Goal: Task Accomplishment & Management: Manage account settings

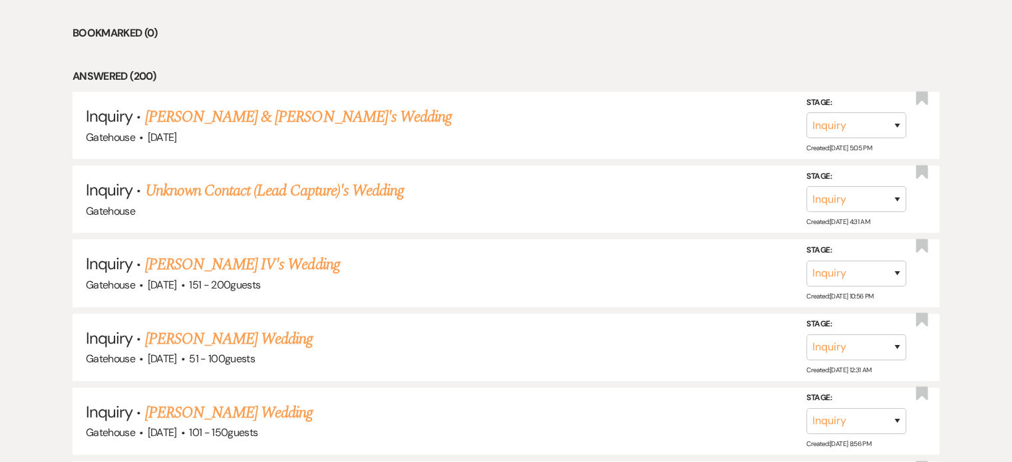
scroll to position [599, 0]
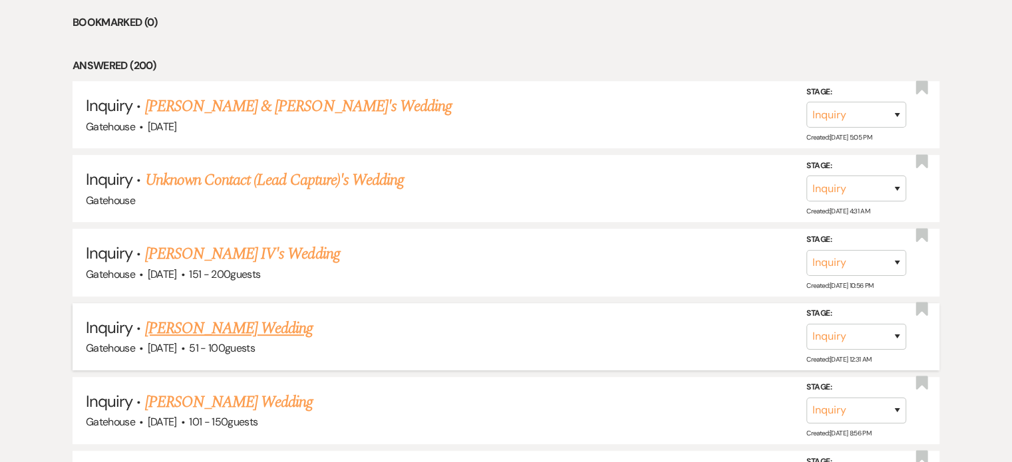
click at [234, 321] on link "[PERSON_NAME] Wedding" at bounding box center [229, 329] width 168 height 24
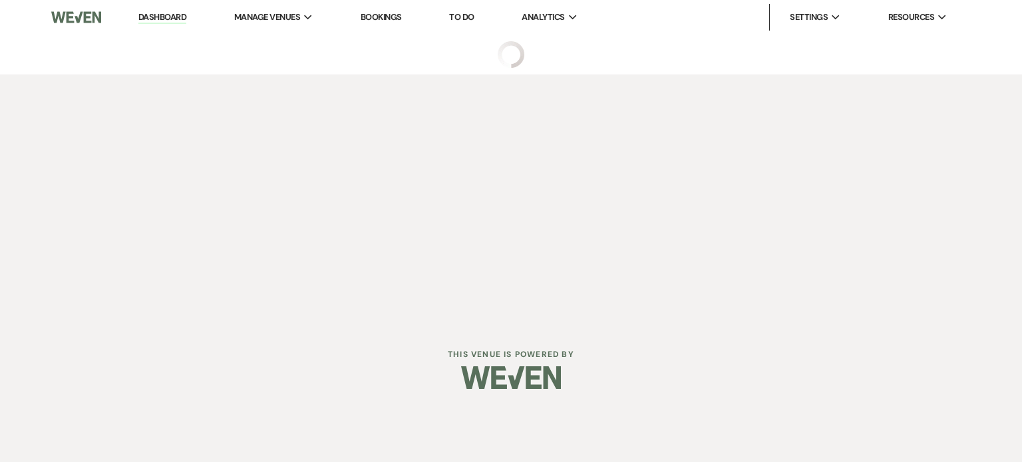
select select "2"
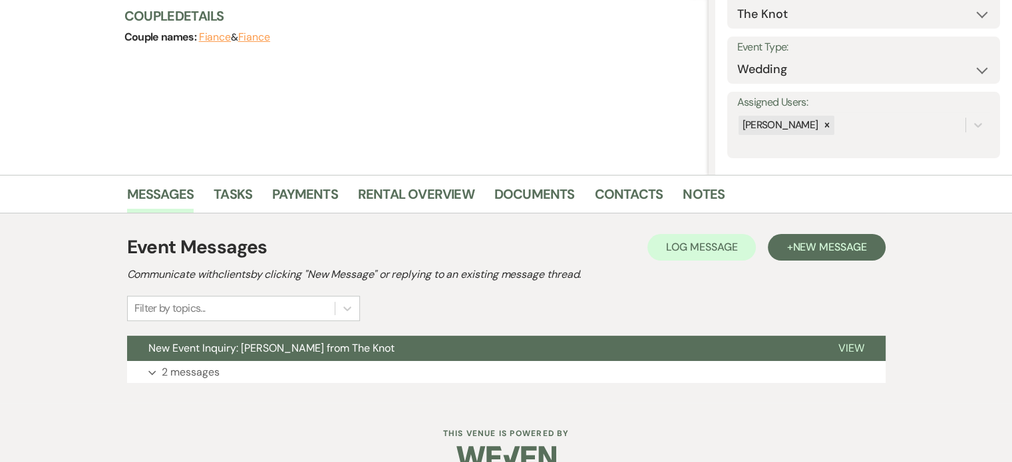
scroll to position [185, 0]
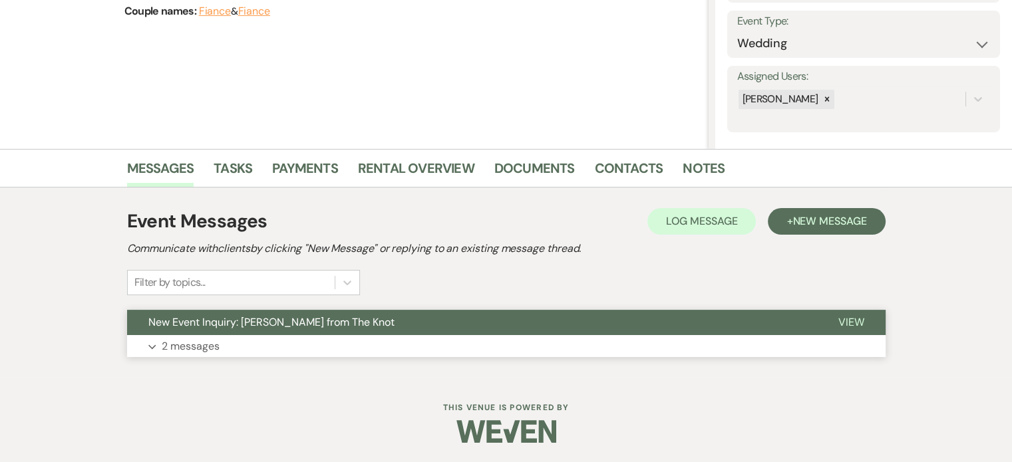
click at [183, 346] on p "2 messages" at bounding box center [191, 346] width 58 height 17
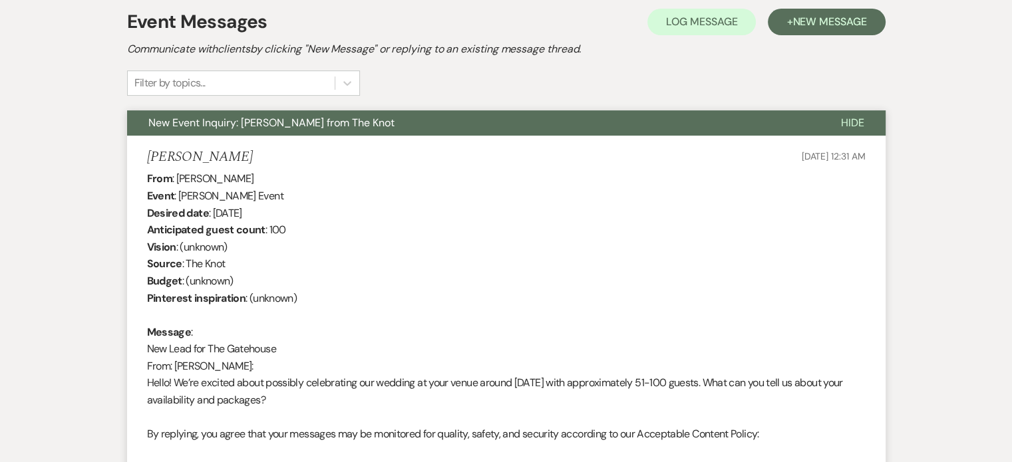
scroll to position [118, 0]
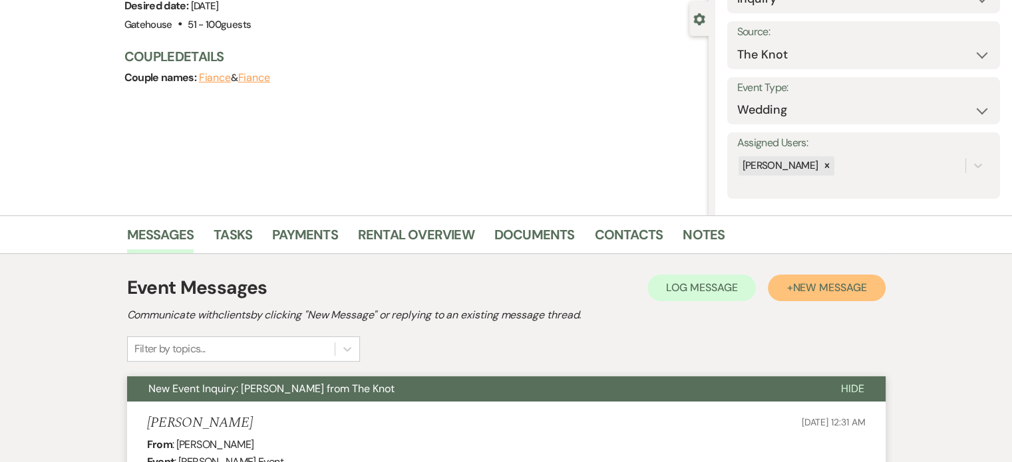
click at [796, 288] on span "New Message" at bounding box center [830, 288] width 74 height 14
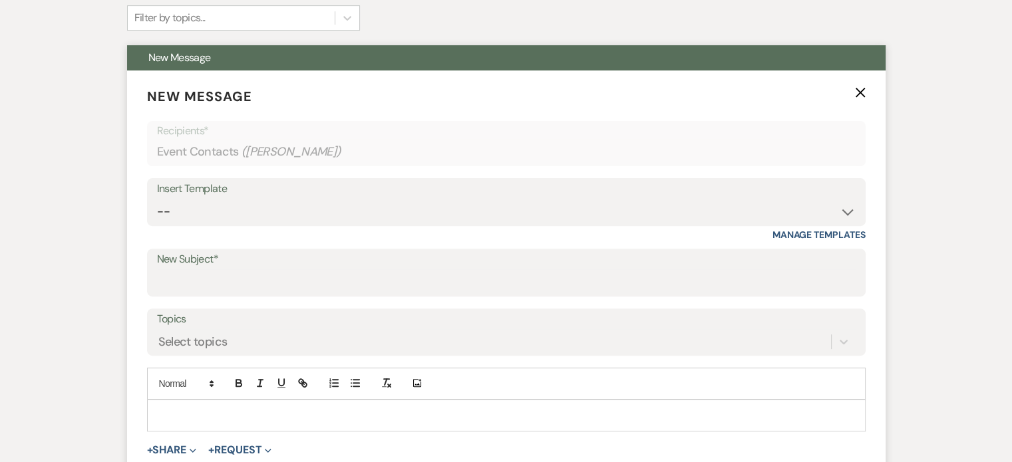
scroll to position [451, 0]
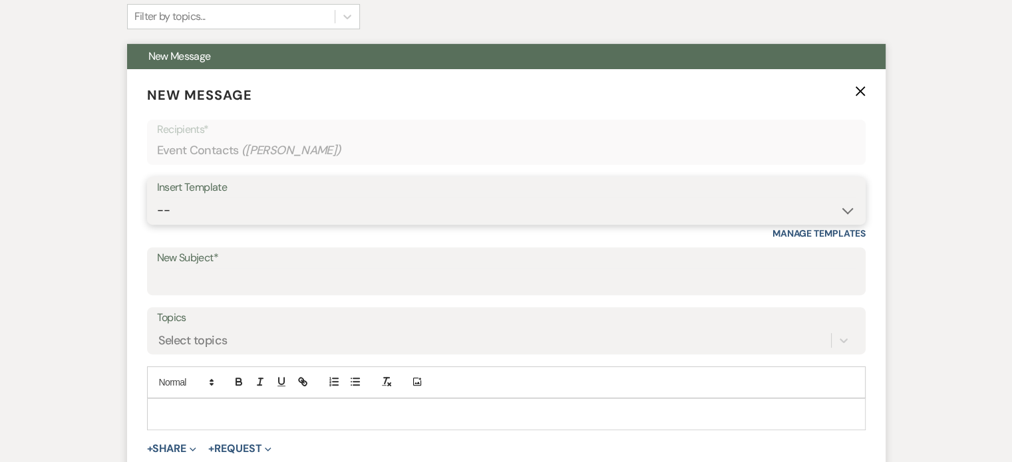
click at [303, 206] on select "-- Tour Request Response Proposal 6-9 Month Check-in Happy 1 Month Anniversary!…" at bounding box center [506, 211] width 699 height 26
select select "5916"
click at [157, 198] on select "-- Tour Request Response Proposal 6-9 Month Check-in Happy 1 Month Anniversary!…" at bounding box center [506, 211] width 699 height 26
type input "Can you picture your day at [GEOGRAPHIC_DATA]?"
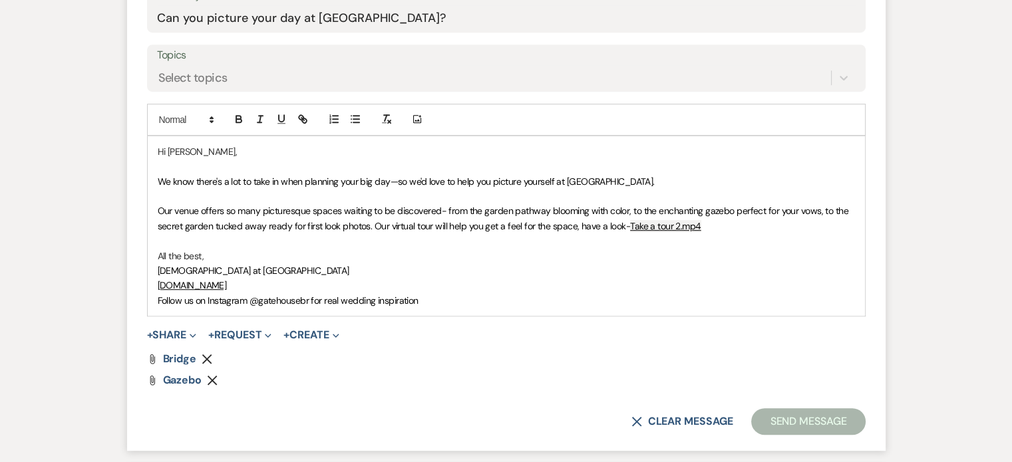
scroll to position [717, 0]
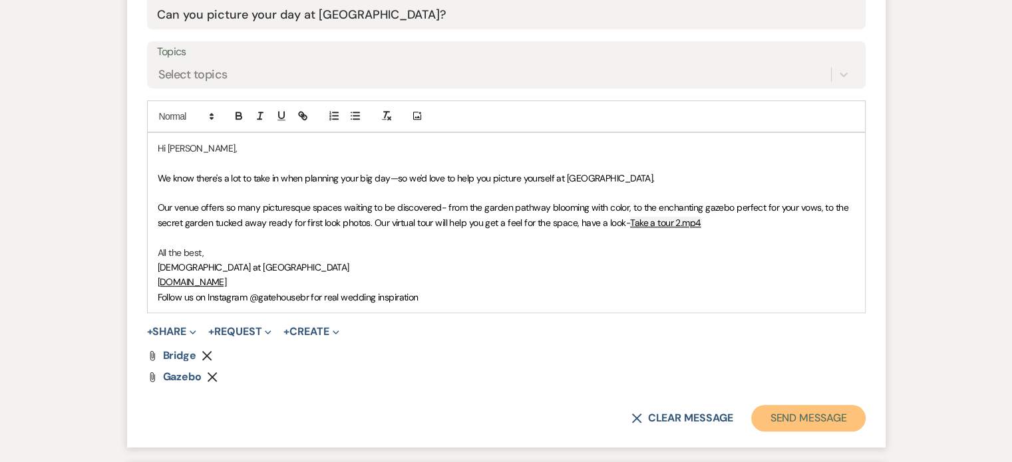
click at [785, 419] on button "Send Message" at bounding box center [808, 418] width 114 height 27
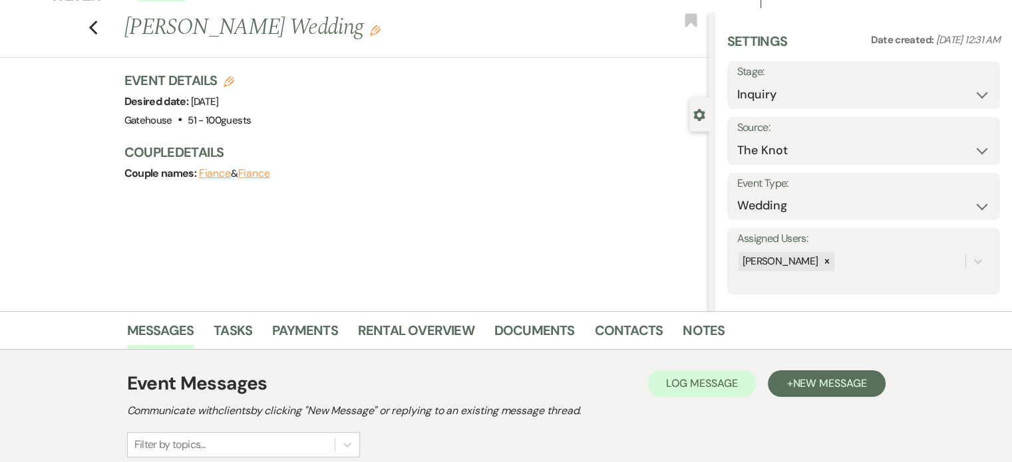
scroll to position [0, 0]
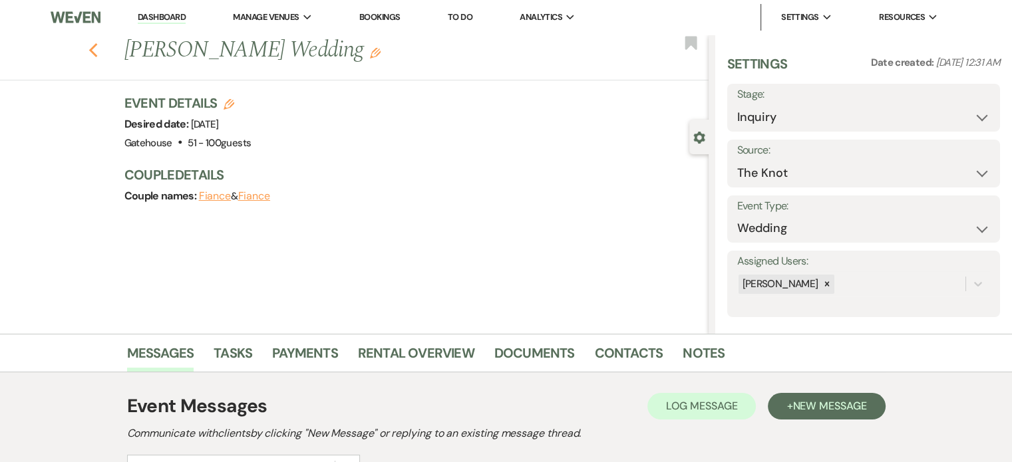
click at [97, 51] on icon "Previous" at bounding box center [94, 51] width 10 height 16
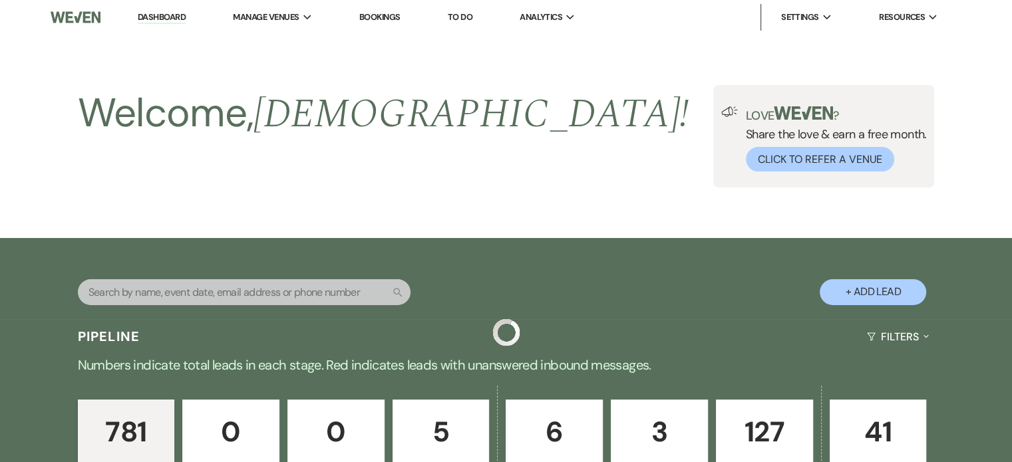
scroll to position [599, 0]
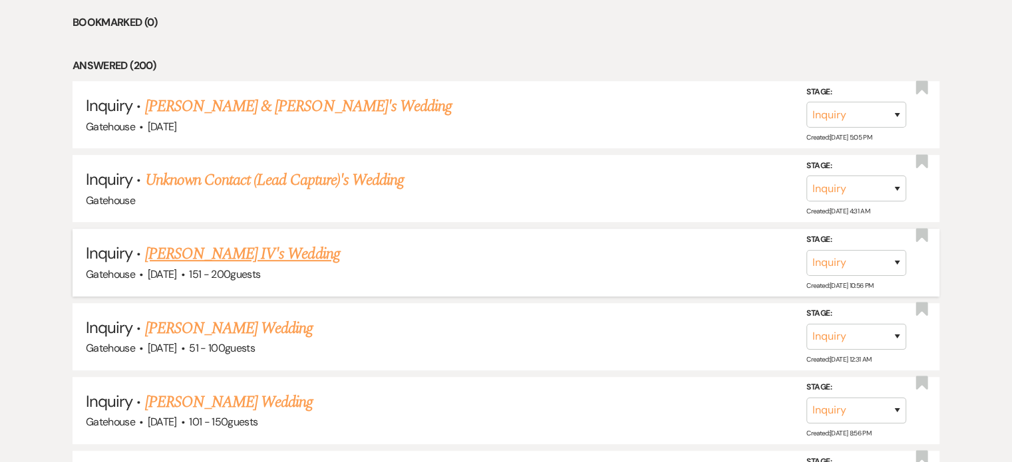
click at [293, 250] on link "[PERSON_NAME] IV's Wedding" at bounding box center [242, 254] width 195 height 24
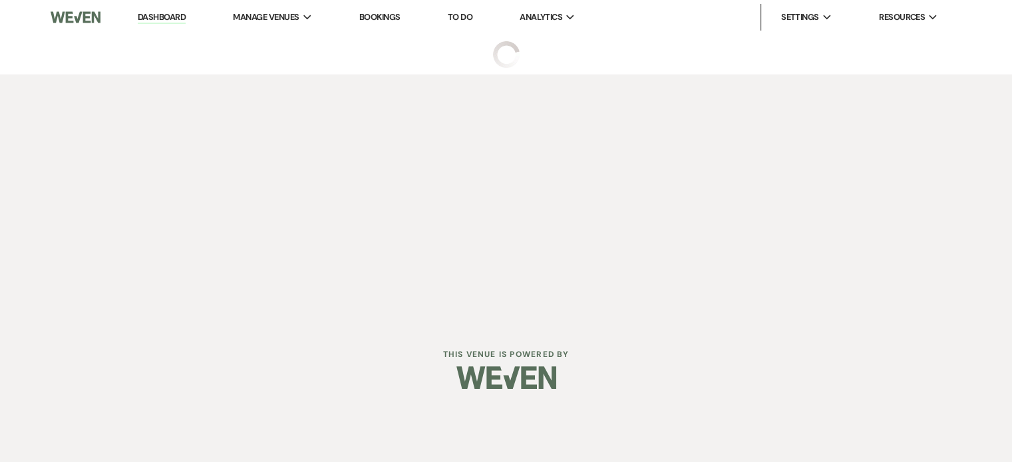
select select "2"
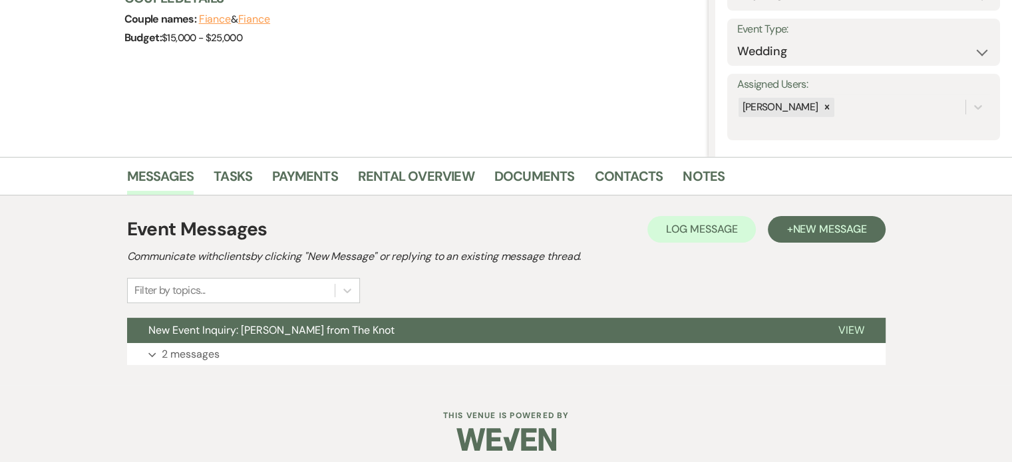
scroll to position [185, 0]
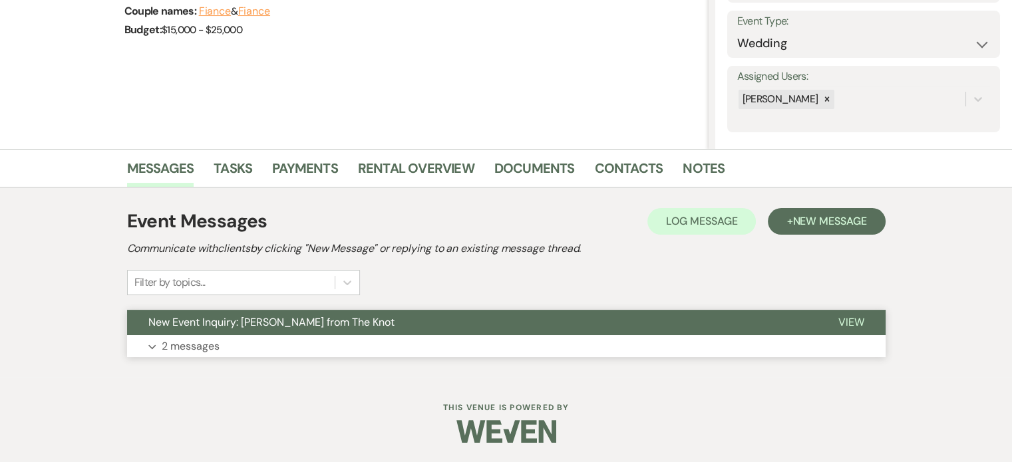
click at [197, 343] on p "2 messages" at bounding box center [191, 346] width 58 height 17
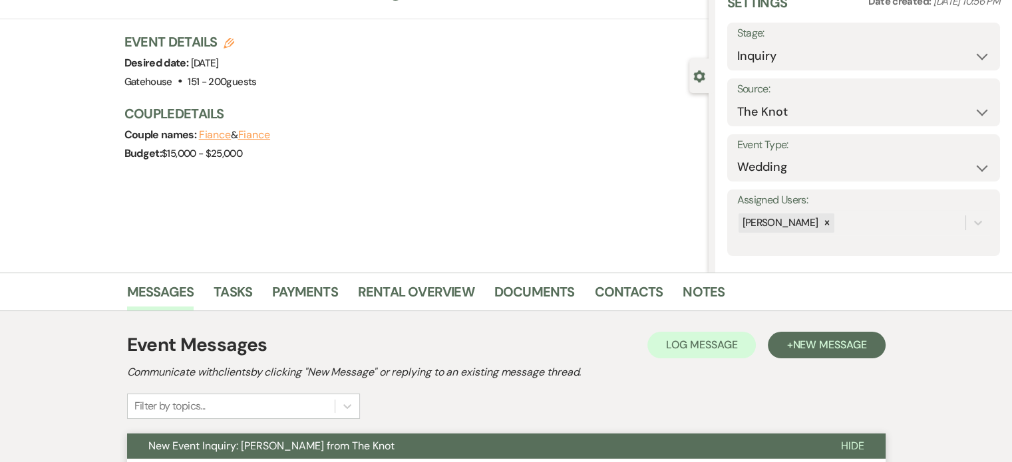
scroll to position [0, 0]
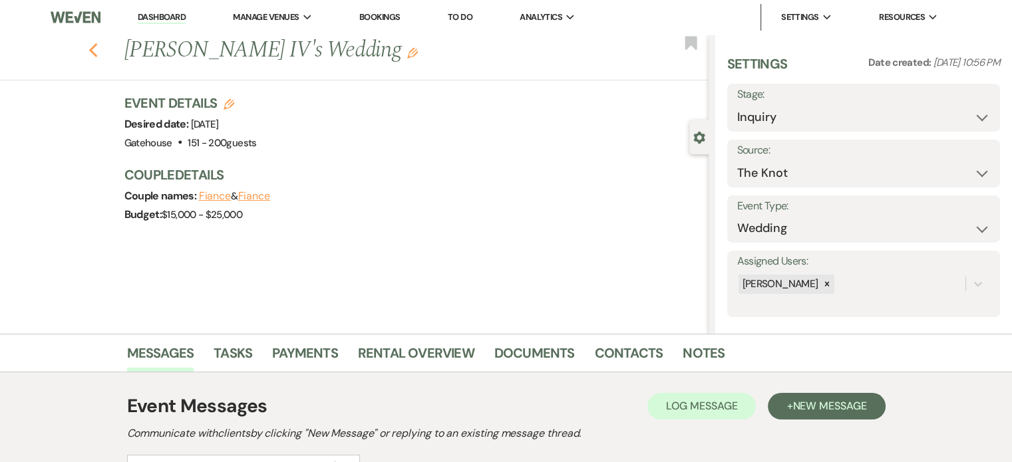
click at [98, 52] on icon "Previous" at bounding box center [94, 51] width 10 height 16
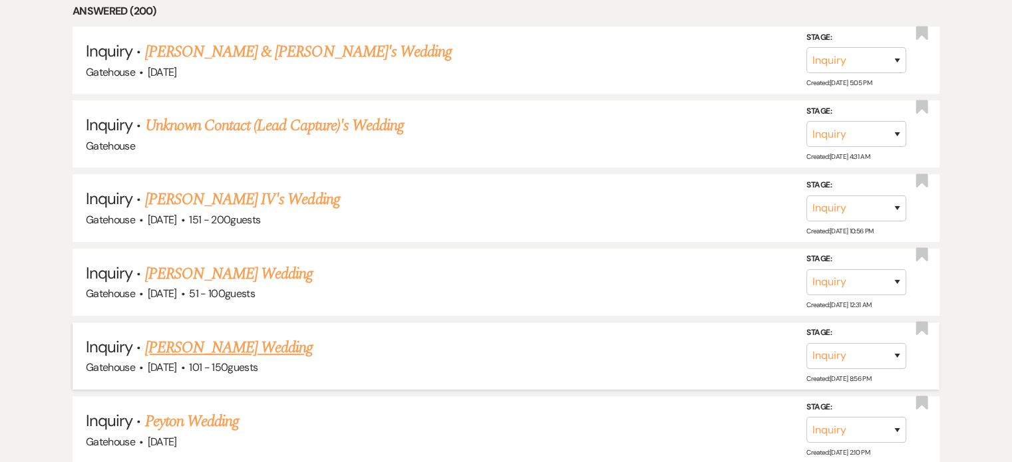
scroll to position [798, 0]
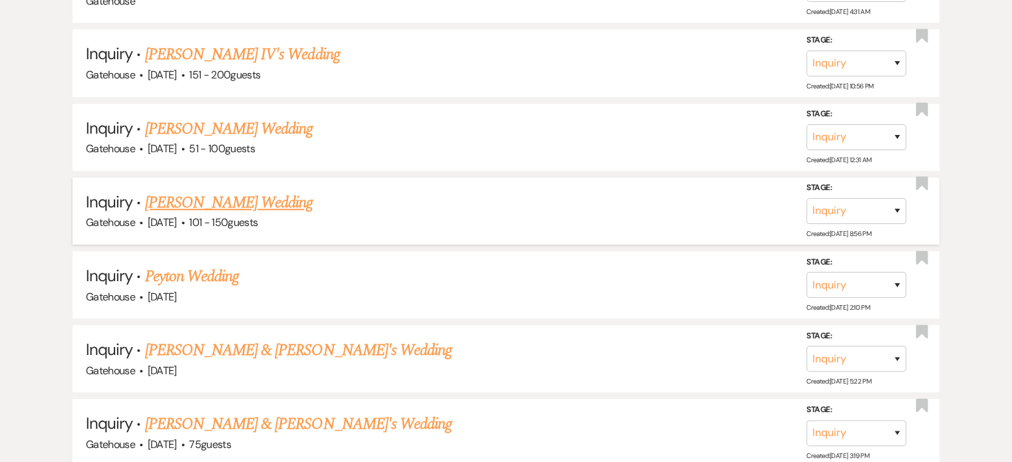
click at [252, 199] on link "[PERSON_NAME] Wedding" at bounding box center [229, 203] width 168 height 24
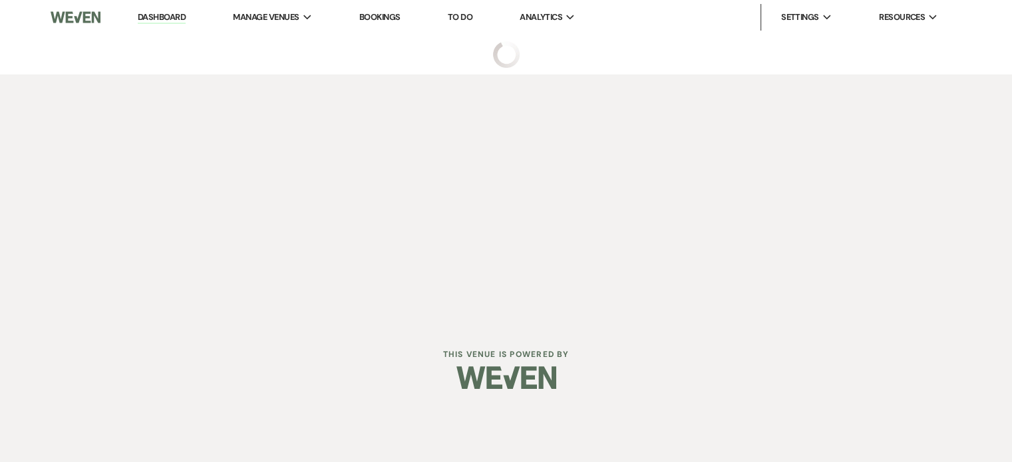
select select "2"
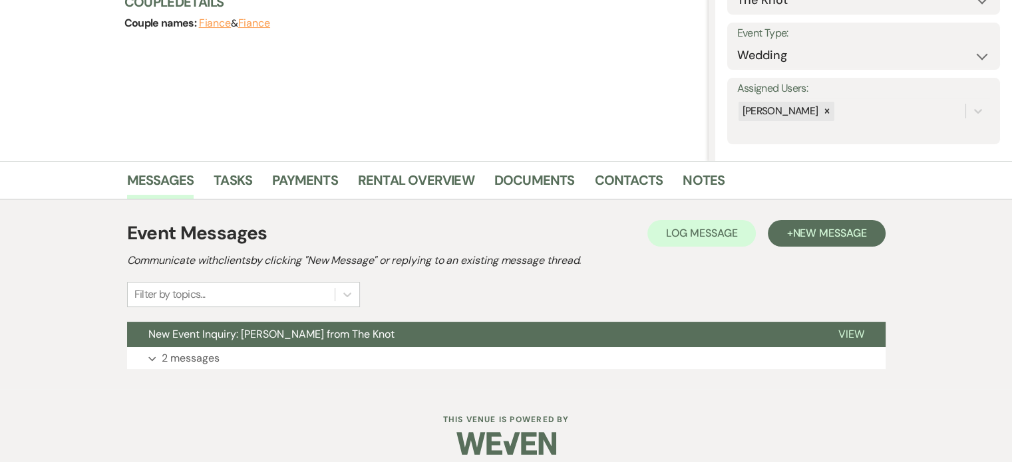
scroll to position [185, 0]
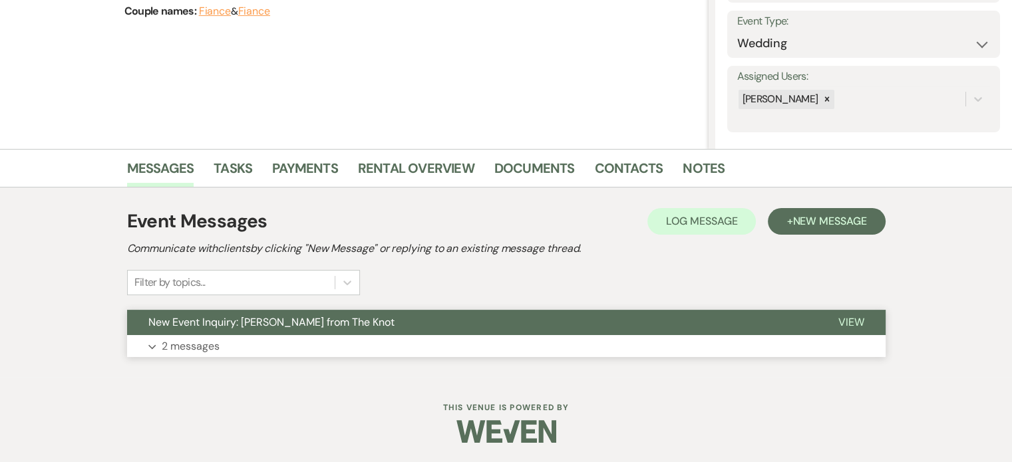
click at [178, 343] on p "2 messages" at bounding box center [191, 346] width 58 height 17
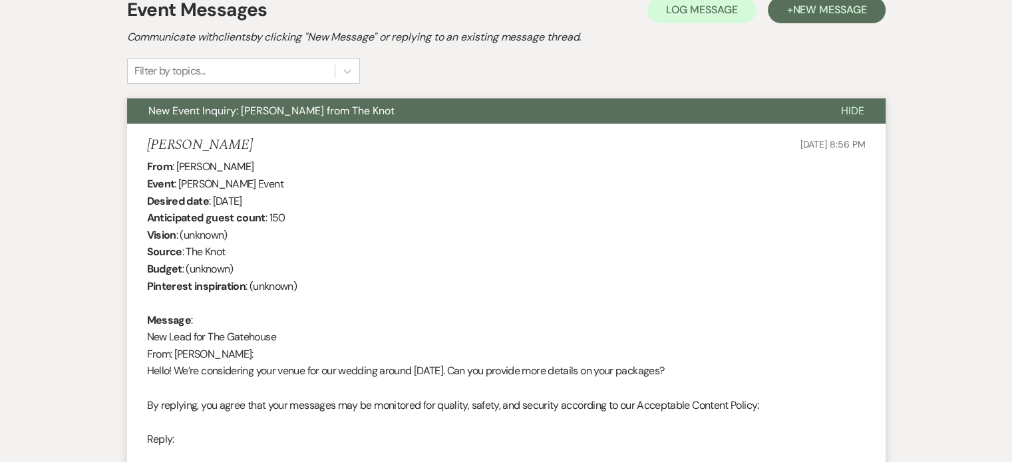
scroll to position [130, 0]
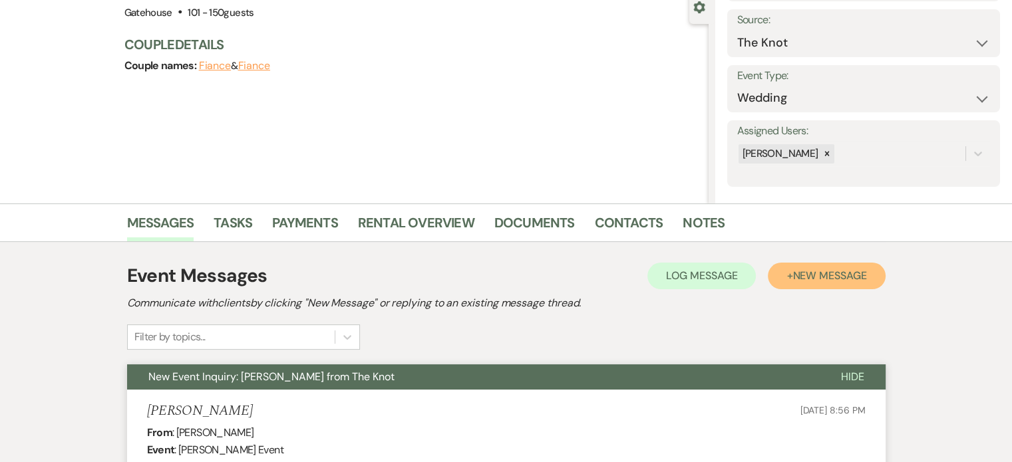
click at [806, 273] on span "New Message" at bounding box center [830, 276] width 74 height 14
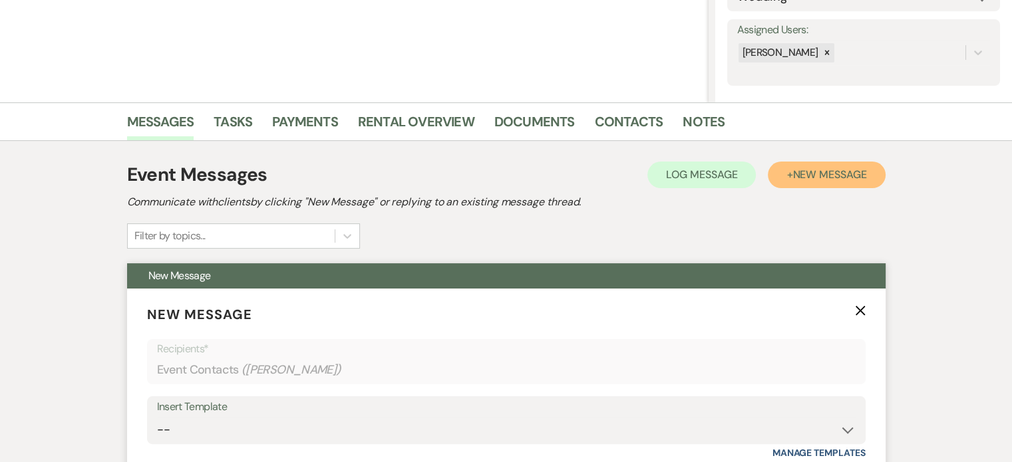
scroll to position [397, 0]
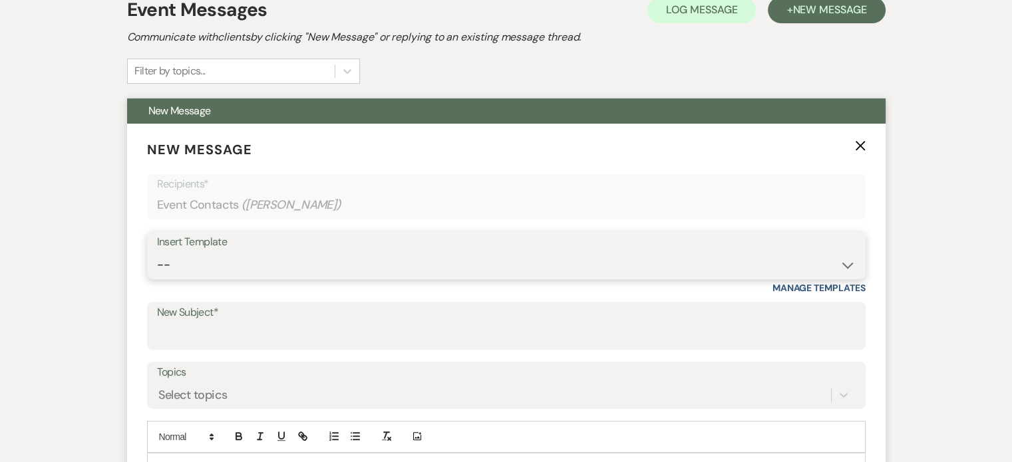
click at [275, 264] on select "-- Tour Request Response Proposal 6-9 Month Check-in Happy 1 Month Anniversary!…" at bounding box center [506, 265] width 699 height 26
select select "5916"
click at [157, 252] on select "-- Tour Request Response Proposal 6-9 Month Check-in Happy 1 Month Anniversary!…" at bounding box center [506, 265] width 699 height 26
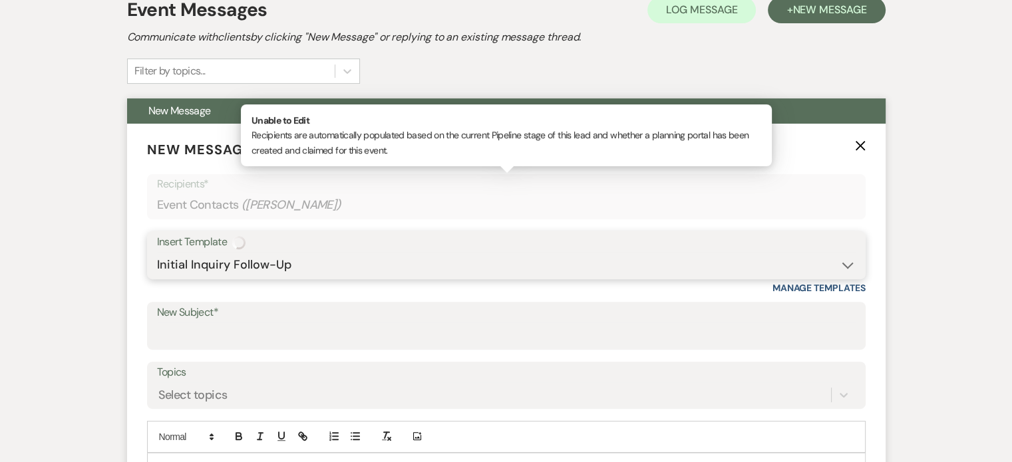
type input "Can you picture your day at [GEOGRAPHIC_DATA]?"
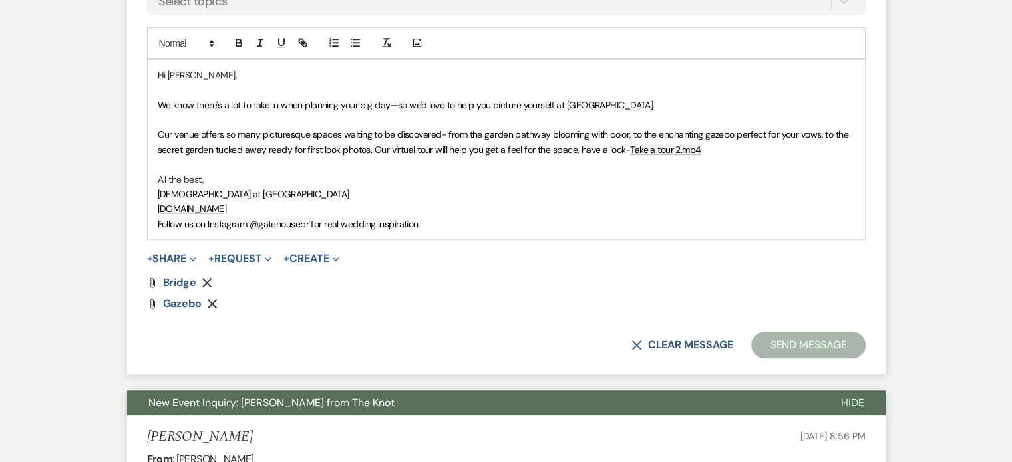
scroll to position [796, 0]
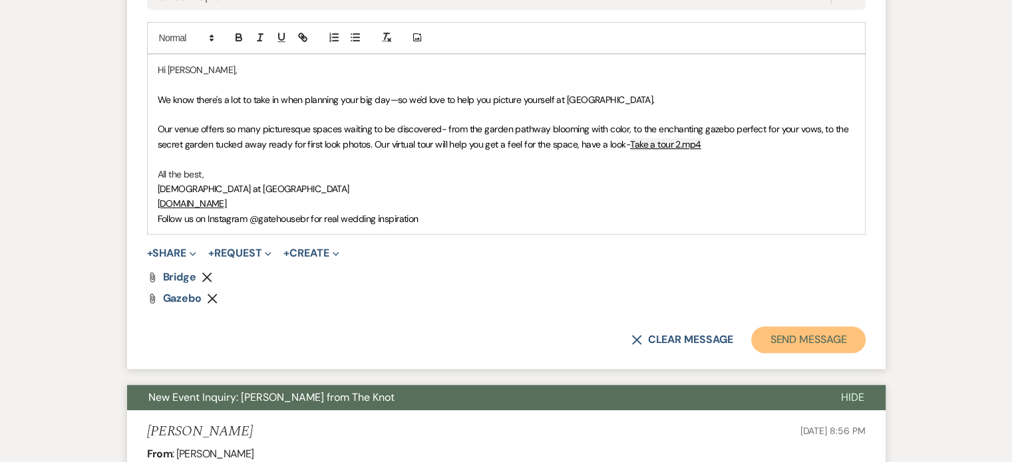
click at [796, 336] on button "Send Message" at bounding box center [808, 340] width 114 height 27
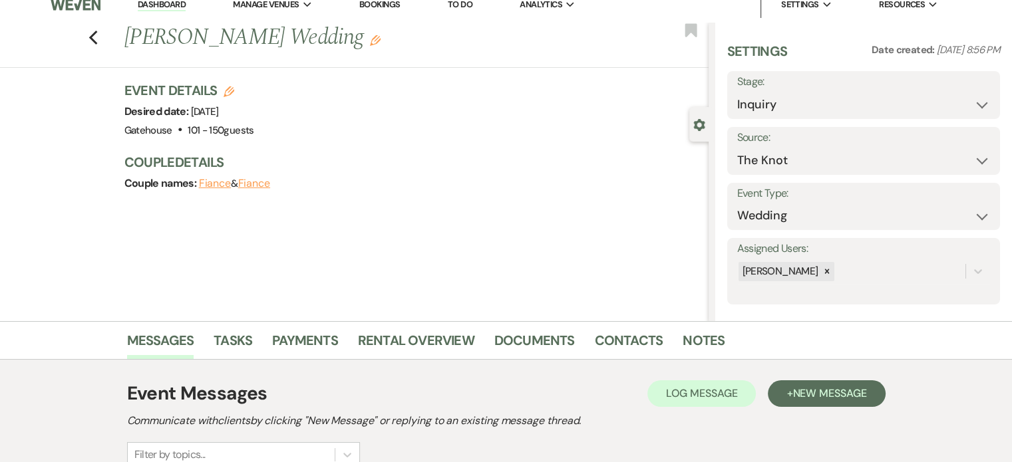
scroll to position [0, 0]
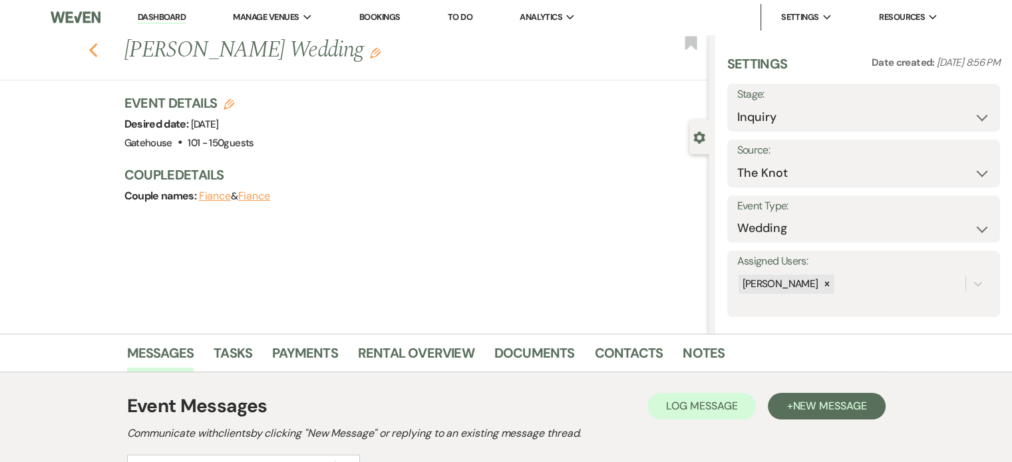
click at [97, 51] on icon "Previous" at bounding box center [94, 51] width 10 height 16
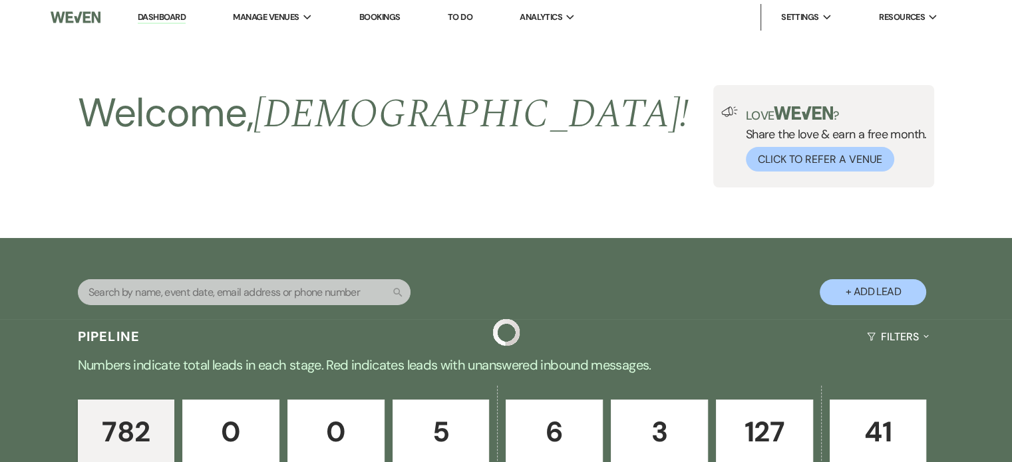
scroll to position [798, 0]
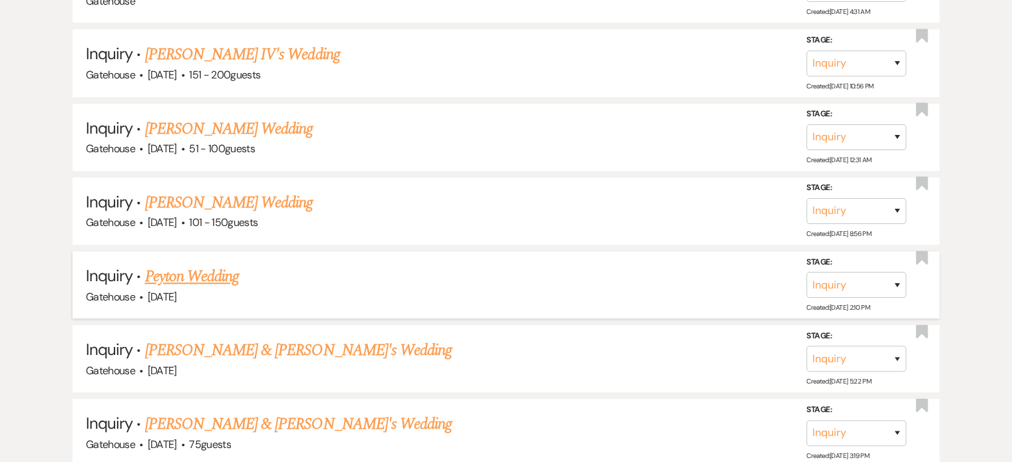
click at [220, 271] on link "Peyton Wedding" at bounding box center [192, 277] width 94 height 24
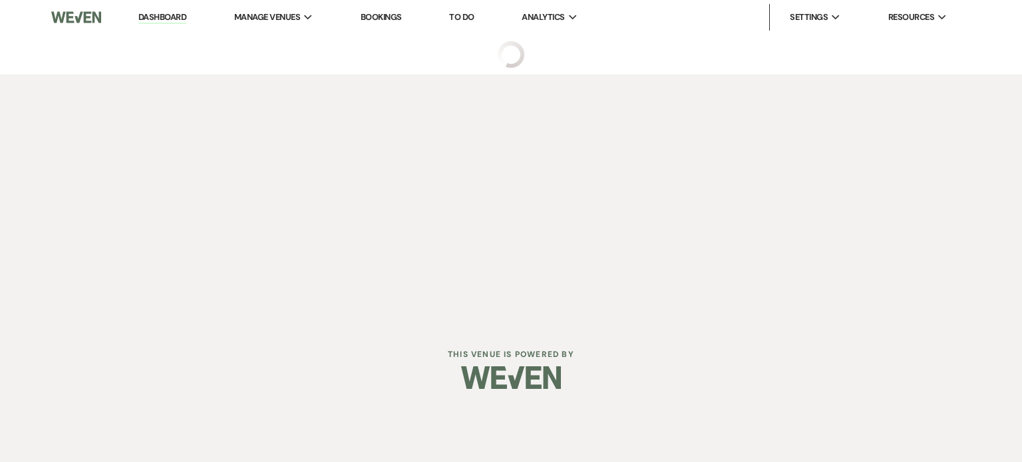
select select "5"
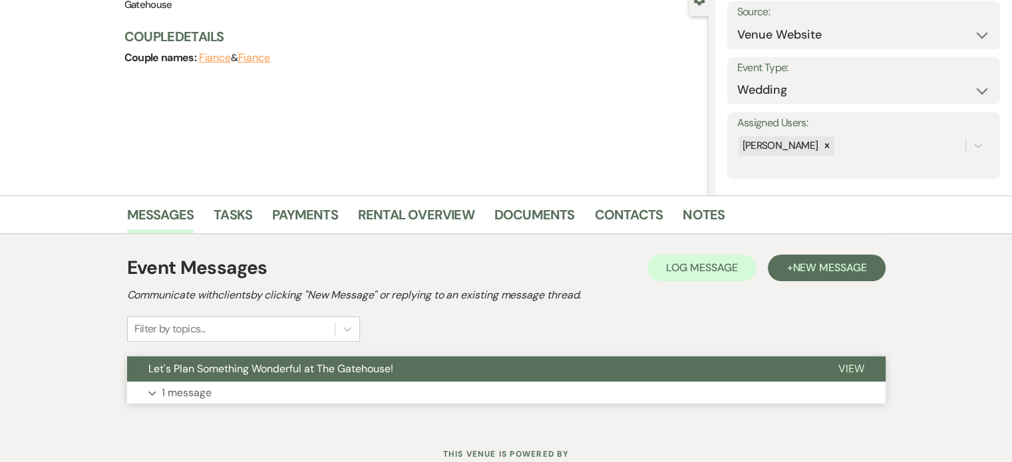
scroll to position [185, 0]
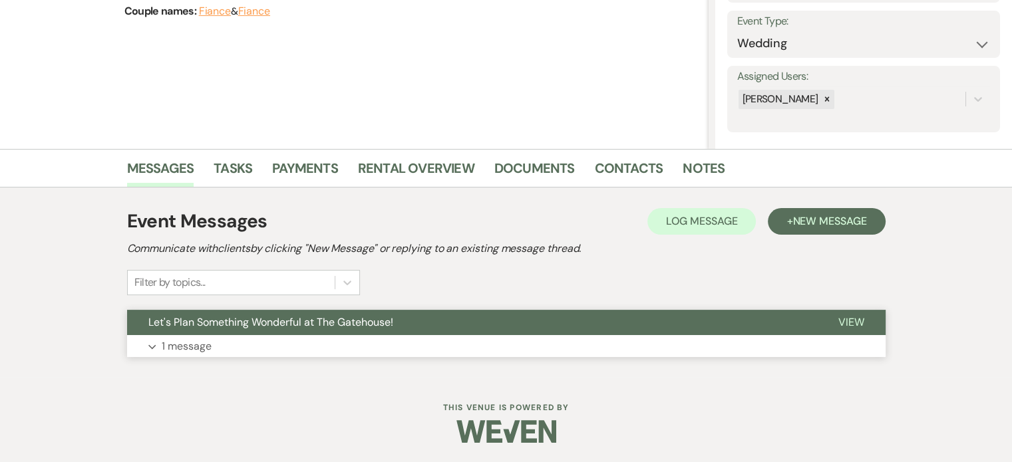
click at [179, 345] on p "1 message" at bounding box center [187, 346] width 50 height 17
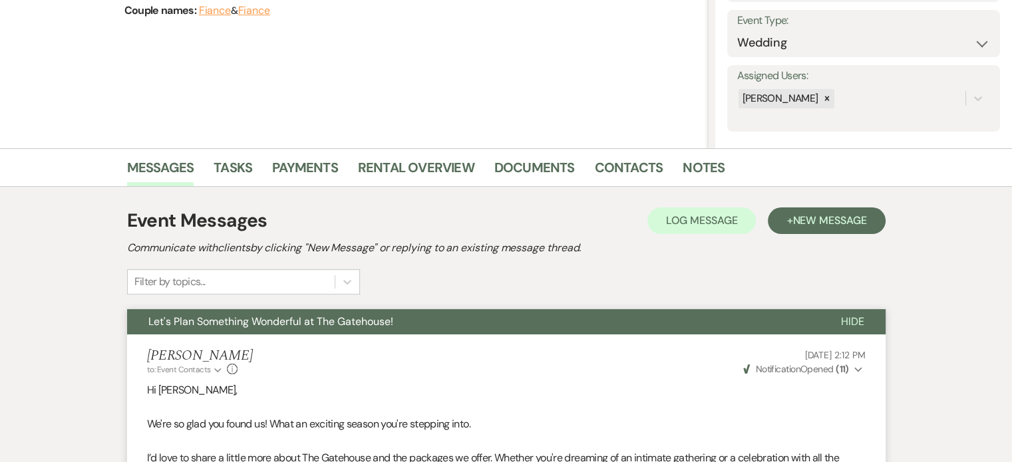
scroll to position [200, 0]
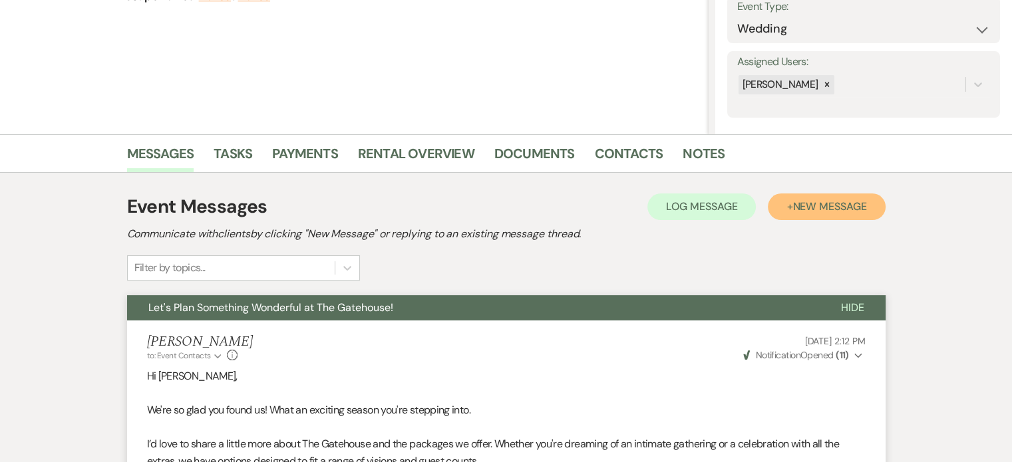
click at [822, 204] on span "New Message" at bounding box center [830, 207] width 74 height 14
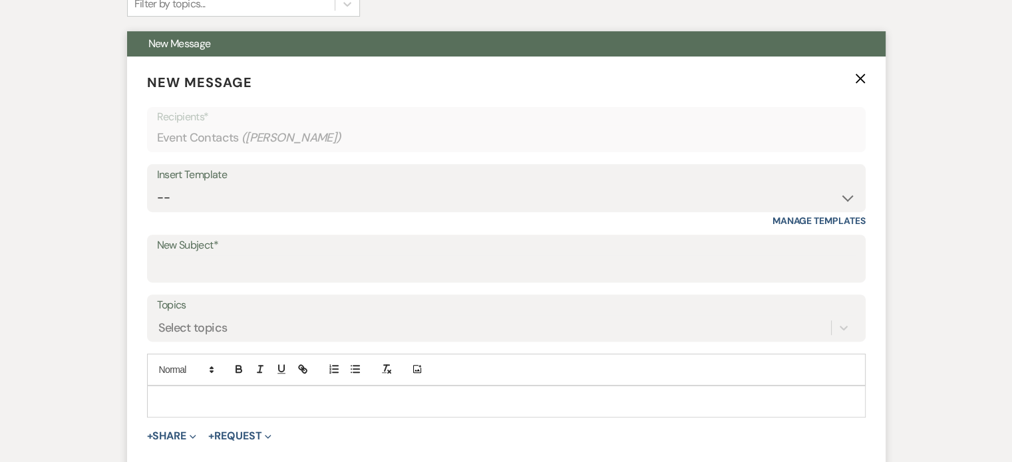
scroll to position [466, 0]
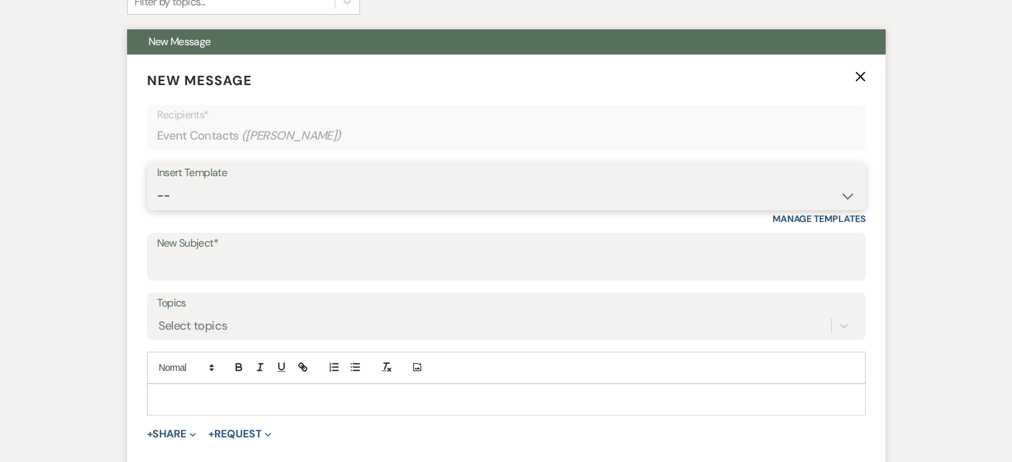
click at [310, 191] on select "-- Tour Request Response Proposal 6-9 Month Check-in Happy 1 Month Anniversary!…" at bounding box center [506, 196] width 699 height 26
select select "5916"
click at [157, 183] on select "-- Tour Request Response Proposal 6-9 Month Check-in Happy 1 Month Anniversary!…" at bounding box center [506, 196] width 699 height 26
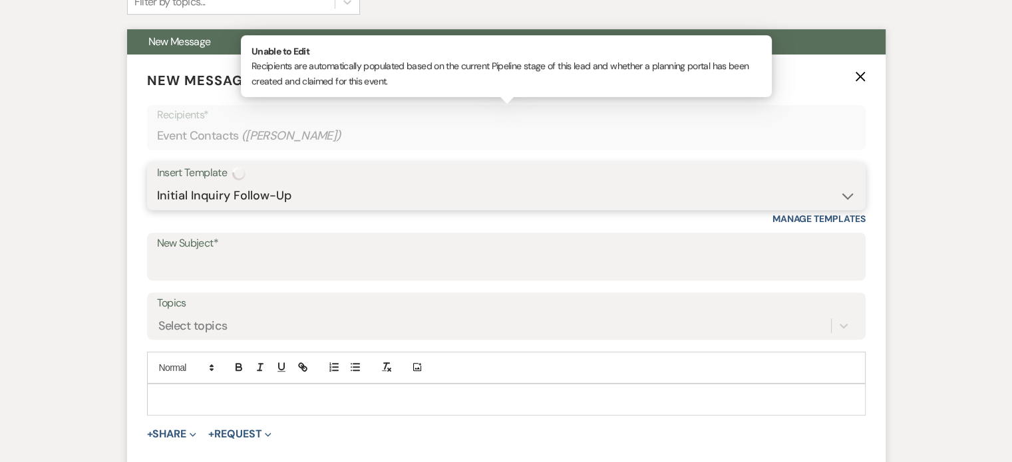
type input "Can you picture your day at [GEOGRAPHIC_DATA]?"
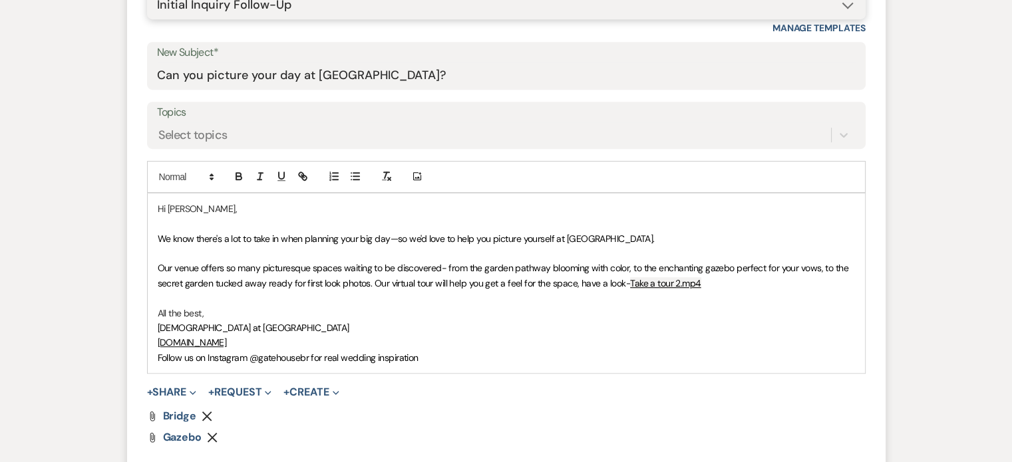
scroll to position [732, 0]
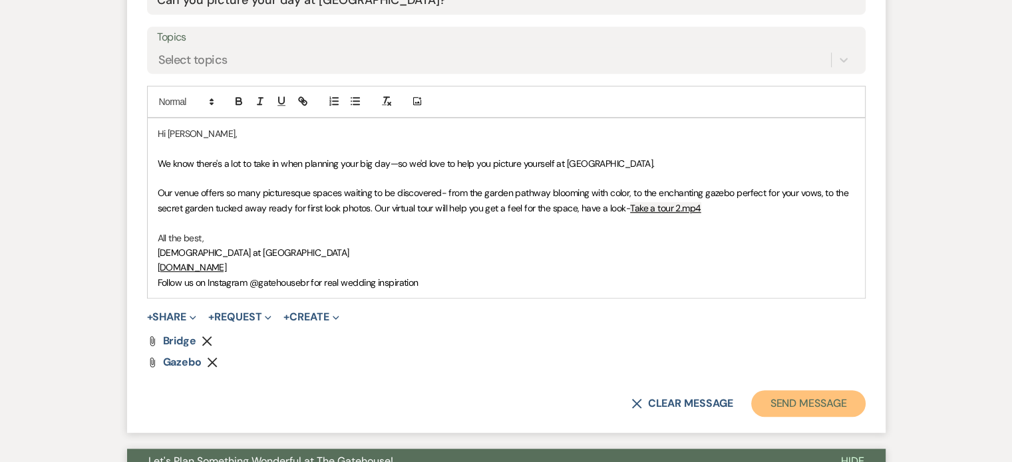
click at [798, 402] on button "Send Message" at bounding box center [808, 404] width 114 height 27
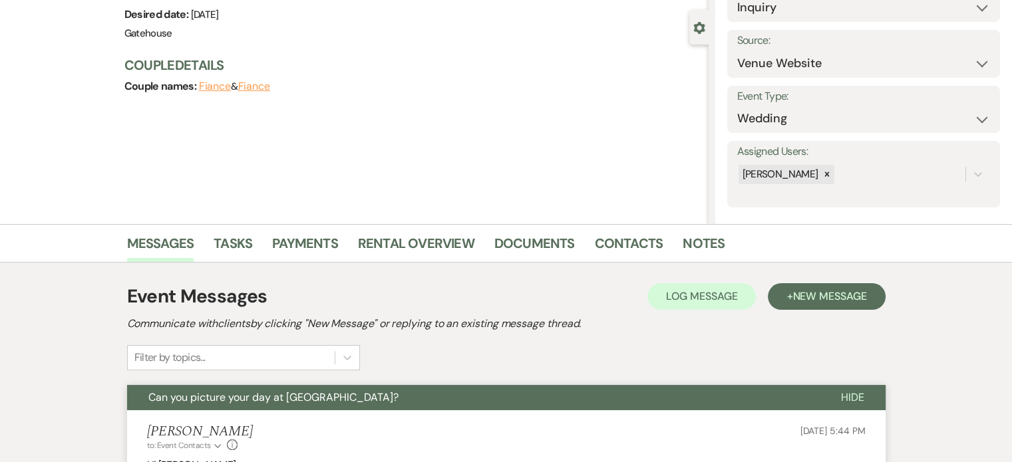
scroll to position [0, 0]
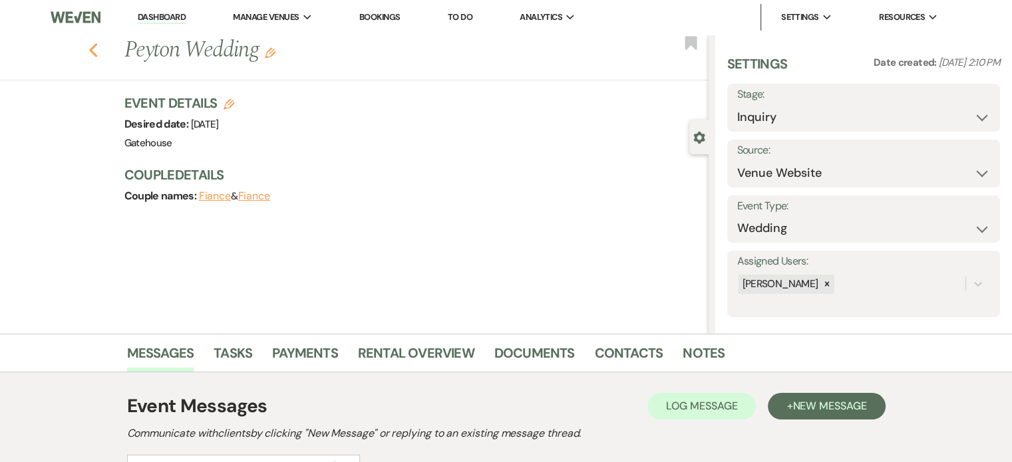
click at [98, 47] on icon "Previous" at bounding box center [94, 51] width 10 height 16
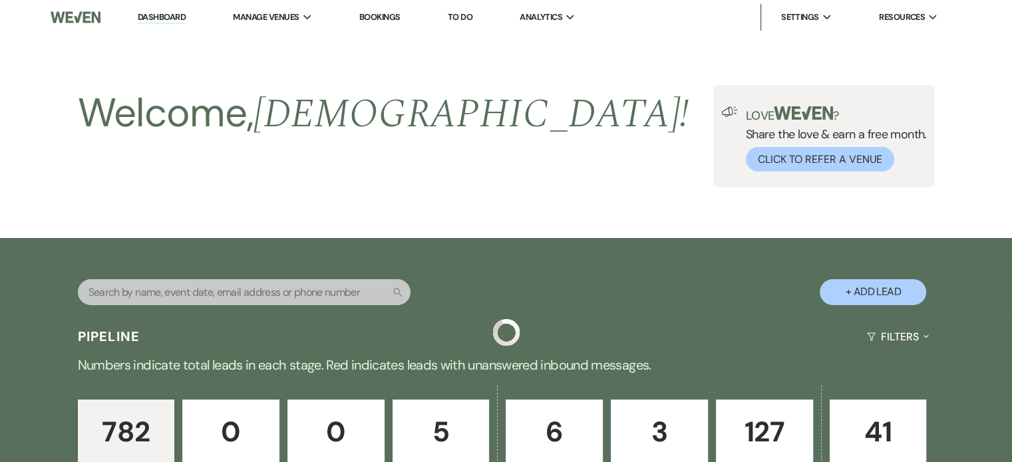
scroll to position [798, 0]
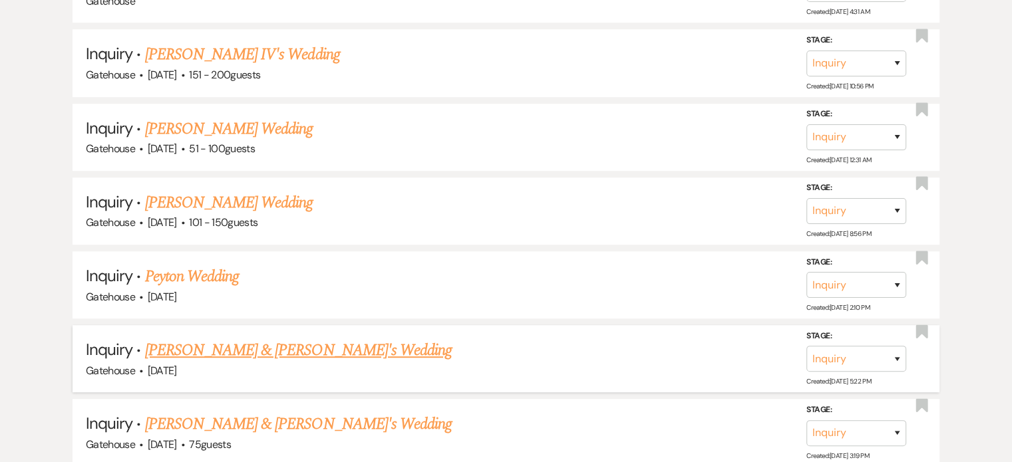
click at [258, 342] on link "[PERSON_NAME] & [PERSON_NAME]'s Wedding" at bounding box center [298, 351] width 307 height 24
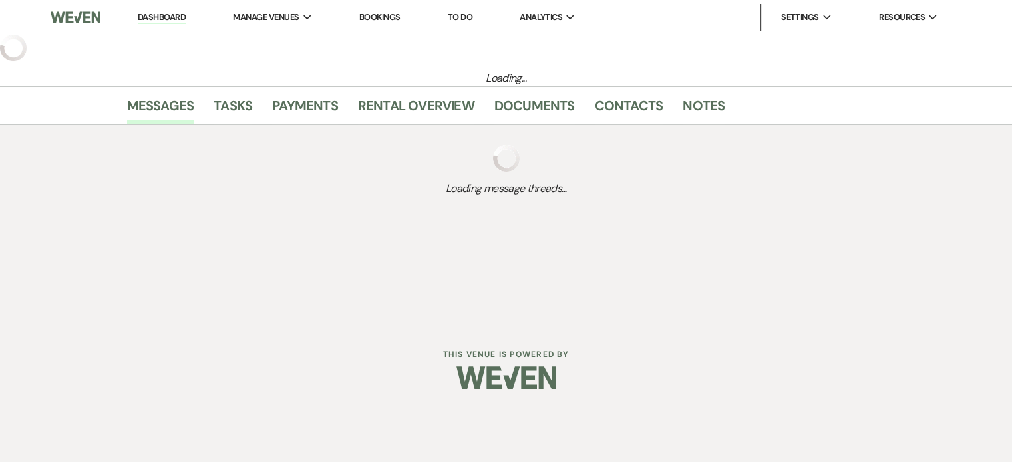
select select "3"
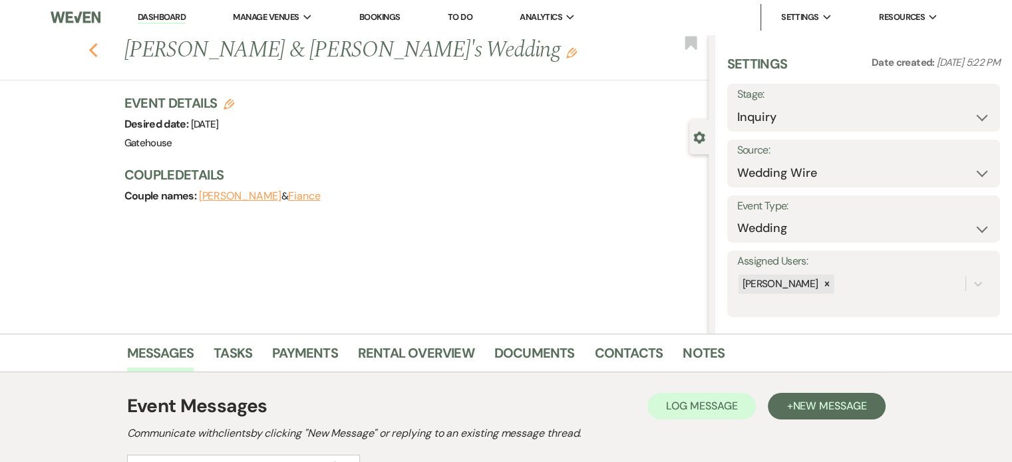
click at [98, 50] on icon "Previous" at bounding box center [94, 51] width 10 height 16
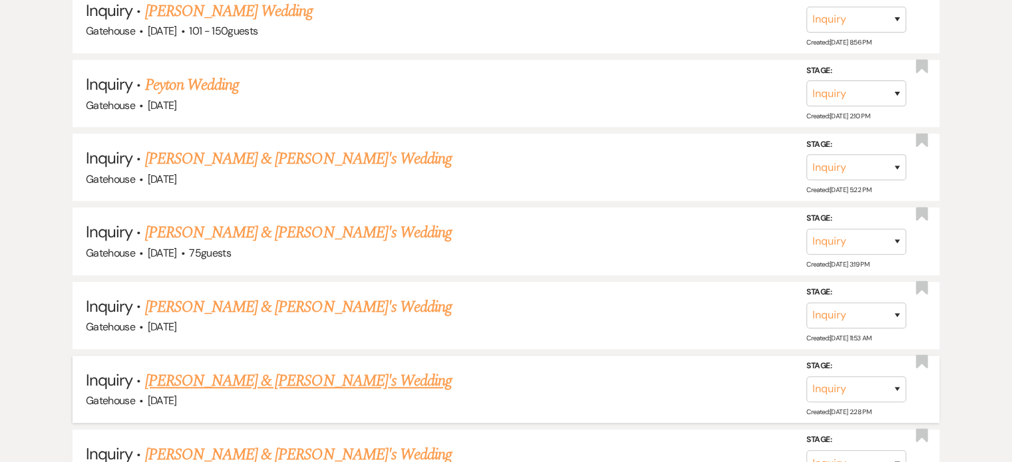
scroll to position [998, 0]
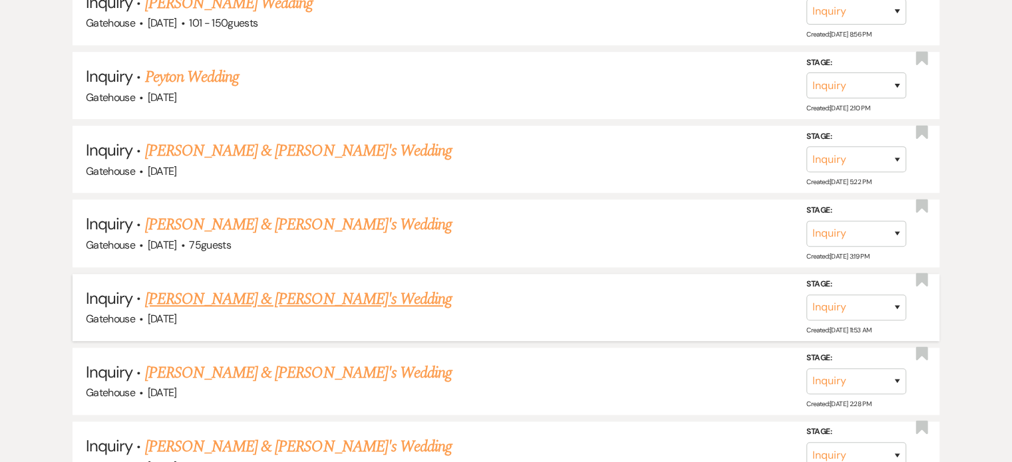
click at [295, 292] on link "[PERSON_NAME] & [PERSON_NAME]'s Wedding" at bounding box center [298, 299] width 307 height 24
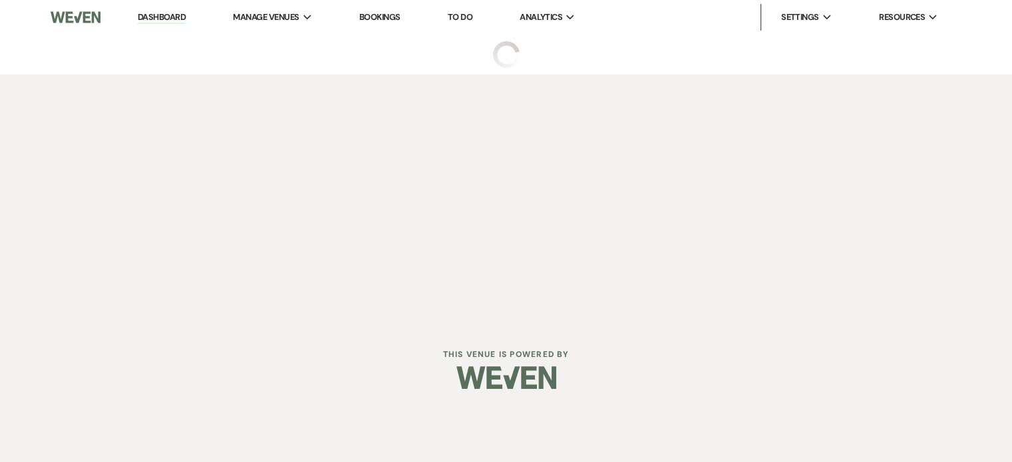
select select "6"
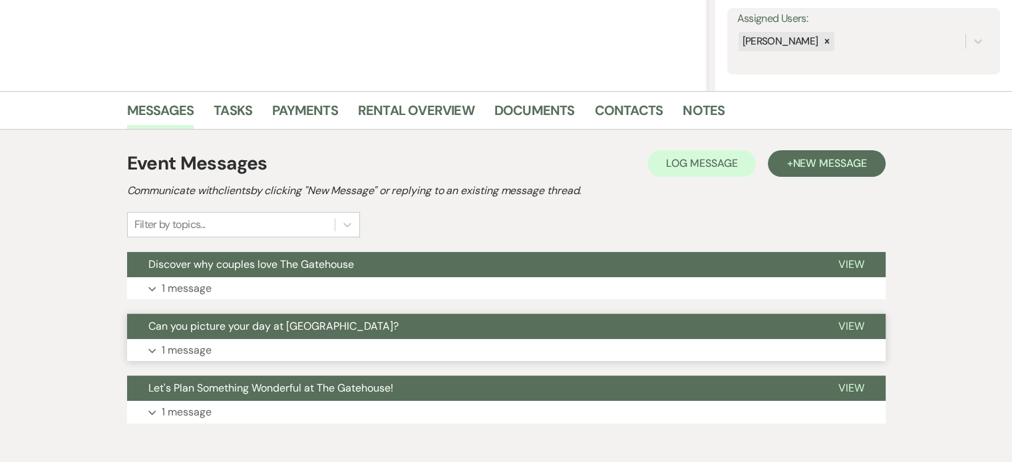
scroll to position [266, 0]
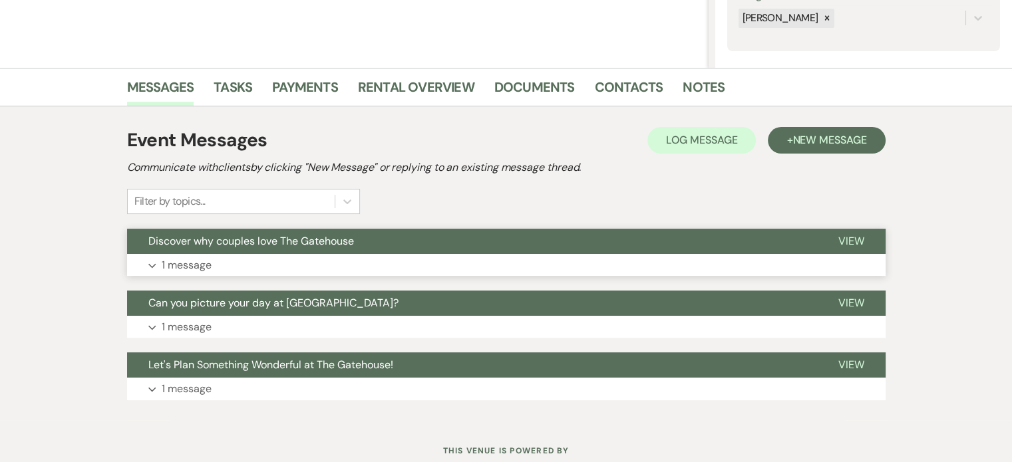
click at [194, 262] on p "1 message" at bounding box center [187, 265] width 50 height 17
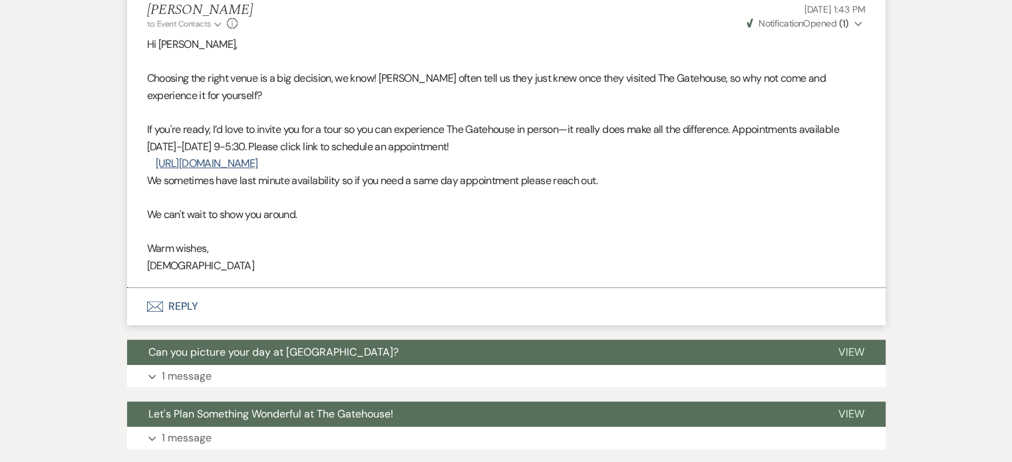
scroll to position [532, 0]
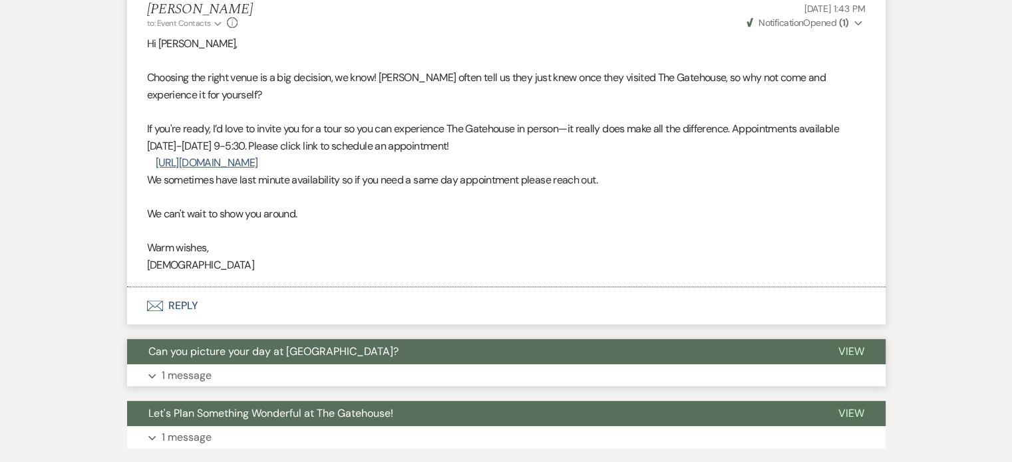
click at [190, 376] on p "1 message" at bounding box center [187, 375] width 50 height 17
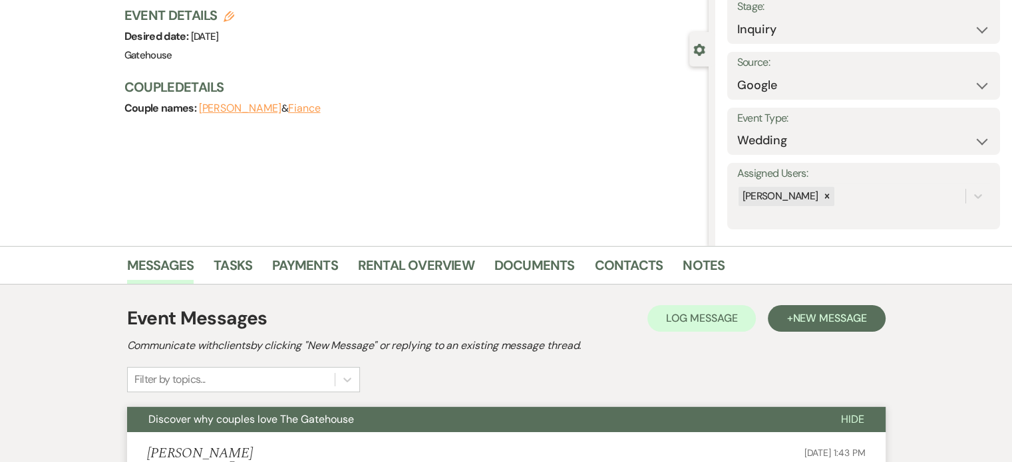
scroll to position [0, 0]
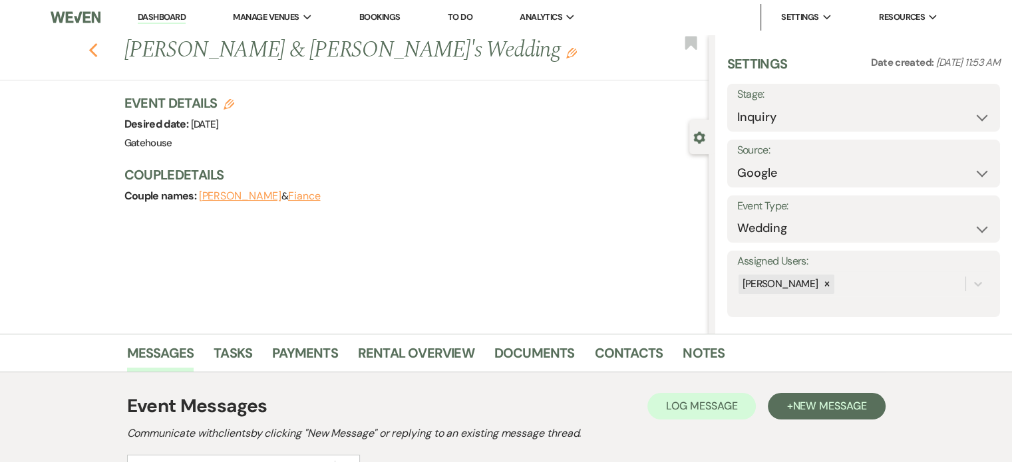
click at [96, 47] on icon "Previous" at bounding box center [94, 51] width 10 height 16
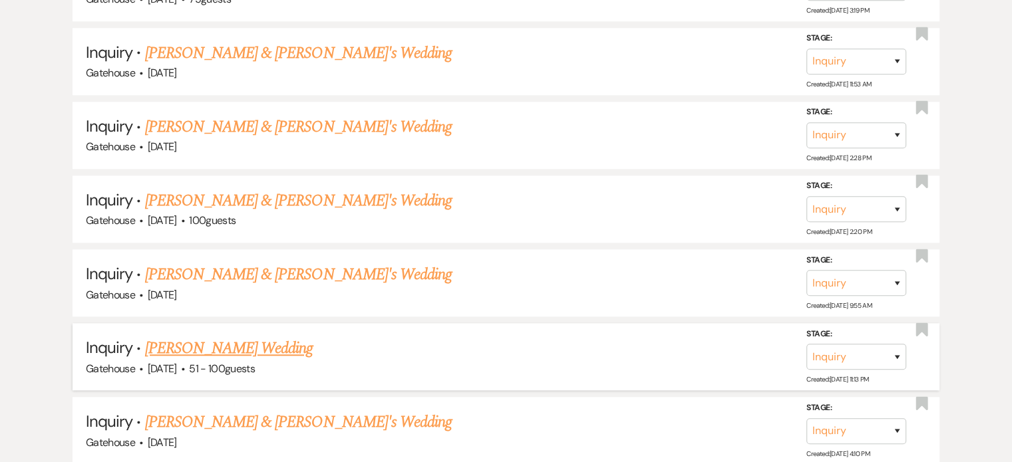
scroll to position [1264, 0]
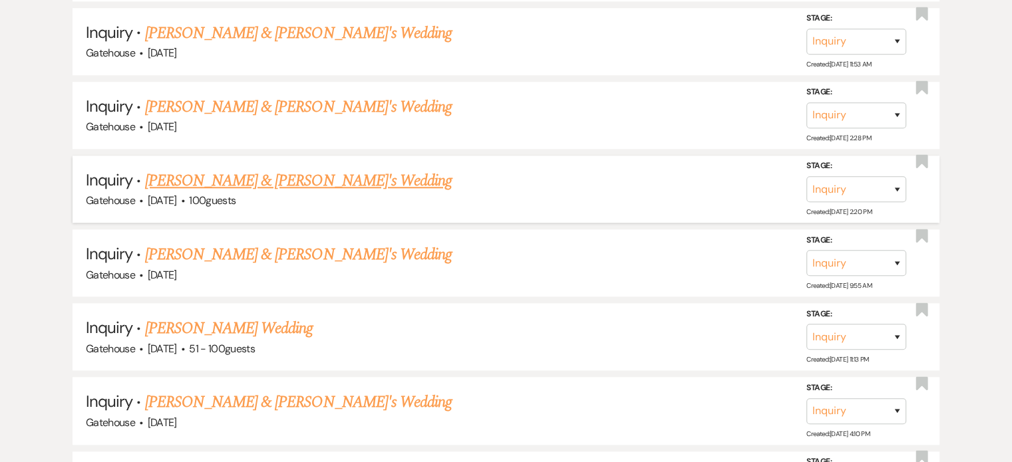
click at [222, 196] on span "100 guests" at bounding box center [212, 201] width 47 height 14
click at [280, 169] on link "[PERSON_NAME] & [PERSON_NAME]'s Wedding" at bounding box center [298, 181] width 307 height 24
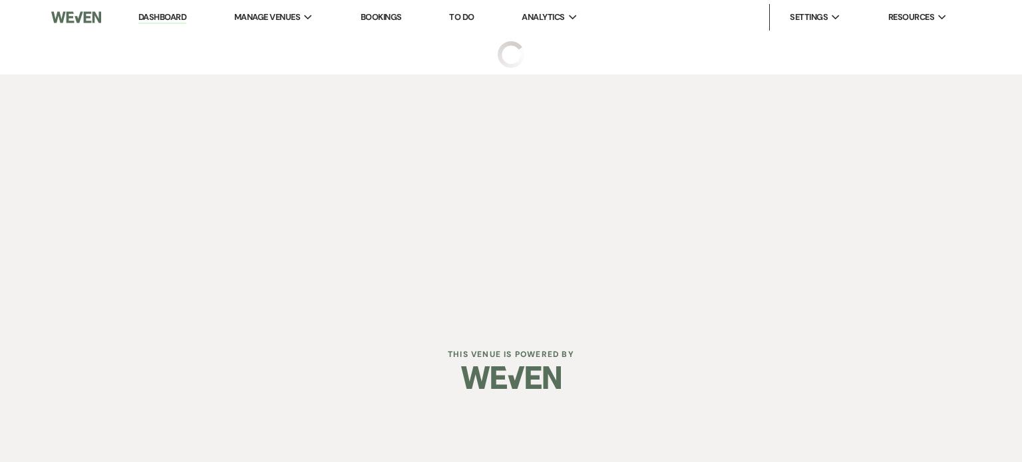
select select "5"
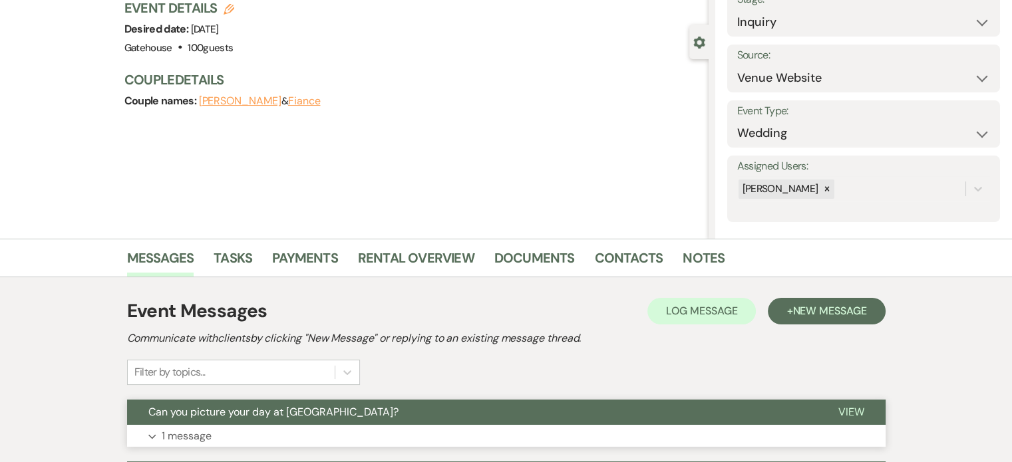
scroll to position [266, 0]
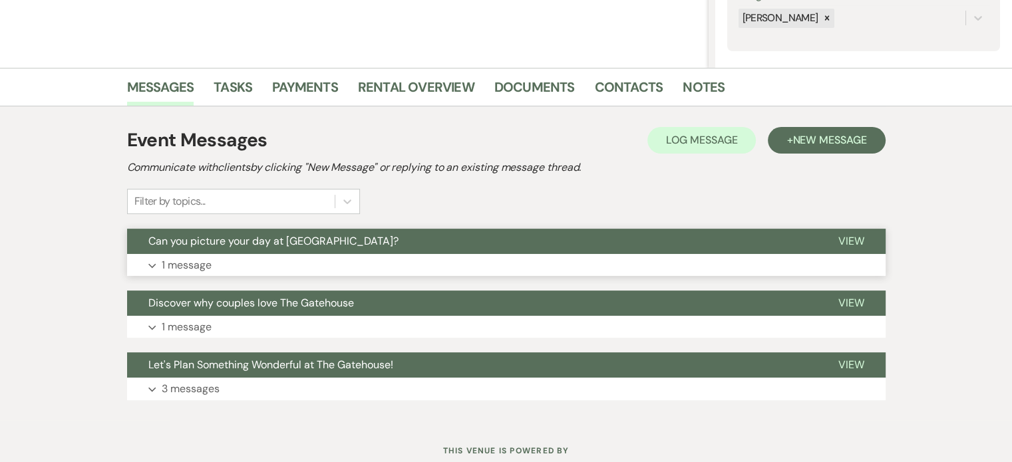
click at [170, 260] on p "1 message" at bounding box center [187, 265] width 50 height 17
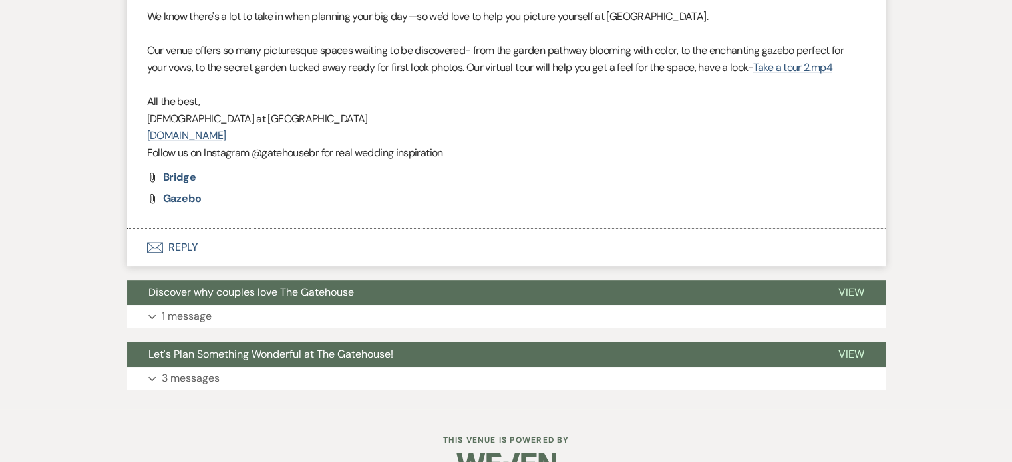
scroll to position [625, 0]
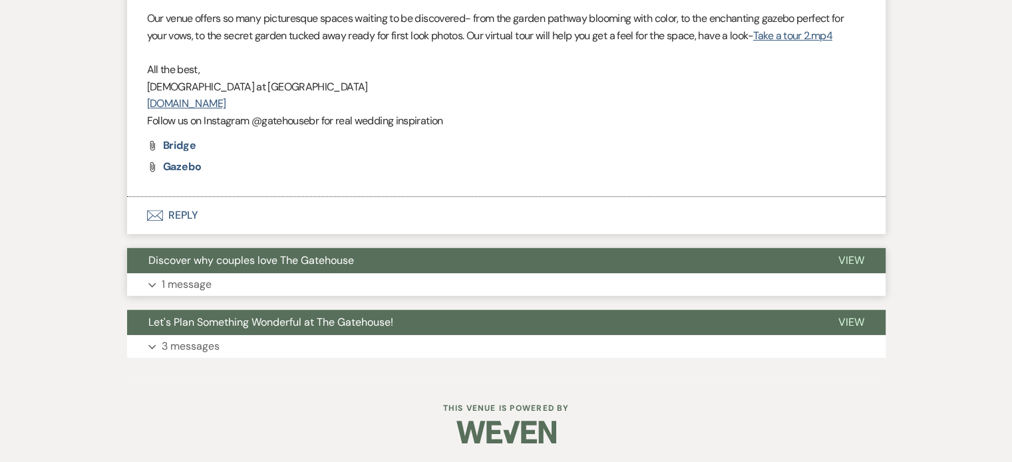
click at [180, 281] on p "1 message" at bounding box center [187, 284] width 50 height 17
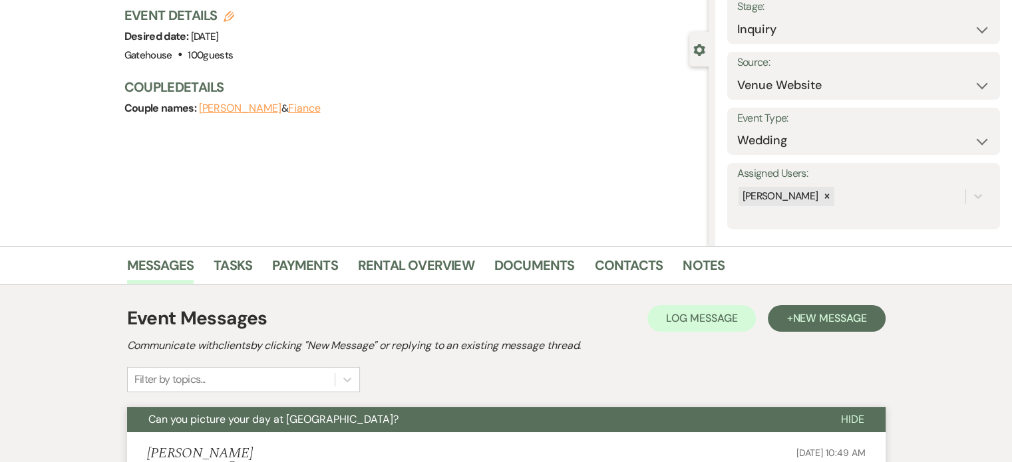
scroll to position [0, 0]
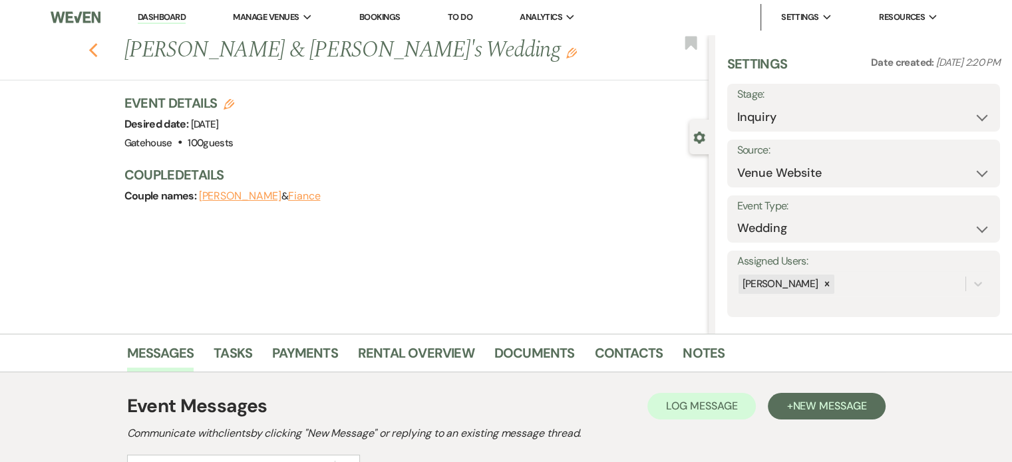
click at [97, 47] on use "button" at bounding box center [93, 50] width 9 height 15
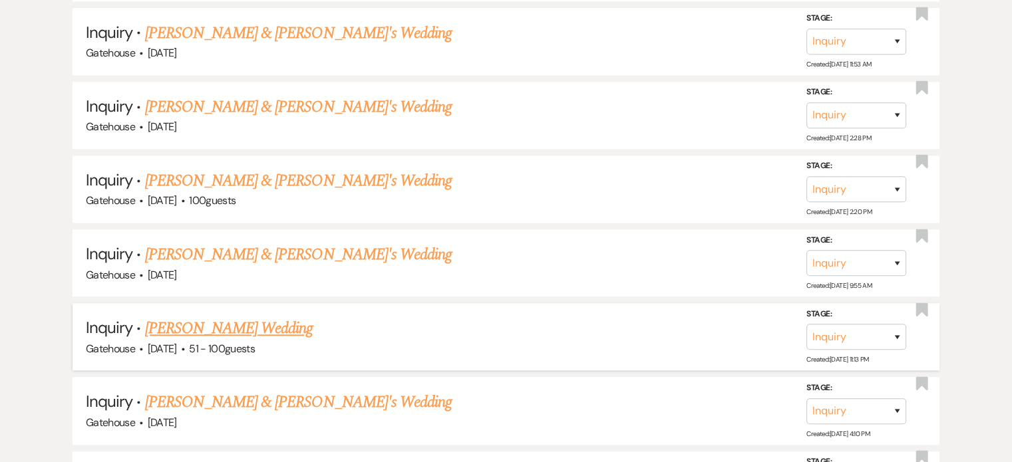
scroll to position [1331, 0]
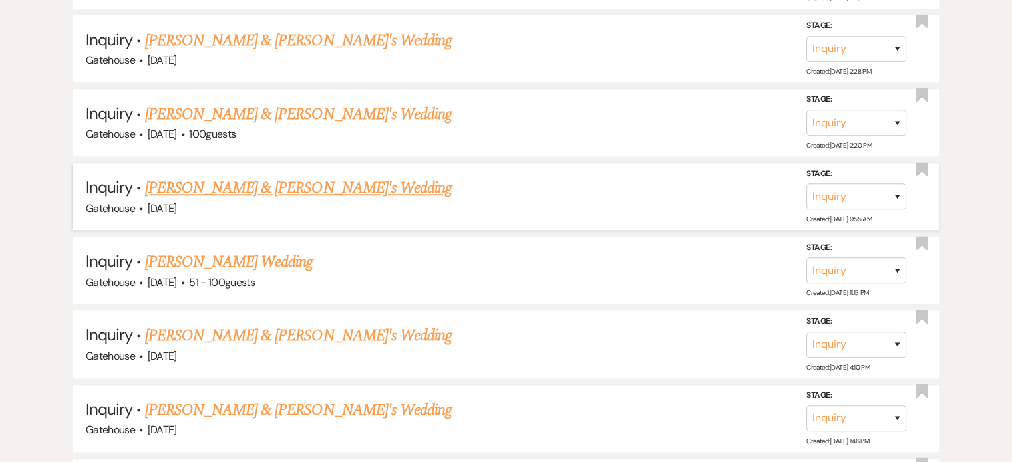
click at [291, 182] on link "[PERSON_NAME] & [PERSON_NAME]'s Wedding" at bounding box center [298, 188] width 307 height 24
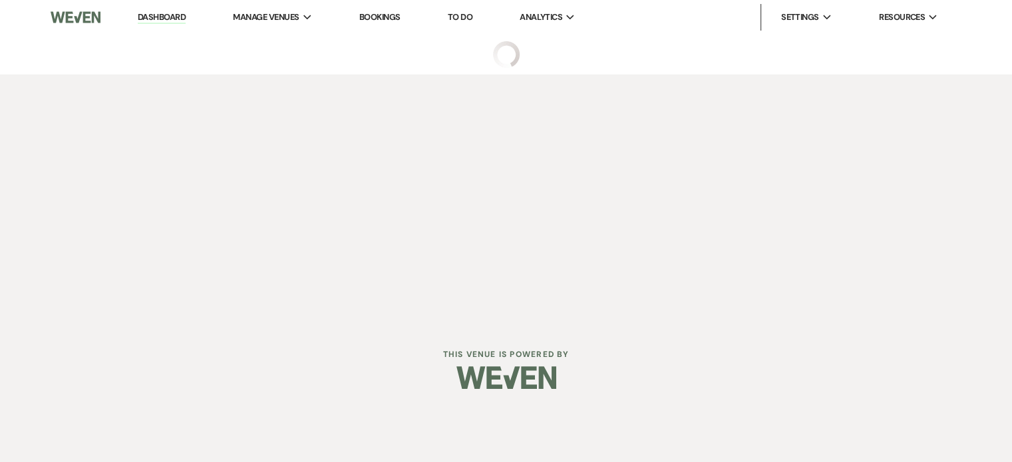
select select "5"
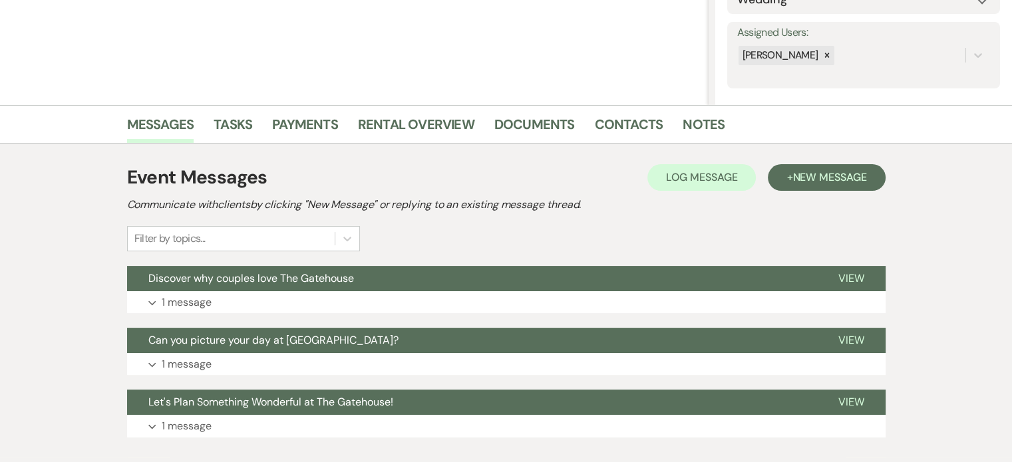
scroll to position [266, 0]
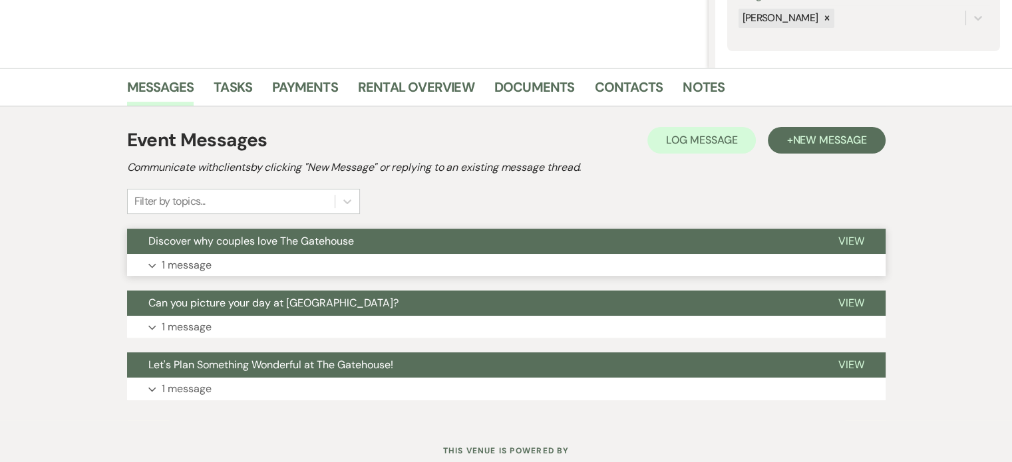
click at [174, 262] on p "1 message" at bounding box center [187, 265] width 50 height 17
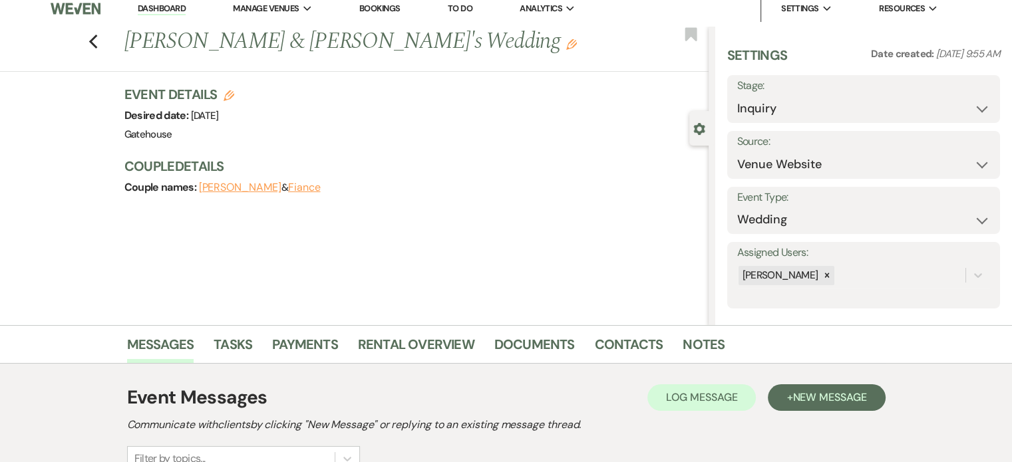
scroll to position [0, 0]
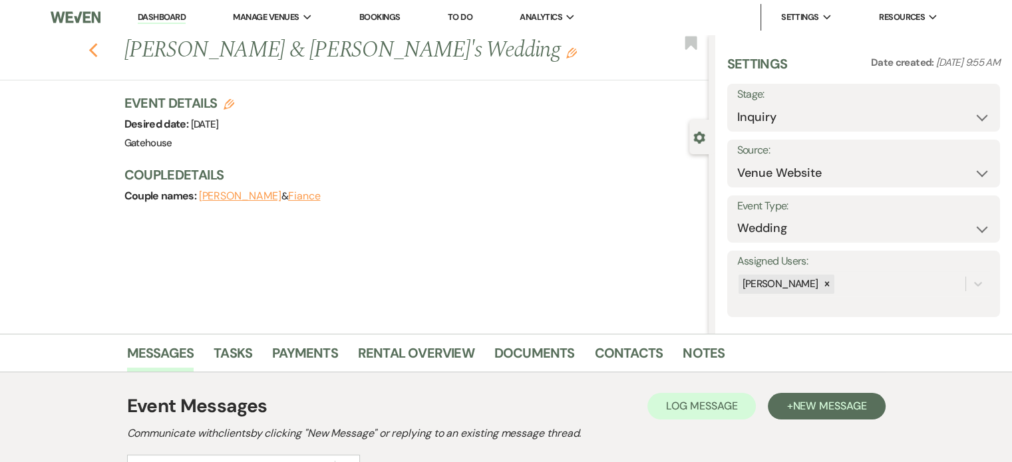
click at [98, 51] on icon "Previous" at bounding box center [94, 51] width 10 height 16
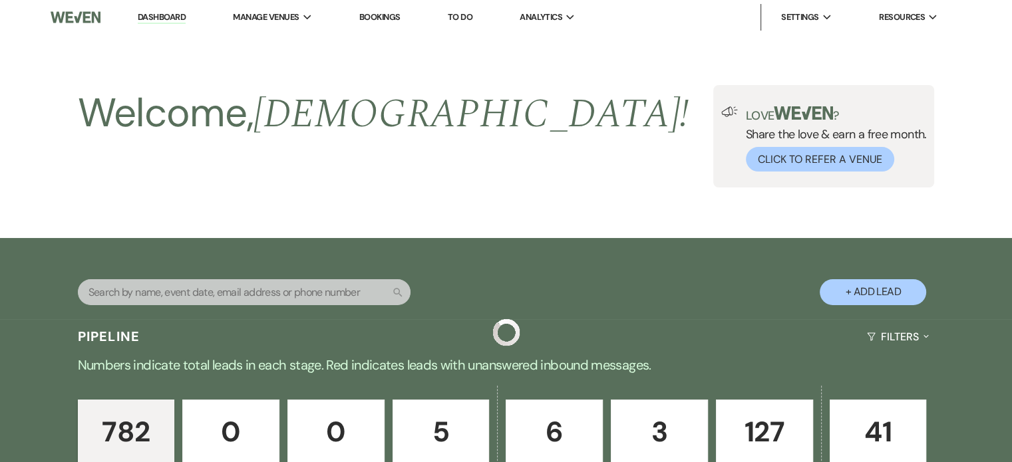
scroll to position [1331, 0]
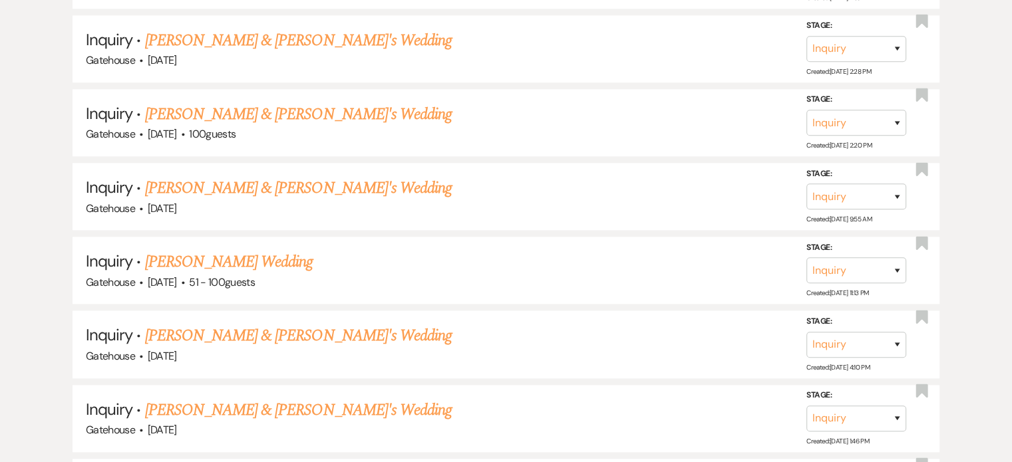
drag, startPoint x: 279, startPoint y: 326, endPoint x: 464, endPoint y: 333, distance: 185.1
click at [279, 326] on link "[PERSON_NAME] & [PERSON_NAME]'s Wedding" at bounding box center [298, 336] width 307 height 24
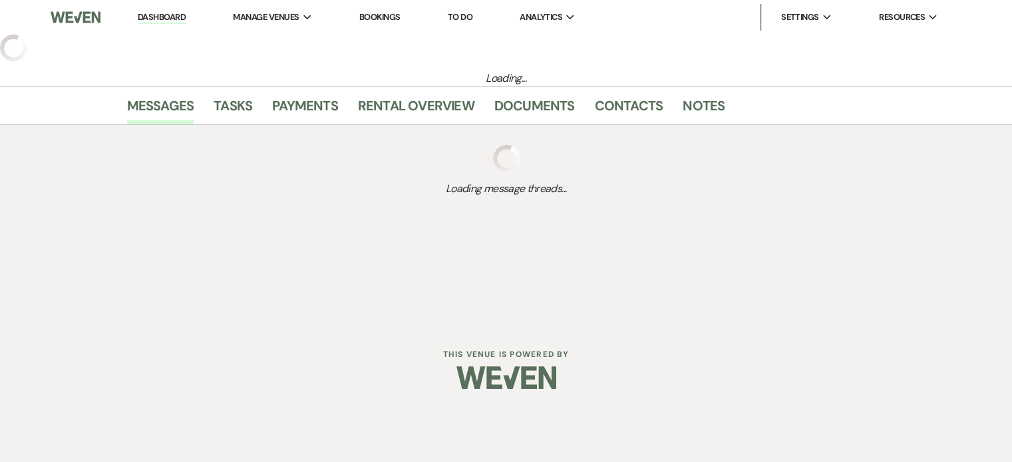
select select "5"
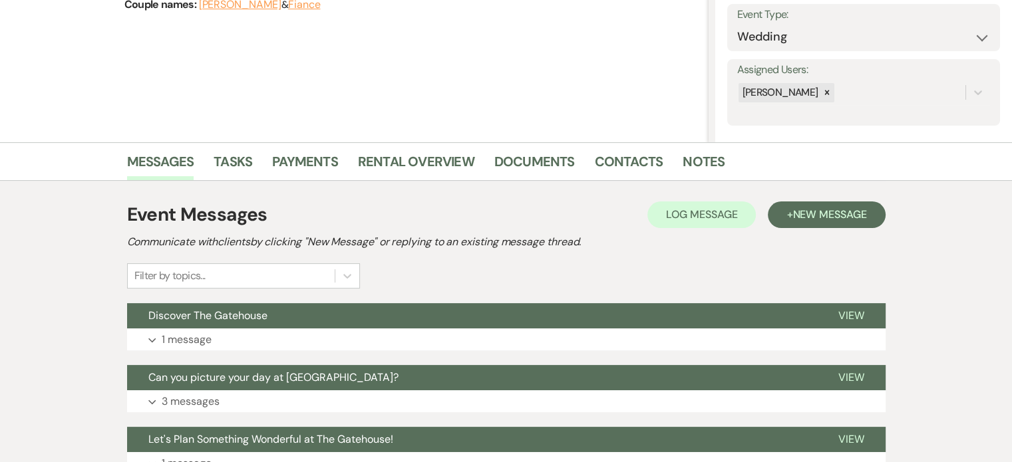
scroll to position [266, 0]
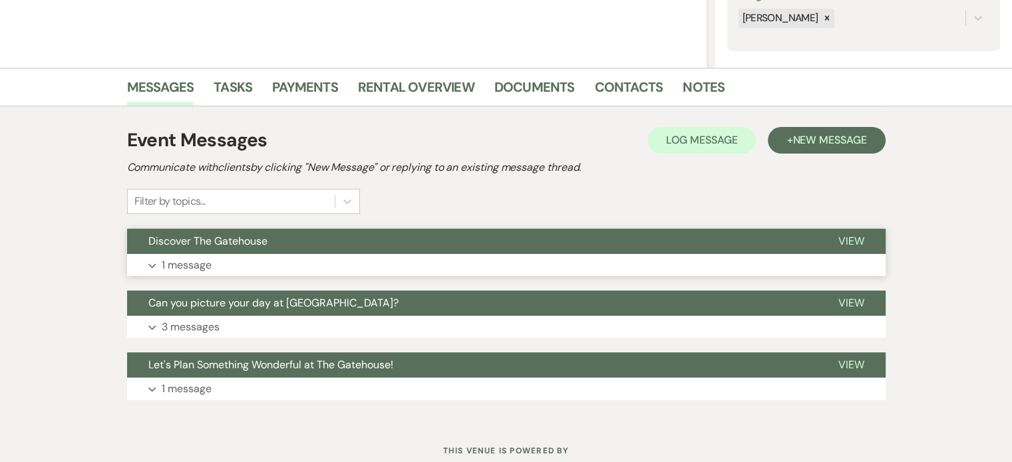
click at [182, 263] on p "1 message" at bounding box center [187, 265] width 50 height 17
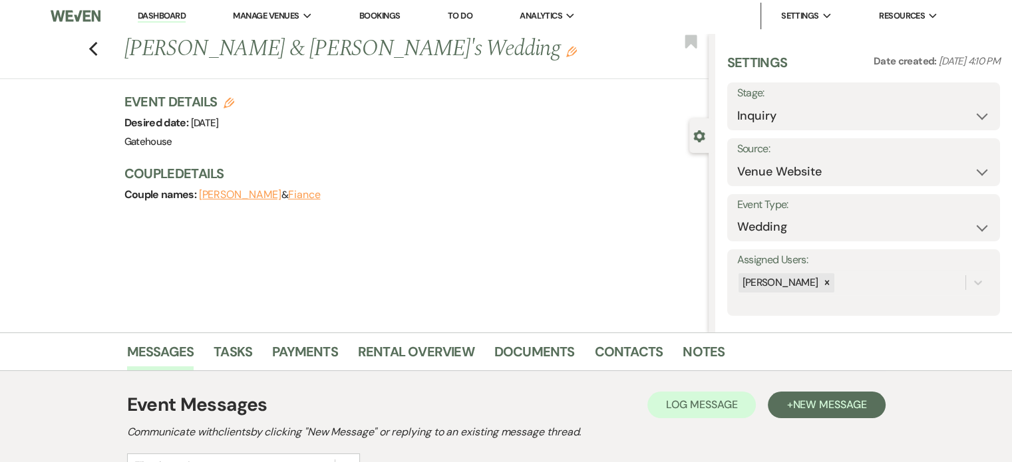
scroll to position [0, 0]
click at [172, 17] on link "Dashboard" at bounding box center [162, 17] width 48 height 13
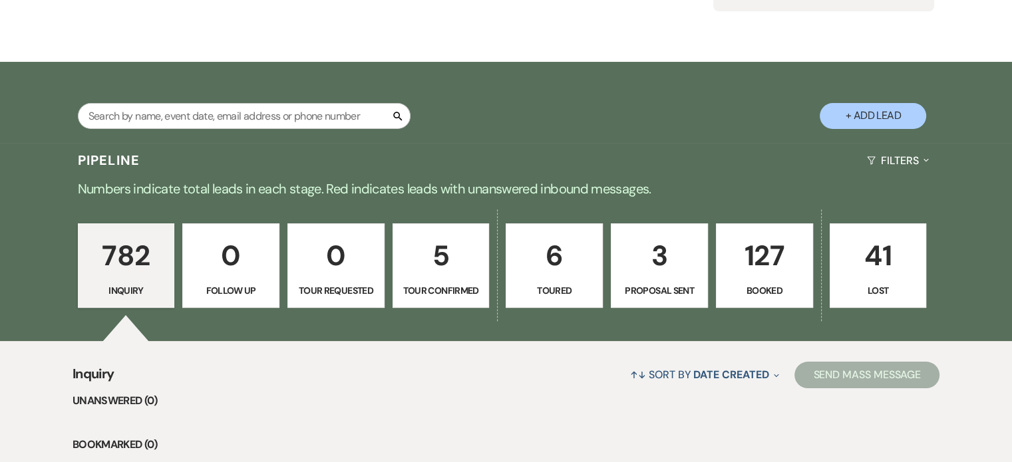
scroll to position [200, 0]
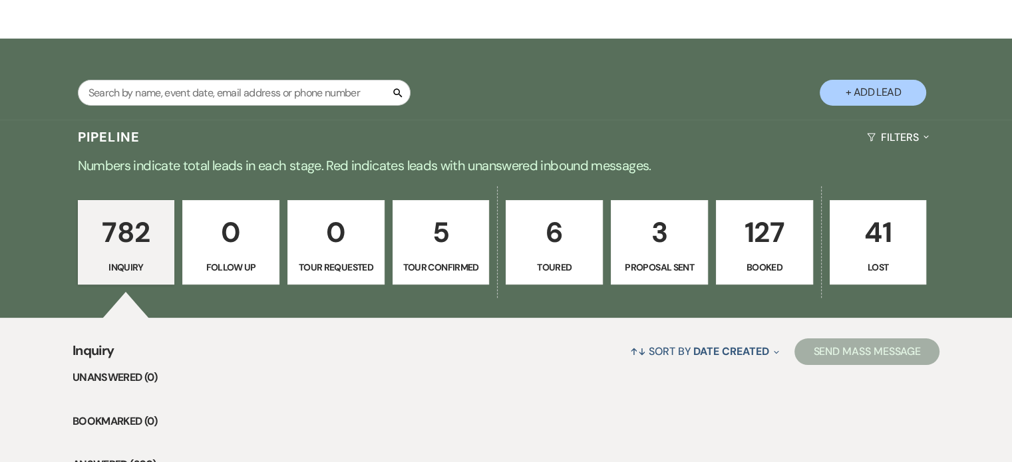
click at [432, 239] on p "5" at bounding box center [441, 232] width 80 height 45
select select "4"
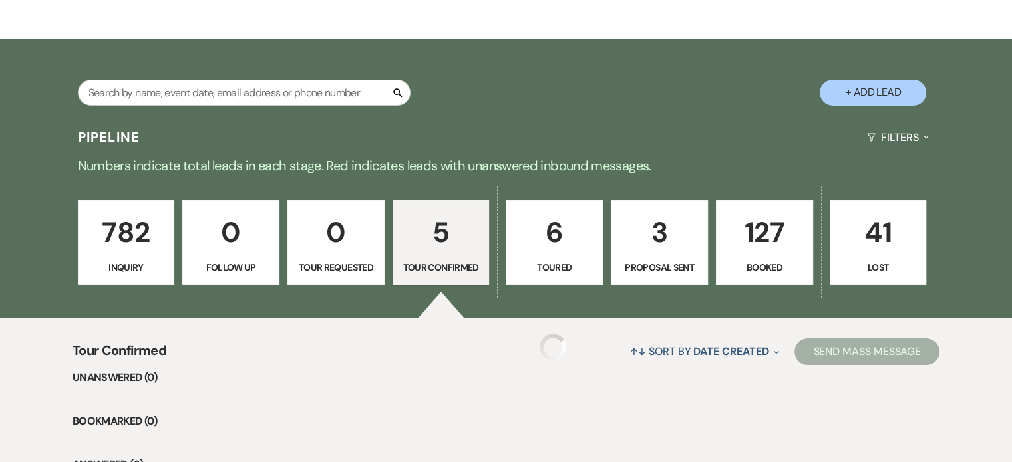
select select "4"
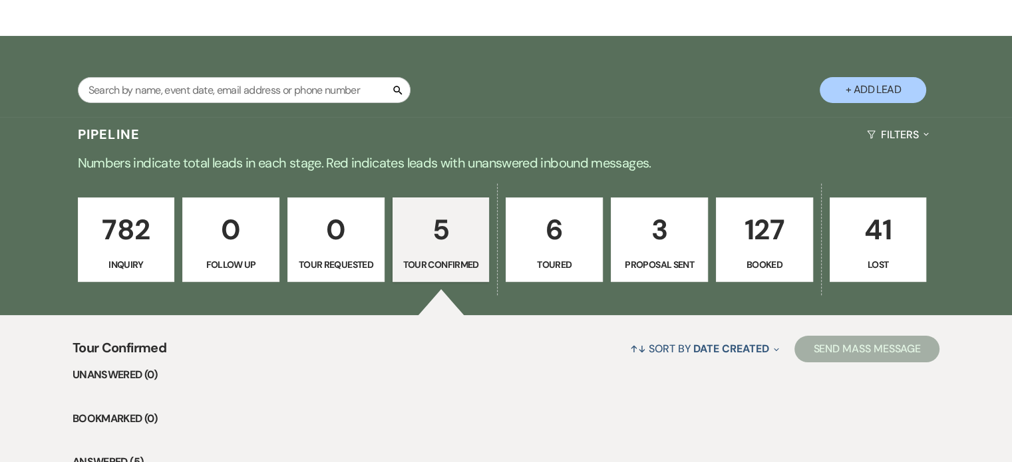
scroll to position [200, 0]
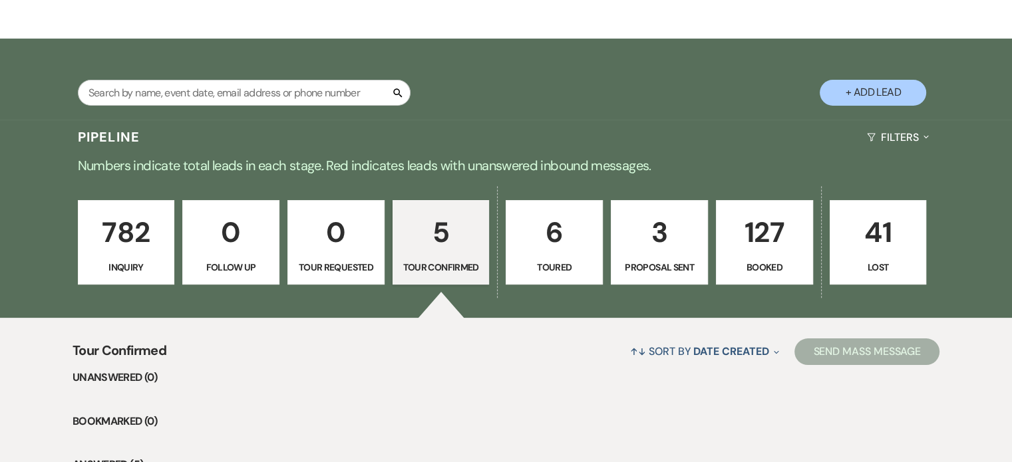
click at [565, 223] on p "6" at bounding box center [554, 232] width 80 height 45
select select "5"
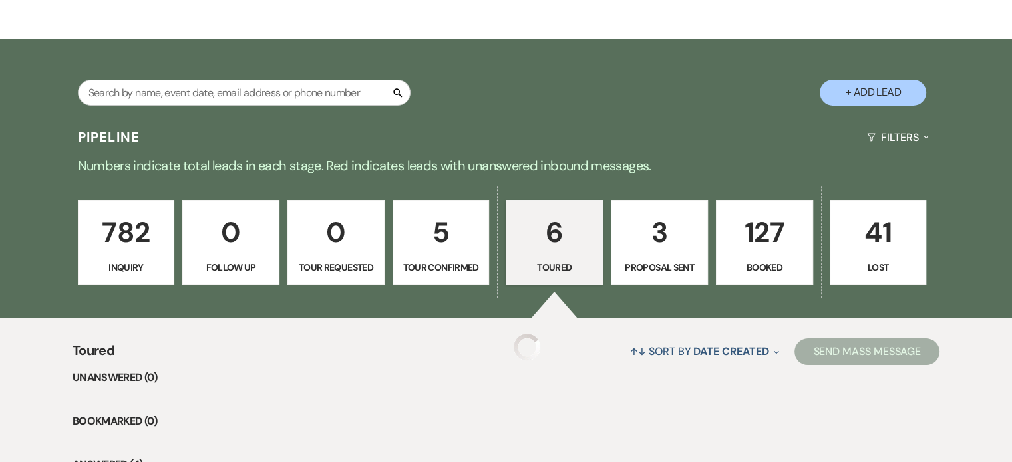
select select "5"
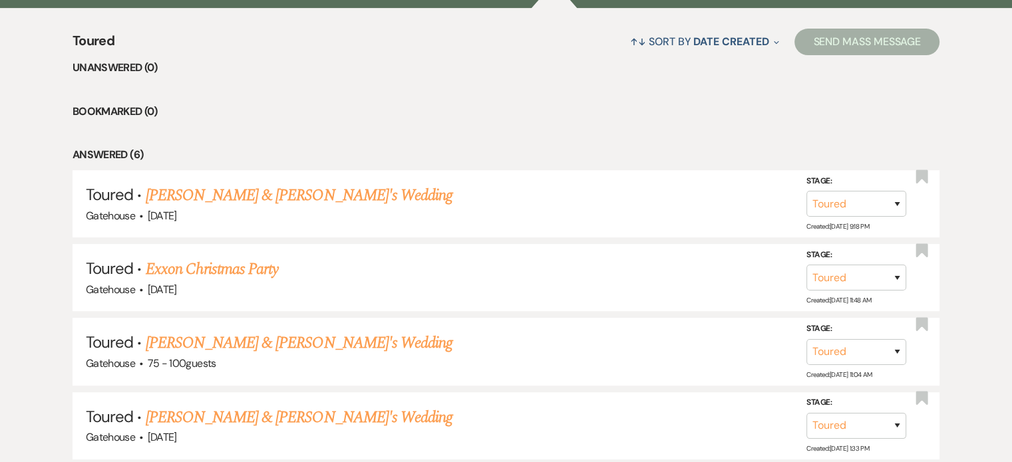
scroll to position [532, 0]
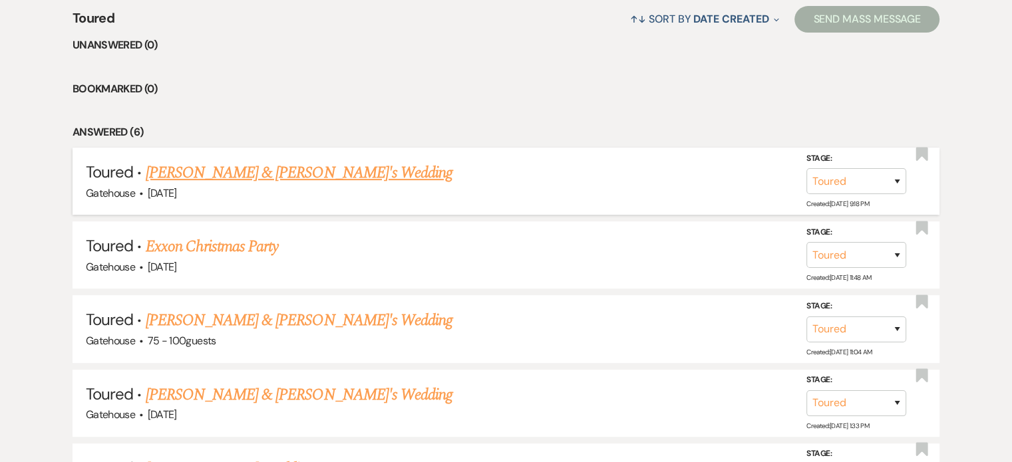
click at [306, 173] on link "[PERSON_NAME] & [PERSON_NAME]'s Wedding" at bounding box center [299, 173] width 307 height 24
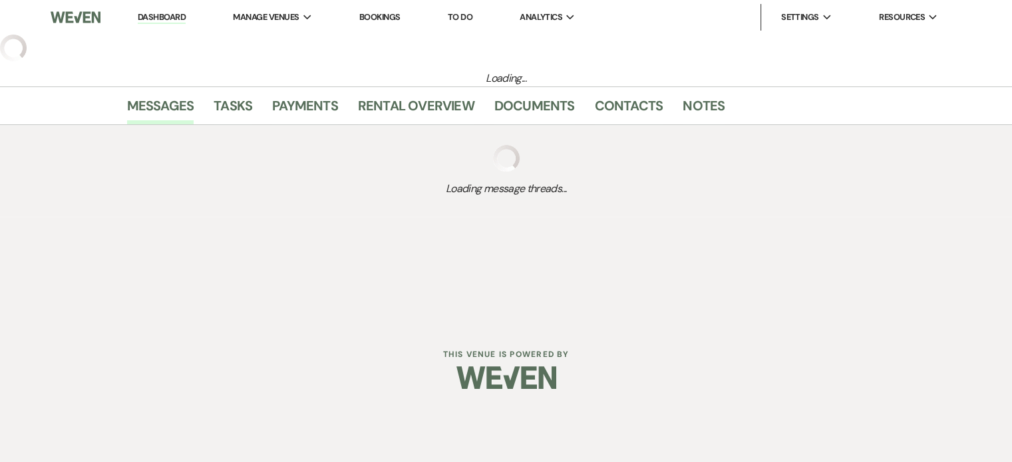
select select "5"
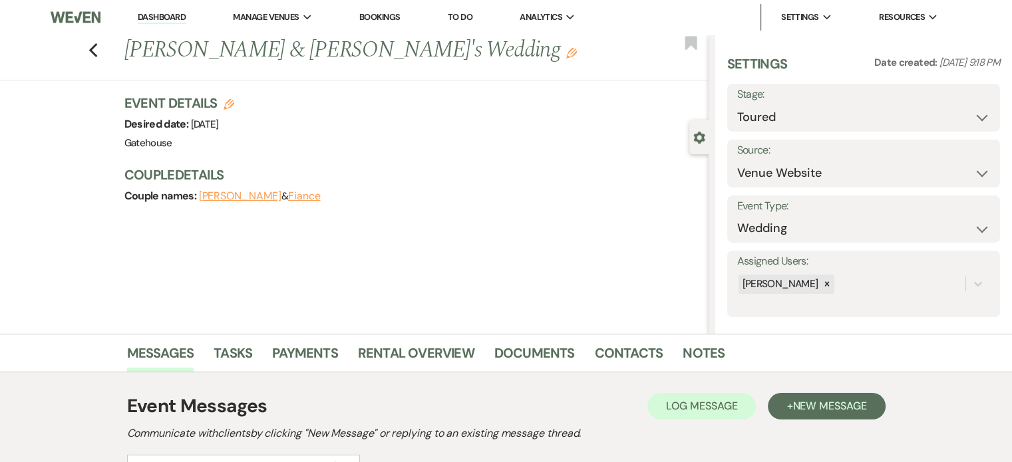
scroll to position [67, 0]
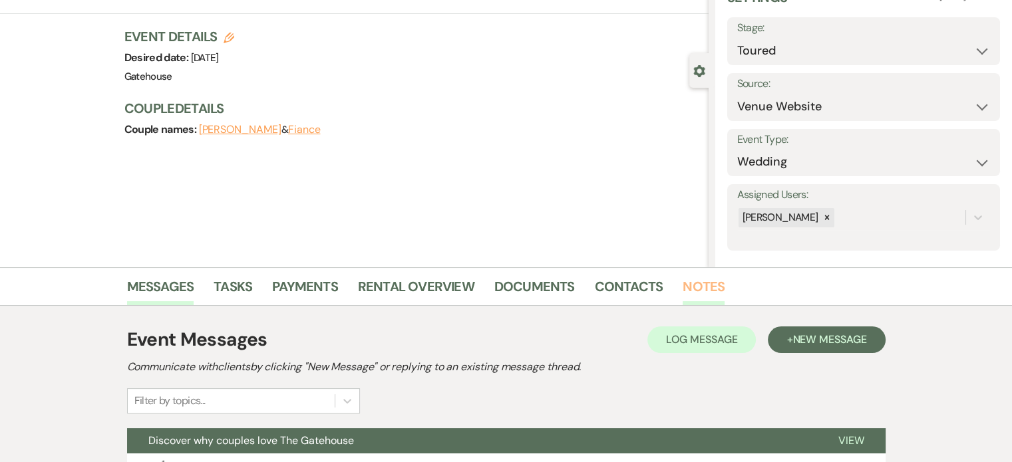
click at [697, 284] on link "Notes" at bounding box center [704, 290] width 42 height 29
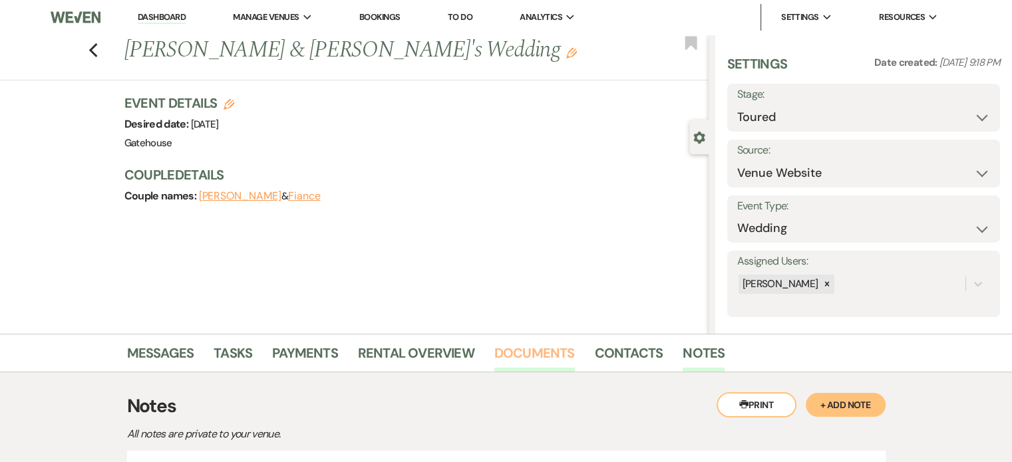
click at [512, 348] on link "Documents" at bounding box center [534, 357] width 81 height 29
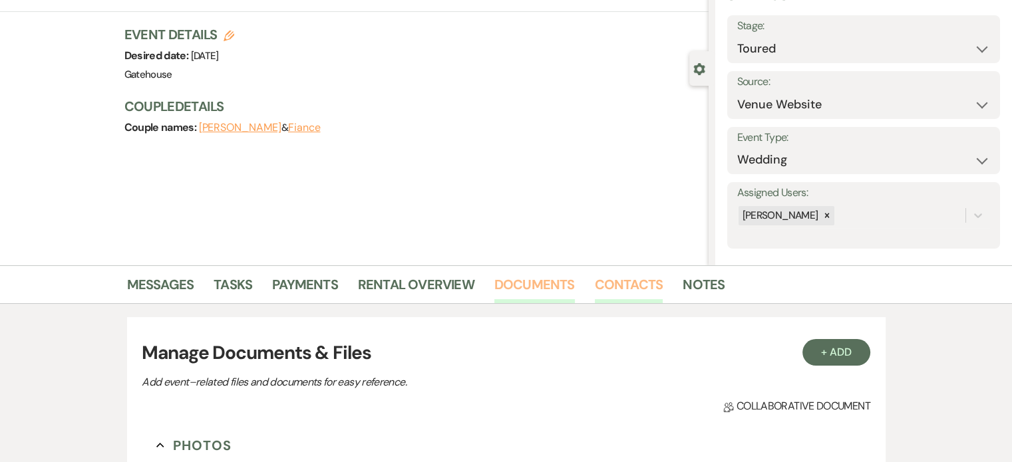
scroll to position [266, 0]
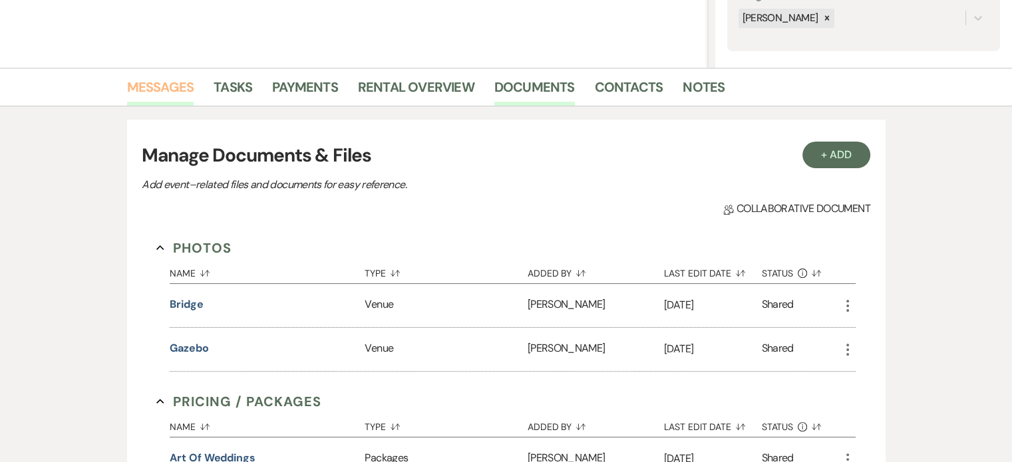
click at [162, 90] on link "Messages" at bounding box center [160, 91] width 67 height 29
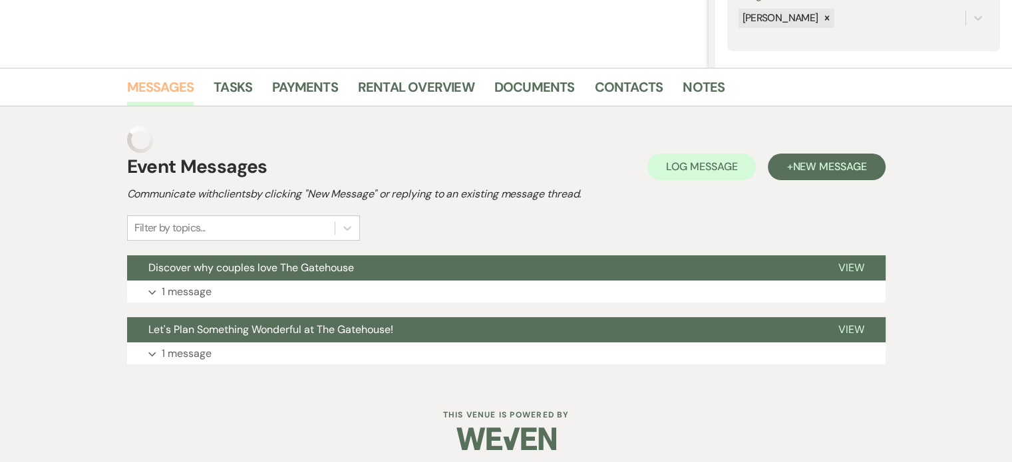
scroll to position [247, 0]
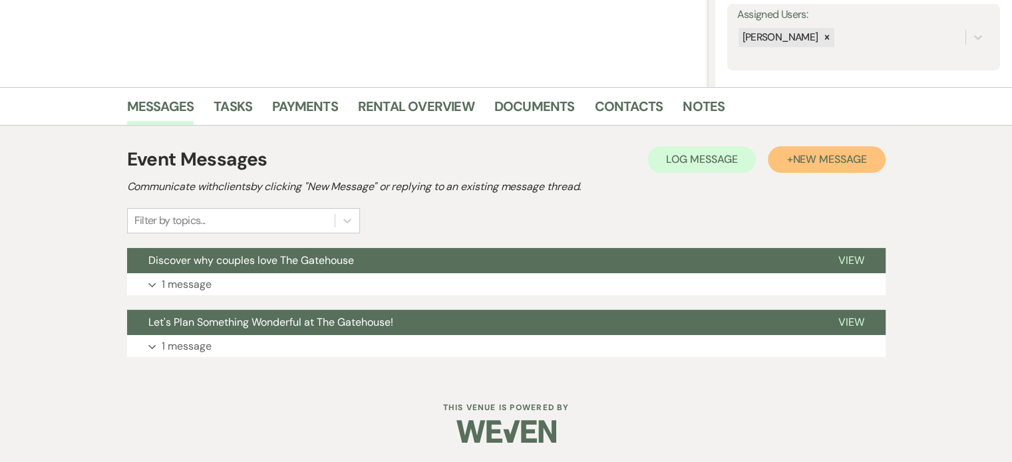
click at [830, 154] on span "New Message" at bounding box center [830, 159] width 74 height 14
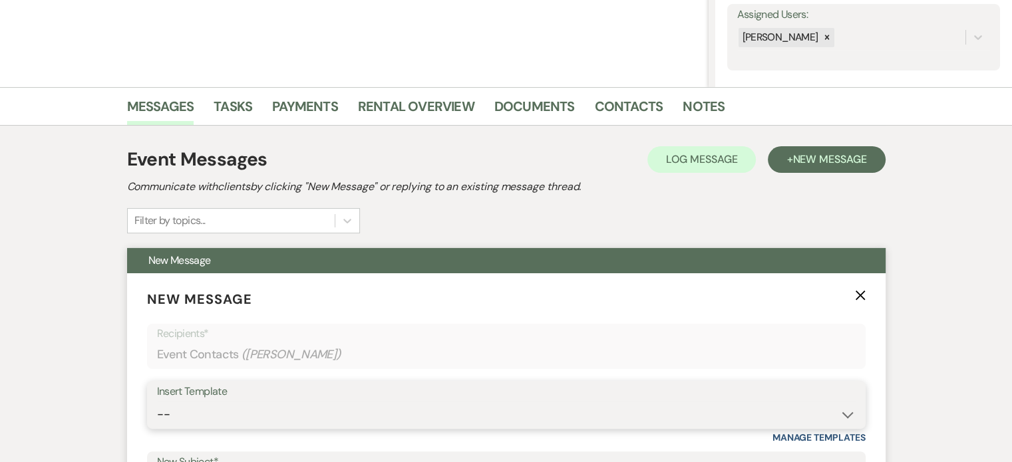
click at [169, 417] on select "-- Tour Request Response Proposal 6-9 Month Check-in Happy 1 Month Anniversary!…" at bounding box center [506, 415] width 699 height 26
select select "6050"
click at [157, 402] on select "-- Tour Request Response Proposal 6-9 Month Check-in Happy 1 Month Anniversary!…" at bounding box center [506, 415] width 699 height 26
type input "It was so lovely meeting you!"
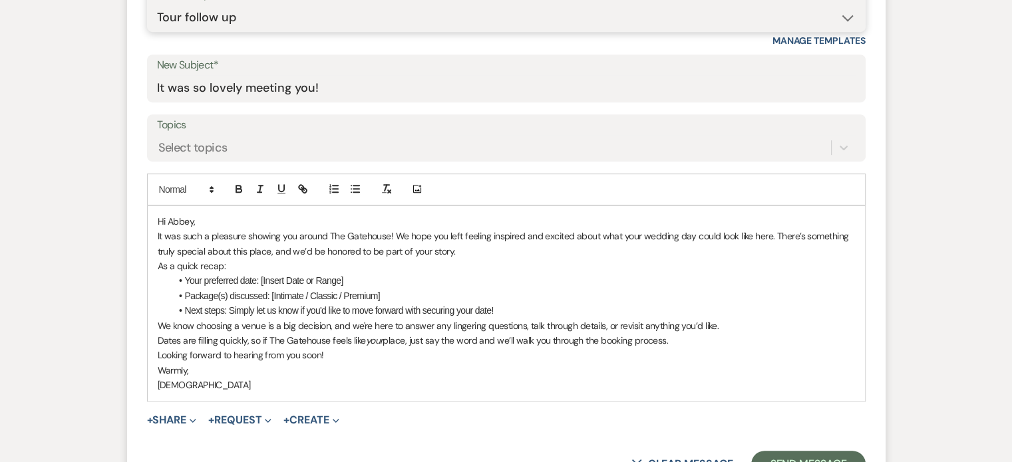
scroll to position [646, 0]
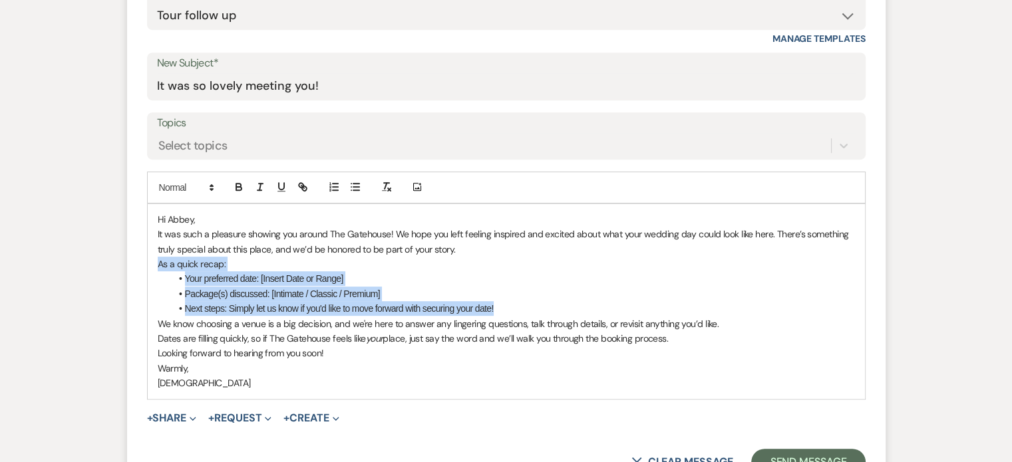
drag, startPoint x: 154, startPoint y: 264, endPoint x: 513, endPoint y: 311, distance: 361.8
click at [513, 311] on div "Hi [PERSON_NAME], It was such a pleasure showing you around The Gatehouse! We h…" at bounding box center [506, 301] width 717 height 195
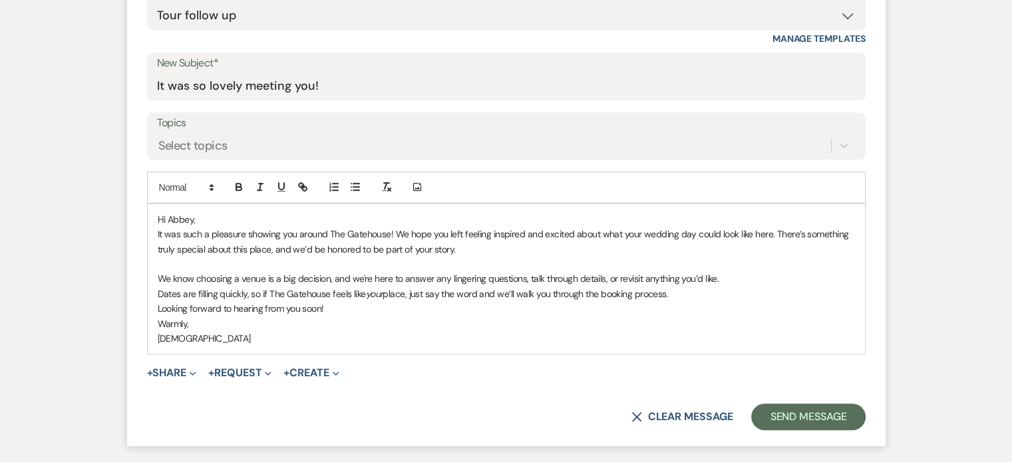
click at [210, 223] on p "Hi Abbey," at bounding box center [506, 219] width 697 height 15
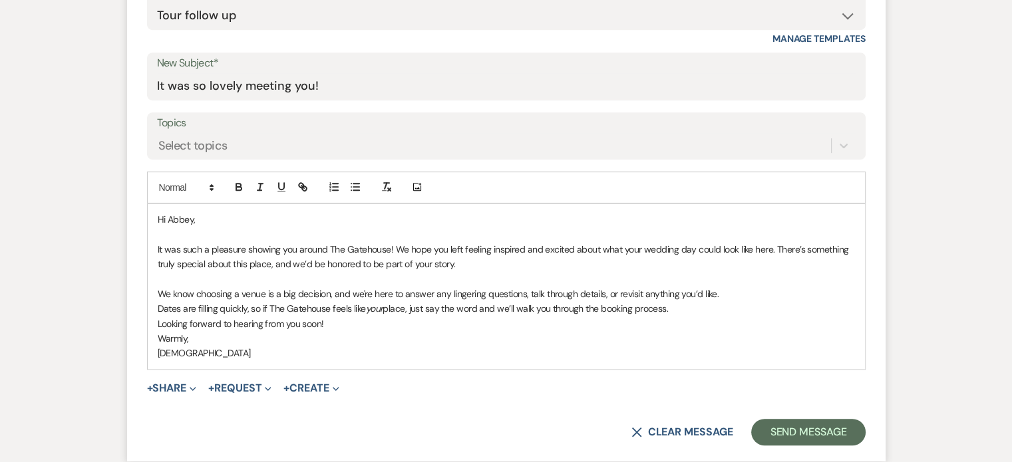
click at [345, 325] on p "Looking forward to hearing from you soon!" at bounding box center [506, 324] width 697 height 15
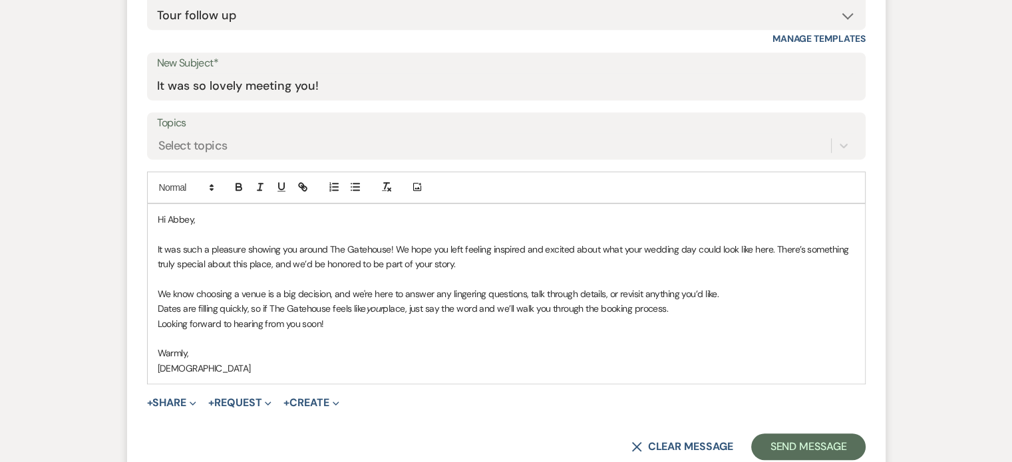
scroll to position [713, 0]
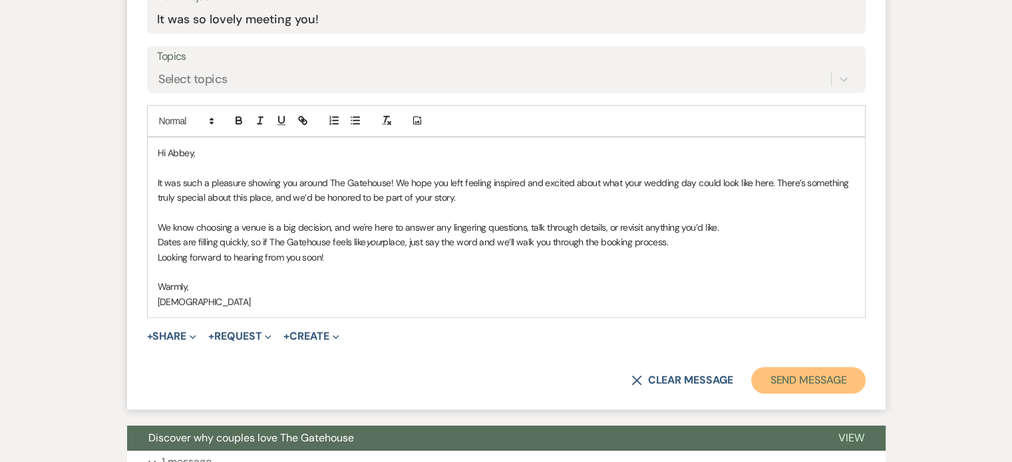
click at [811, 379] on button "Send Message" at bounding box center [808, 380] width 114 height 27
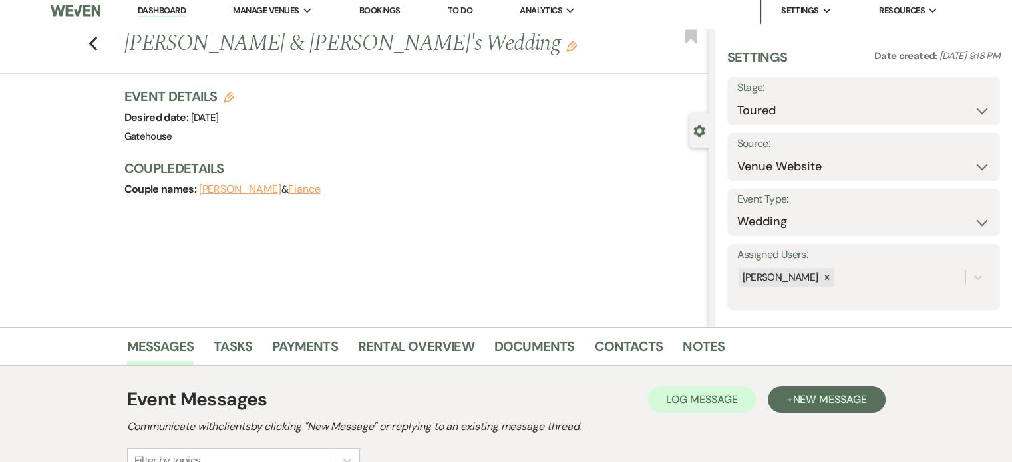
scroll to position [0, 0]
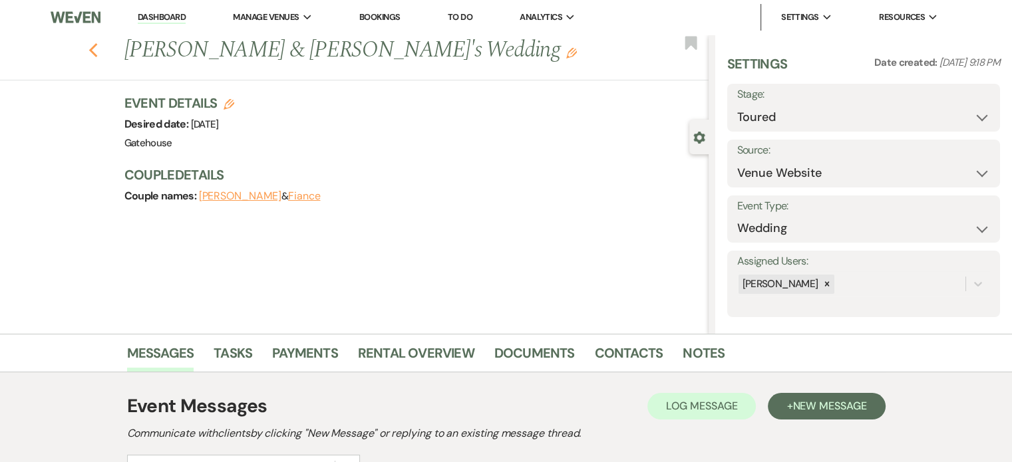
click at [94, 51] on use "button" at bounding box center [93, 50] width 9 height 15
select select "5"
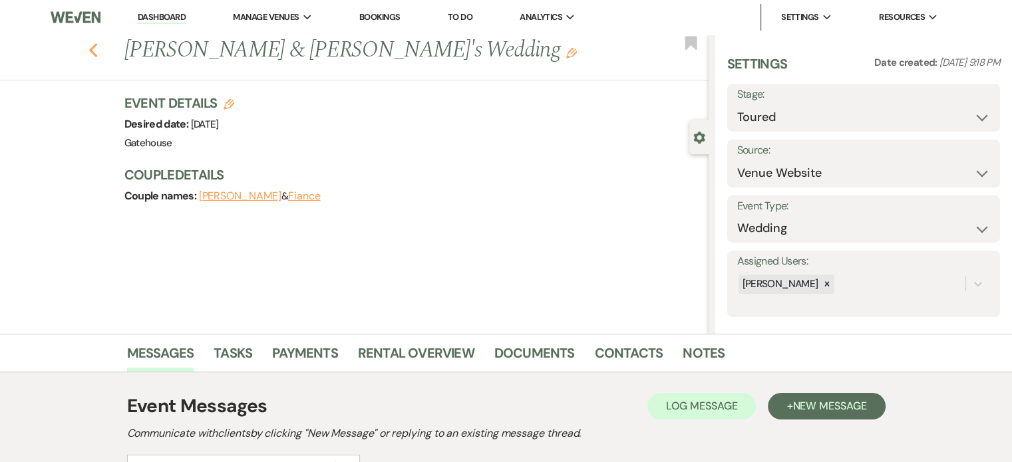
select select "5"
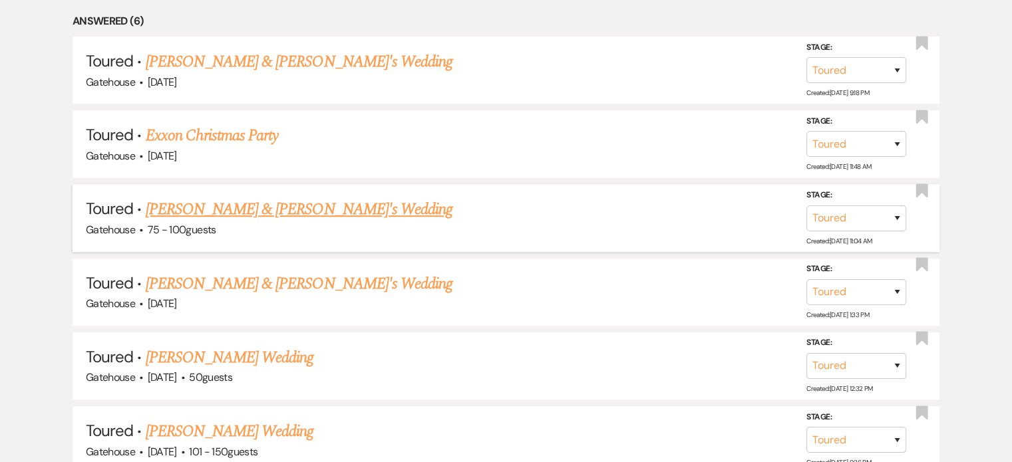
scroll to position [665, 0]
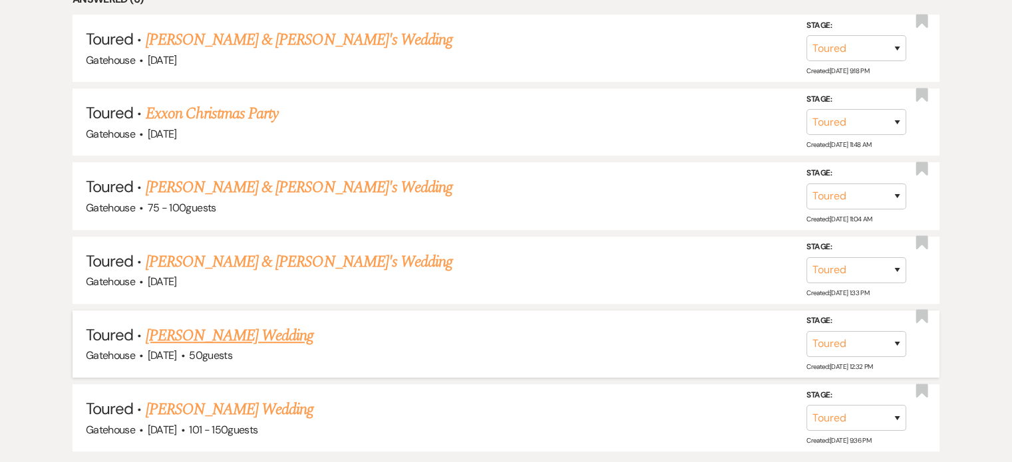
click at [246, 328] on link "[PERSON_NAME] Wedding" at bounding box center [230, 336] width 168 height 24
select select "5"
select select "2"
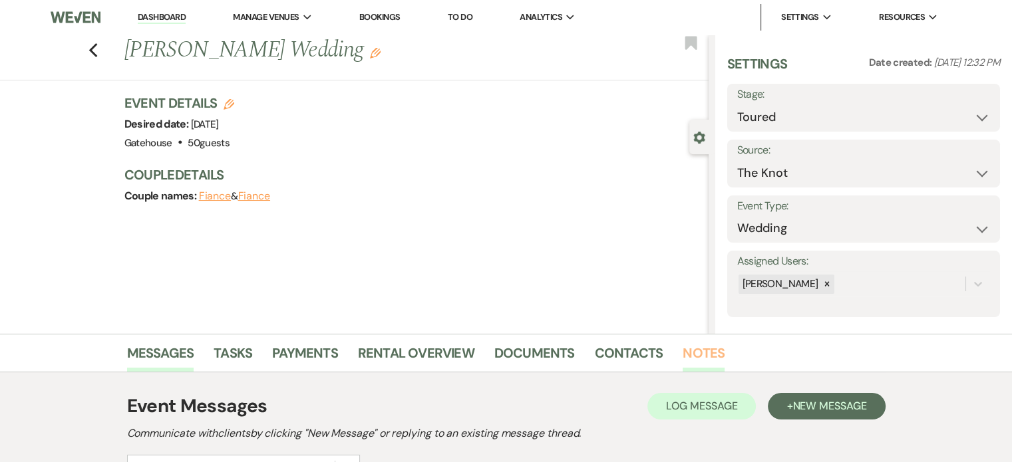
click at [700, 351] on link "Notes" at bounding box center [704, 357] width 42 height 29
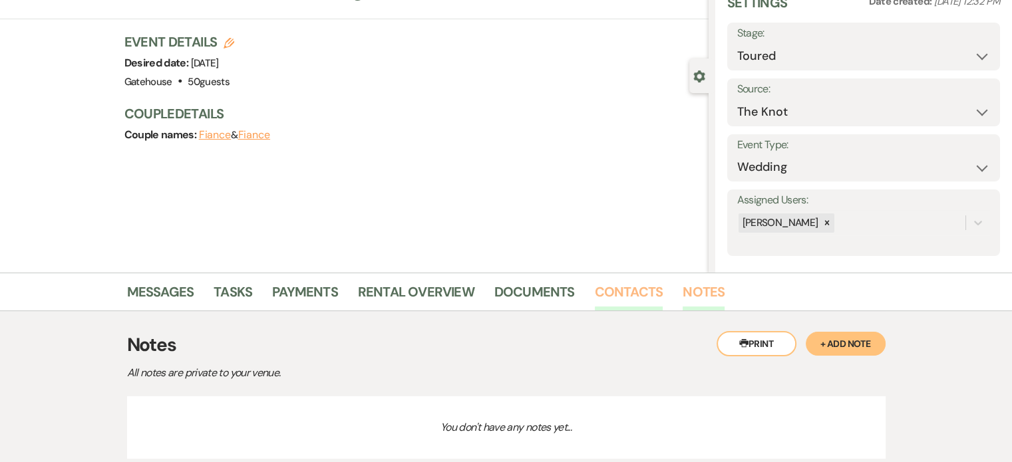
scroll to position [133, 0]
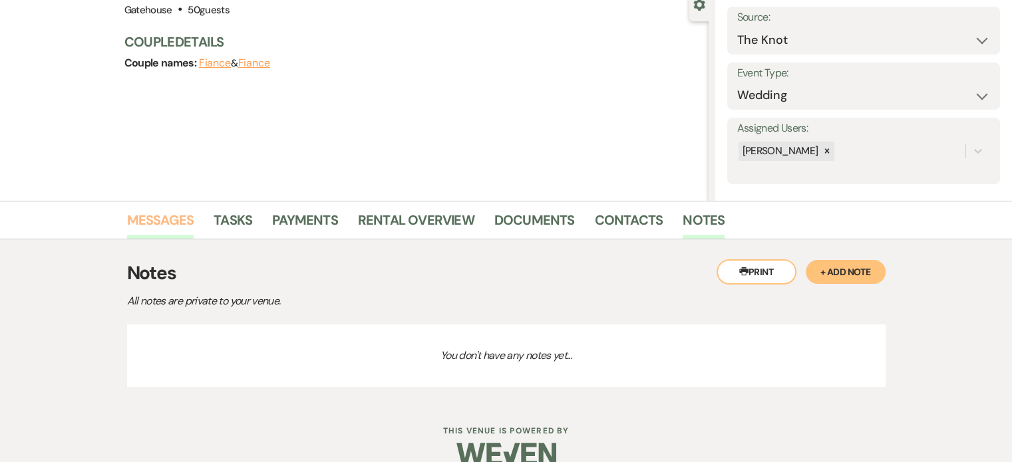
click at [161, 220] on link "Messages" at bounding box center [160, 224] width 67 height 29
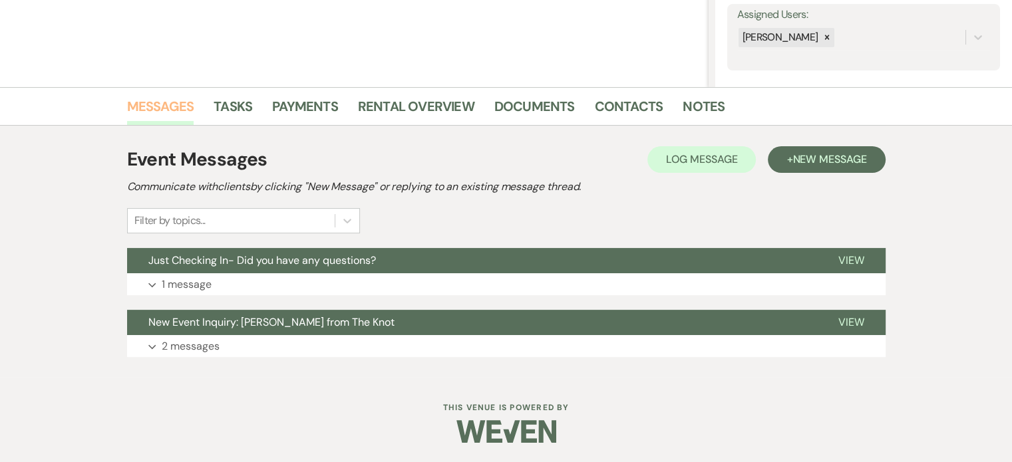
scroll to position [180, 0]
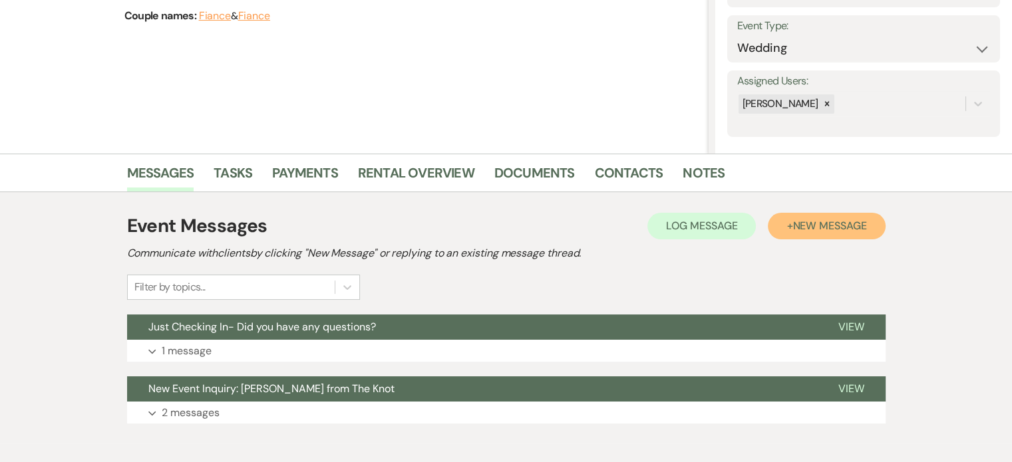
click at [803, 228] on span "New Message" at bounding box center [830, 226] width 74 height 14
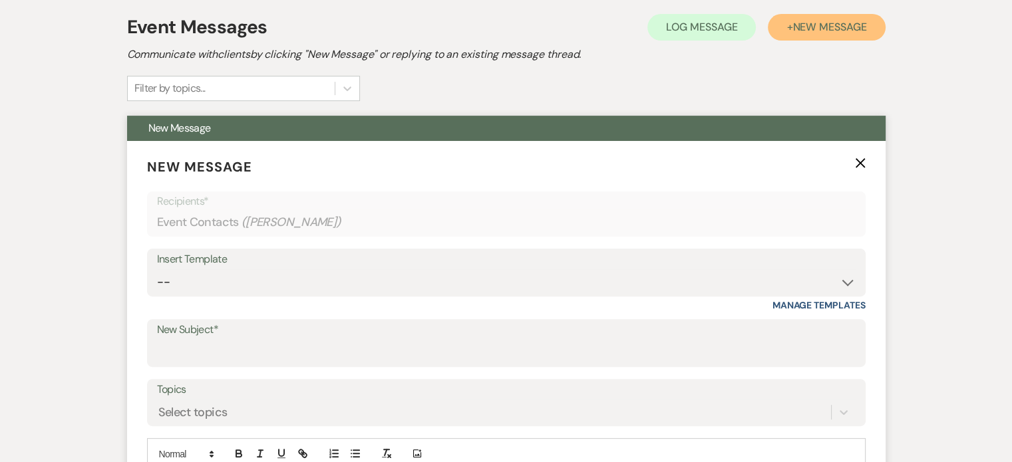
scroll to position [380, 0]
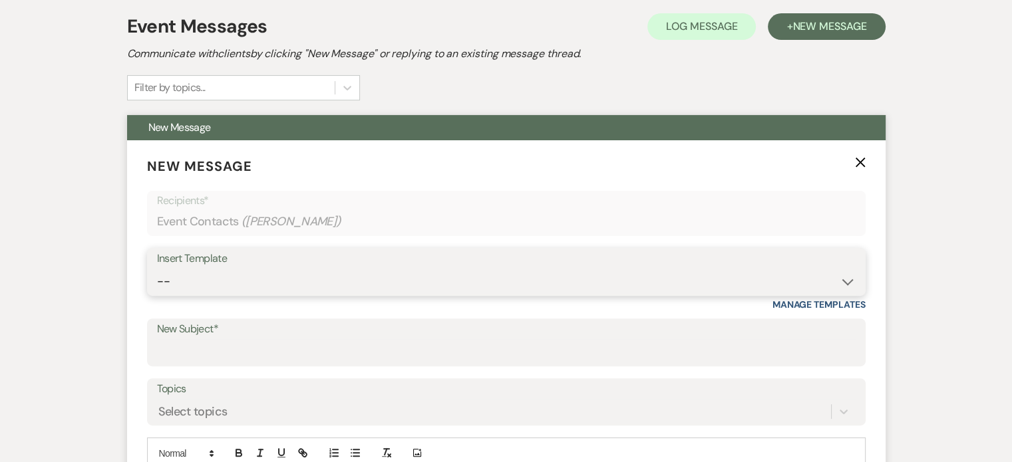
click at [240, 283] on select "-- Tour Request Response Proposal 6-9 Month Check-in Happy 1 Month Anniversary!…" at bounding box center [506, 282] width 699 height 26
select select "6050"
click at [157, 269] on select "-- Tour Request Response Proposal 6-9 Month Check-in Happy 1 Month Anniversary!…" at bounding box center [506, 282] width 699 height 26
type input "It was so lovely meeting you!"
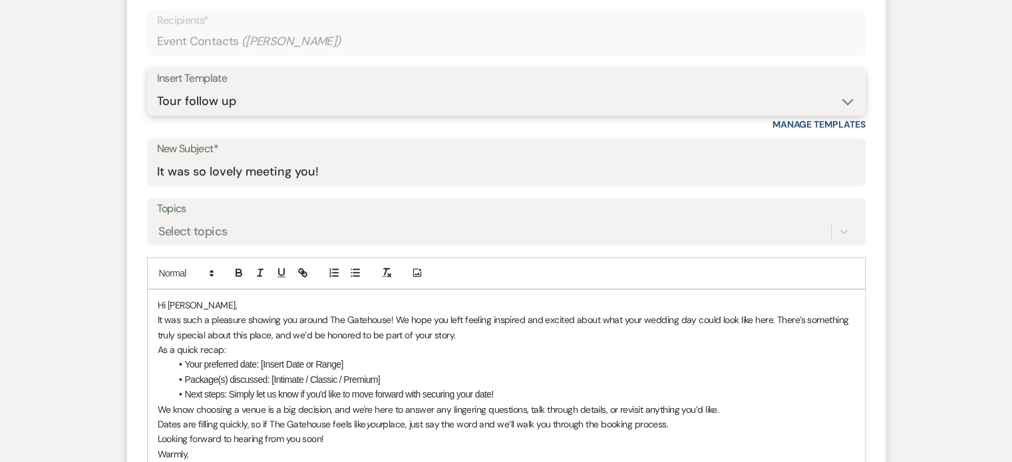
scroll to position [580, 0]
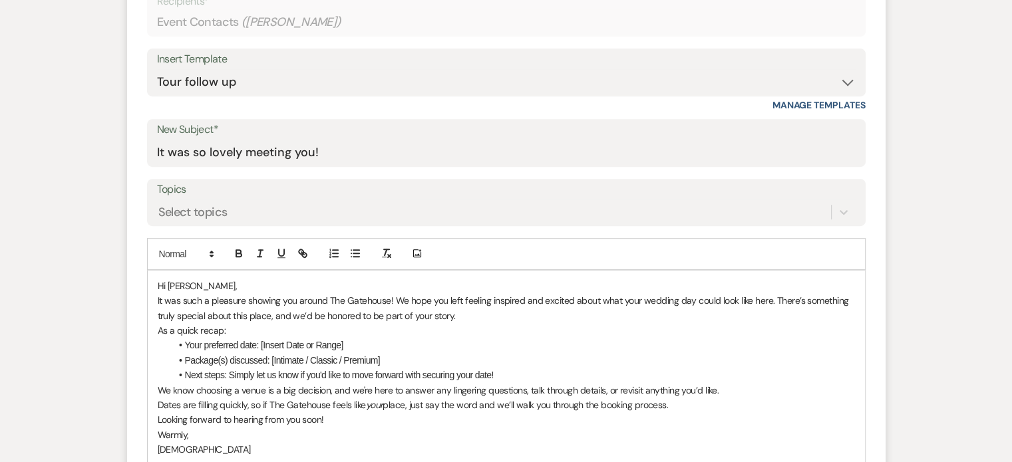
click at [195, 282] on p "Hi [PERSON_NAME]," at bounding box center [506, 286] width 697 height 15
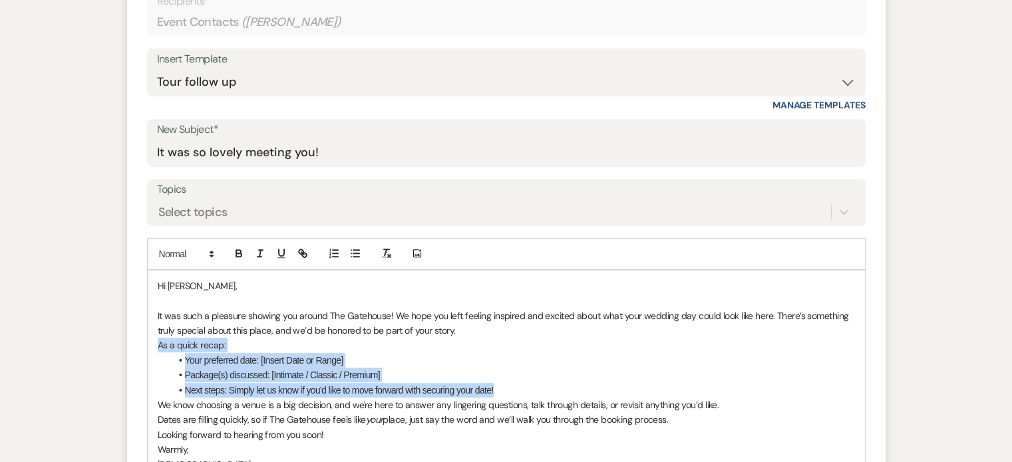
drag, startPoint x: 153, startPoint y: 342, endPoint x: 527, endPoint y: 383, distance: 376.2
click at [527, 383] on div "Hi [PERSON_NAME], It was such a pleasure showing you around The Gatehouse! We h…" at bounding box center [506, 376] width 717 height 210
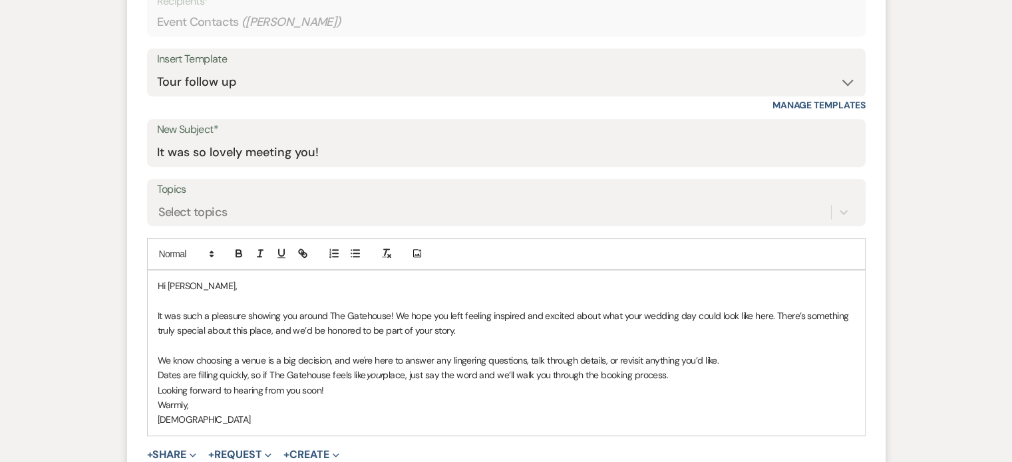
click at [156, 401] on div "Hi [PERSON_NAME], It was such a pleasure showing you around The Gatehouse! We h…" at bounding box center [506, 353] width 717 height 165
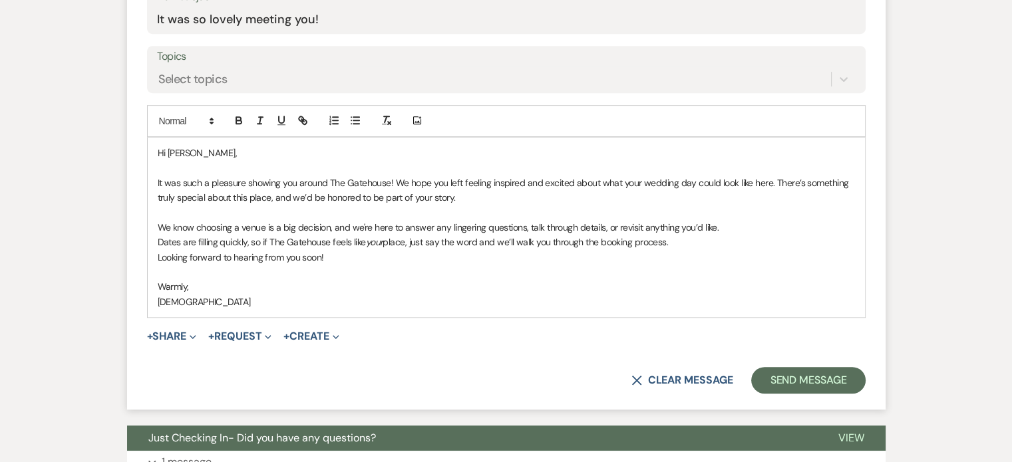
scroll to position [779, 0]
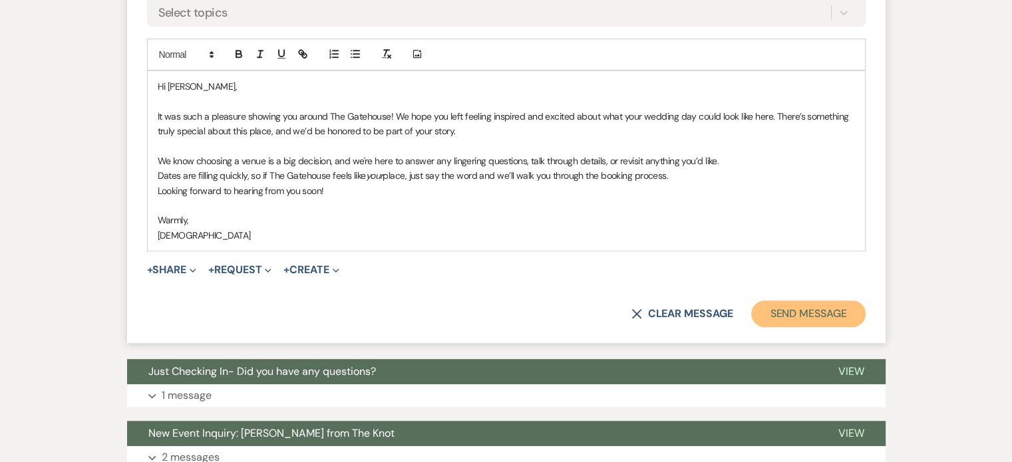
click at [828, 307] on button "Send Message" at bounding box center [808, 314] width 114 height 27
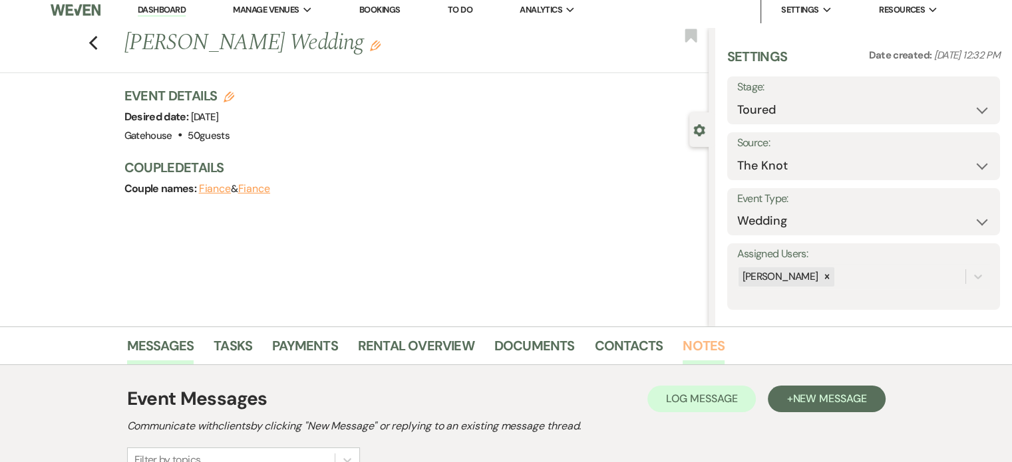
scroll to position [0, 0]
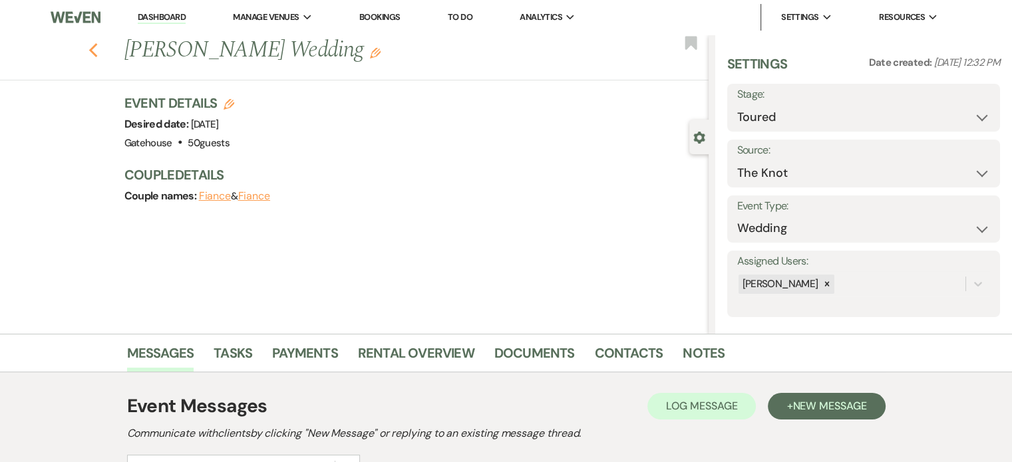
click at [98, 52] on icon "Previous" at bounding box center [94, 51] width 10 height 16
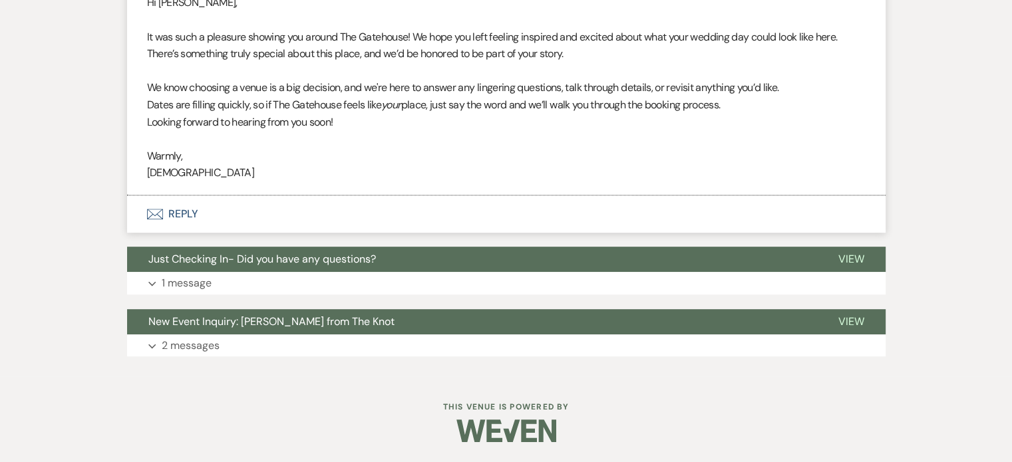
select select "5"
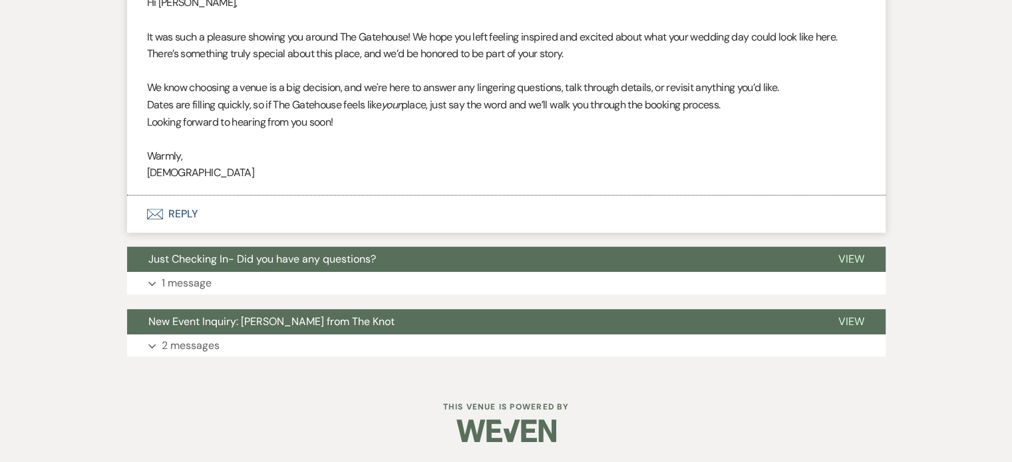
select select "5"
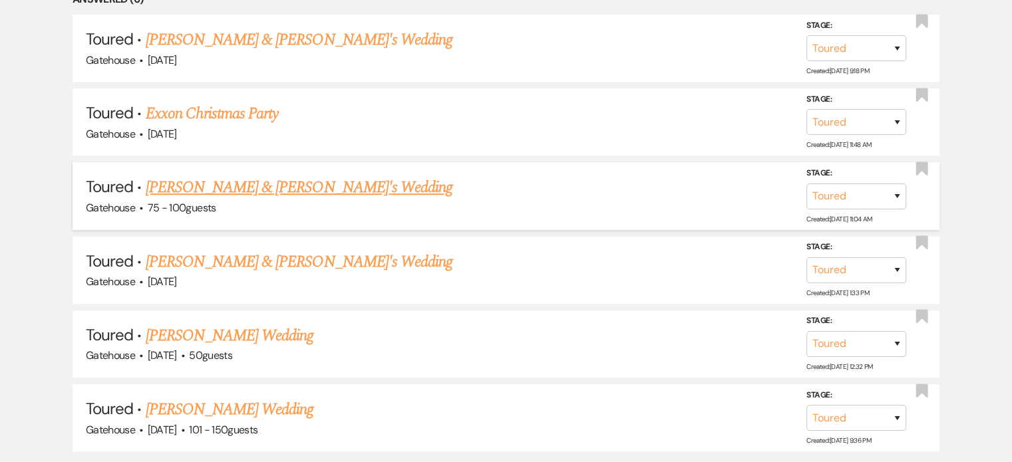
scroll to position [732, 0]
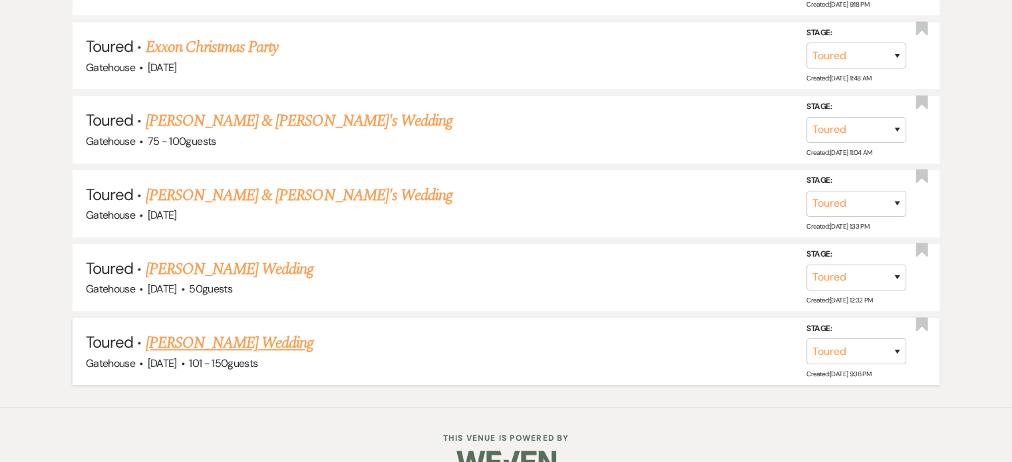
click at [242, 339] on link "[PERSON_NAME] Wedding" at bounding box center [230, 343] width 168 height 24
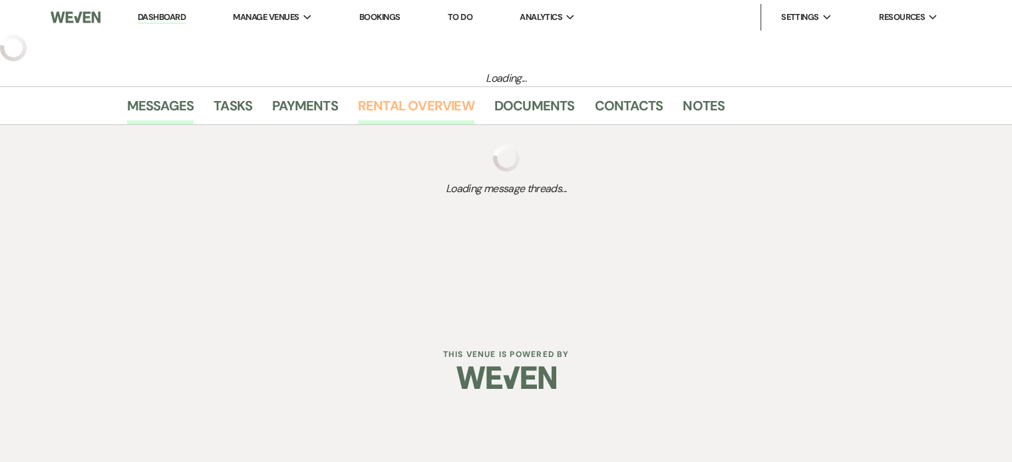
select select "5"
select select "2"
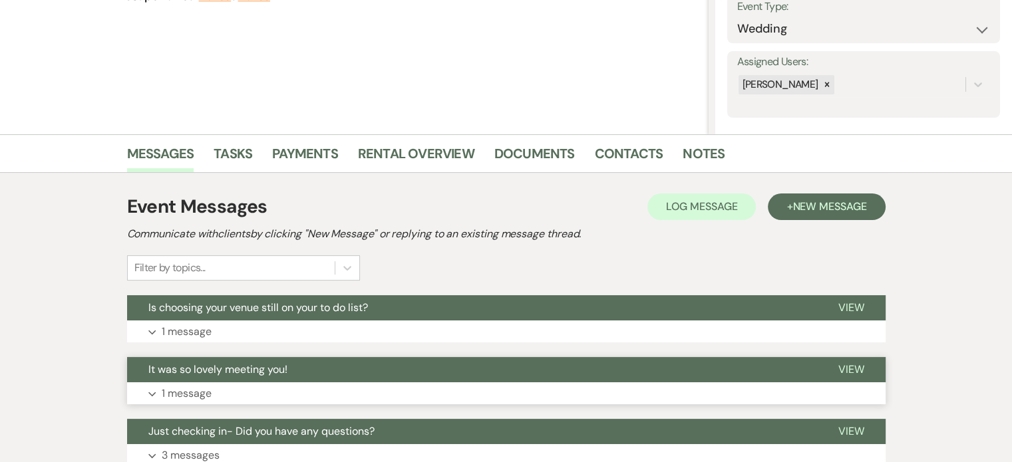
scroll to position [266, 0]
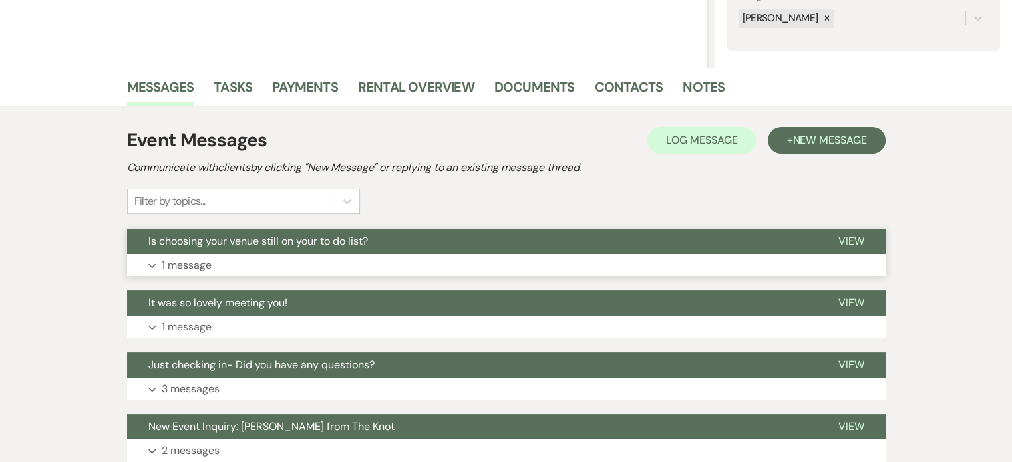
click at [195, 263] on p "1 message" at bounding box center [187, 265] width 50 height 17
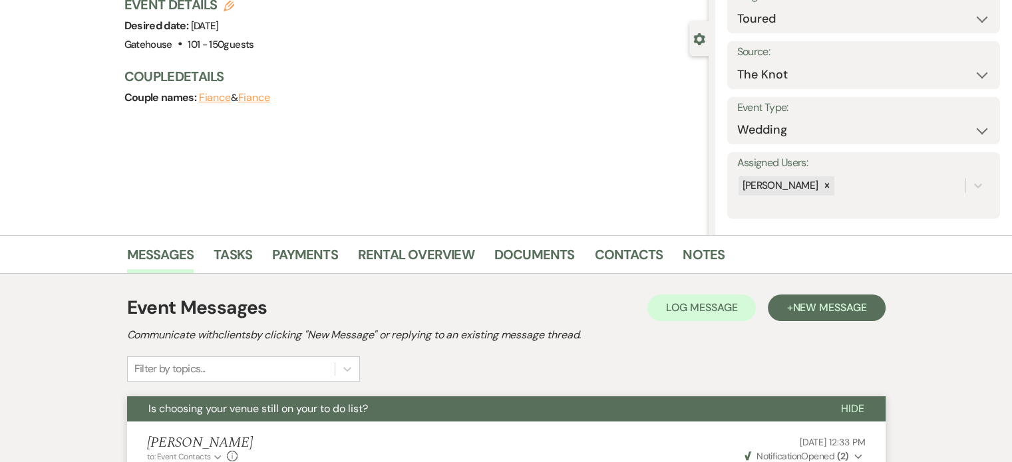
scroll to position [0, 0]
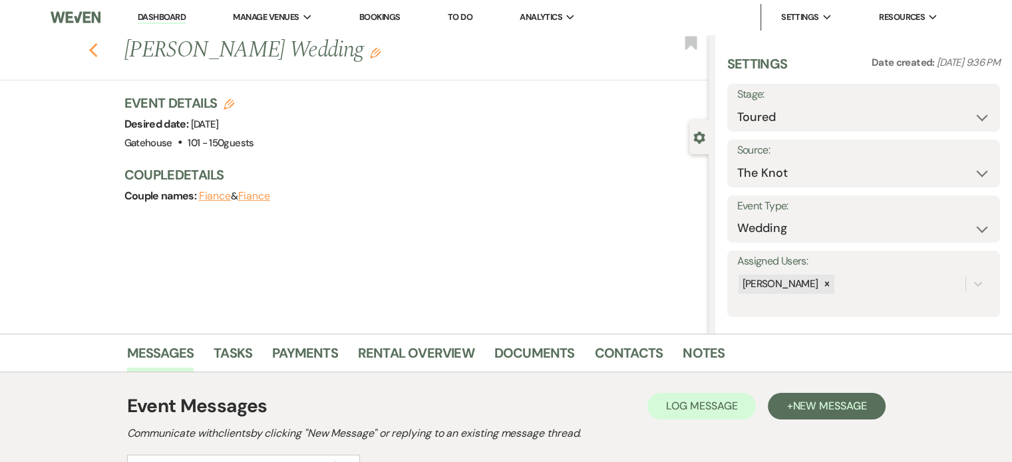
click at [98, 50] on icon "Previous" at bounding box center [94, 51] width 10 height 16
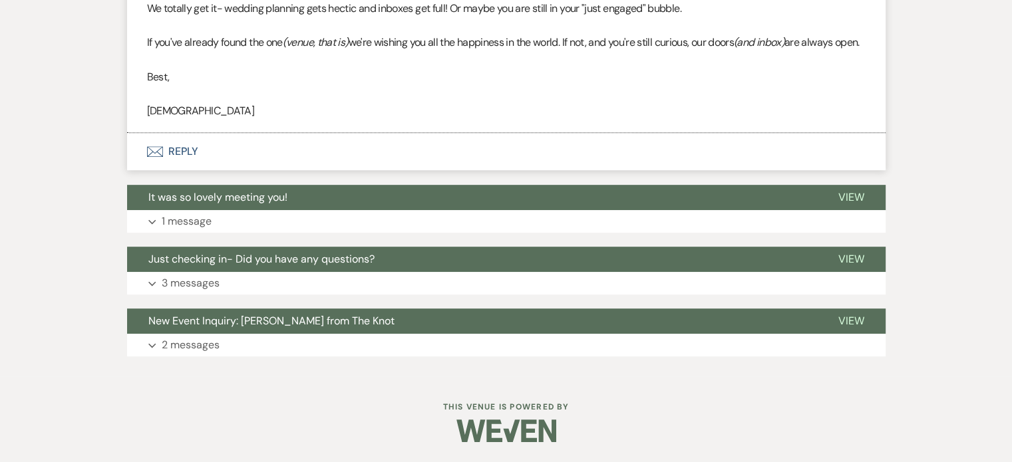
select select "5"
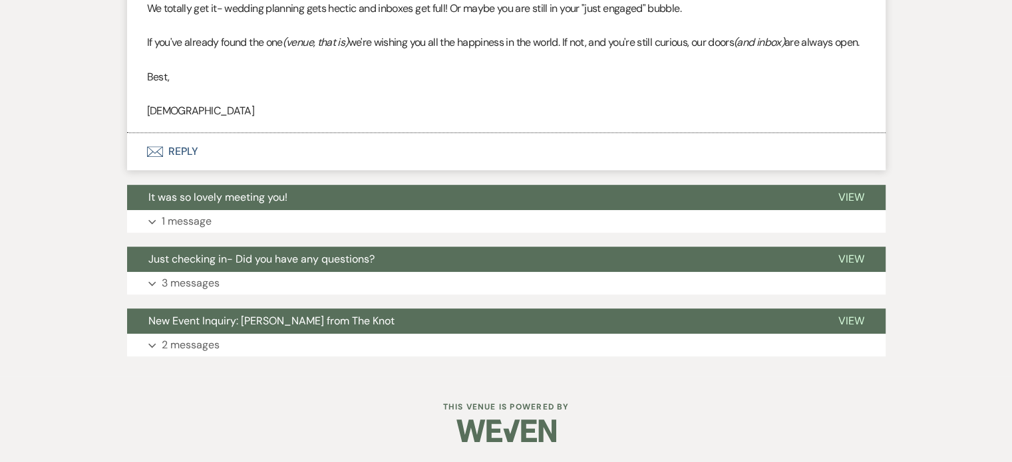
select select "5"
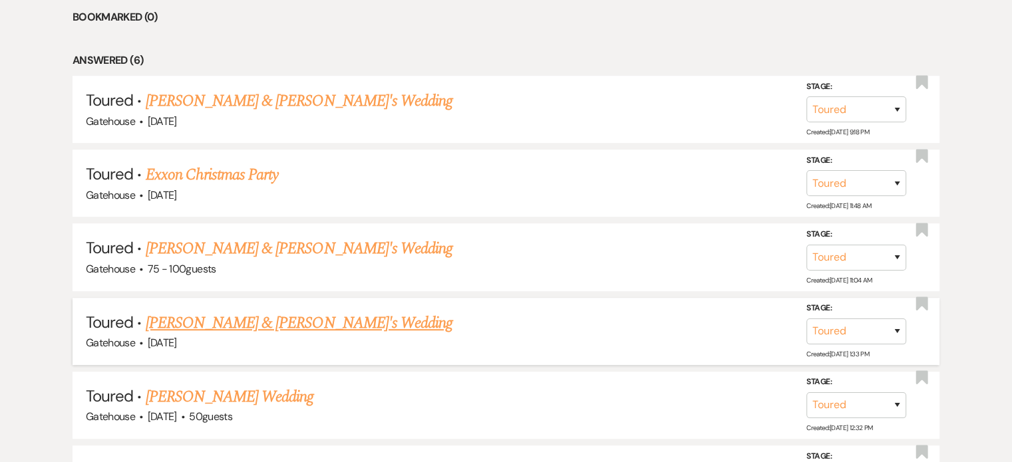
scroll to position [599, 0]
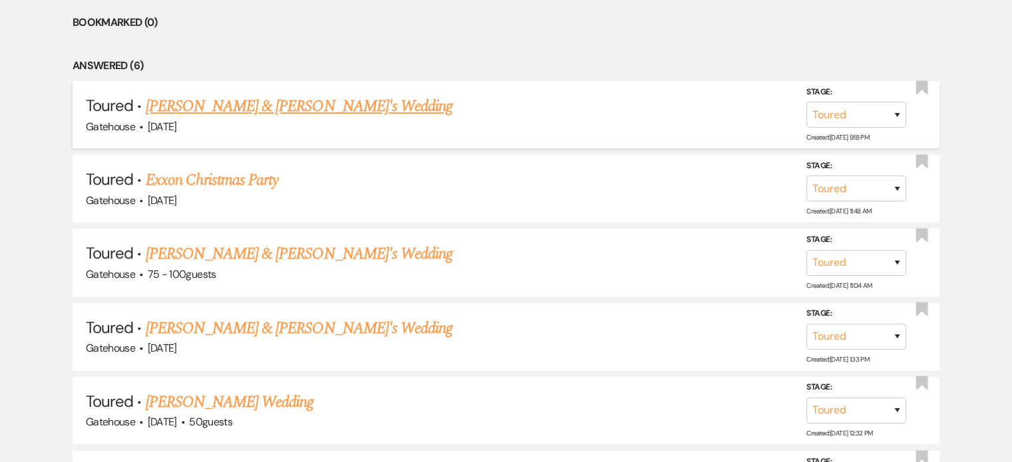
click at [266, 107] on link "[PERSON_NAME] & [PERSON_NAME]'s Wedding" at bounding box center [299, 106] width 307 height 24
select select "5"
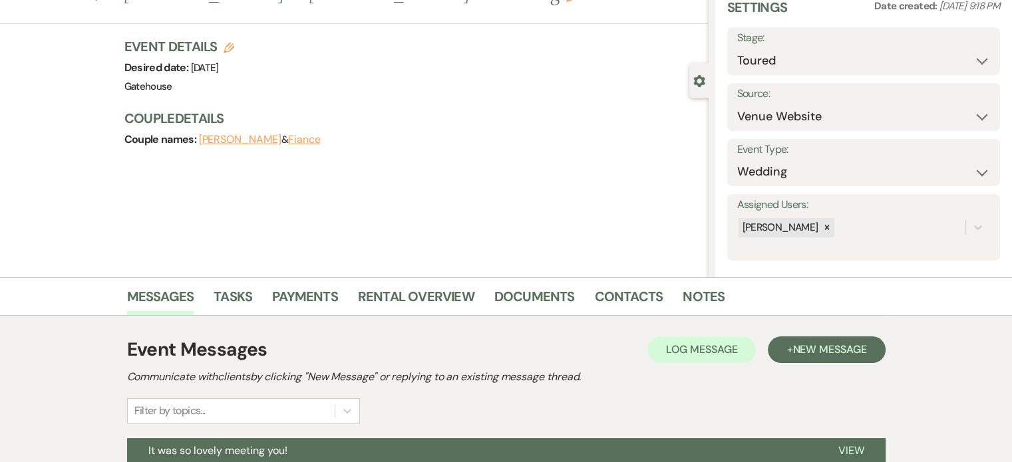
scroll to position [43, 0]
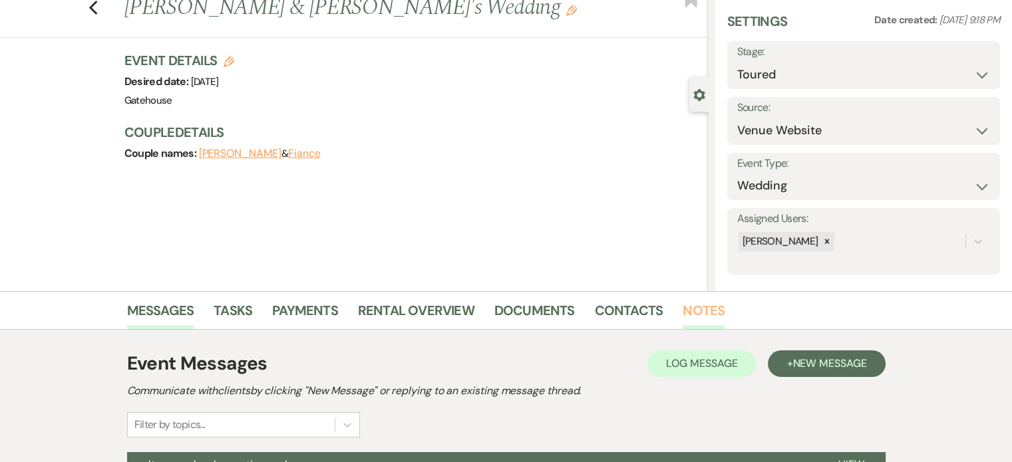
click at [706, 306] on link "Notes" at bounding box center [704, 314] width 42 height 29
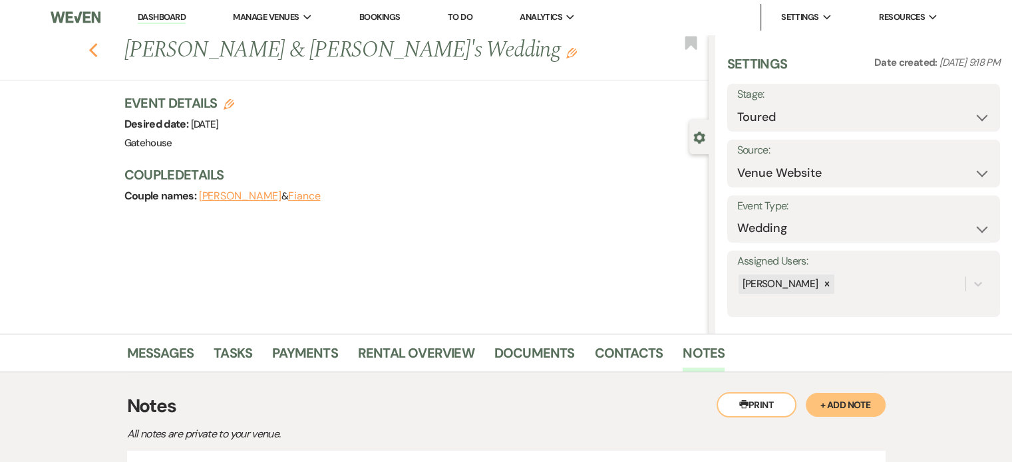
click at [98, 52] on icon "Previous" at bounding box center [94, 51] width 10 height 16
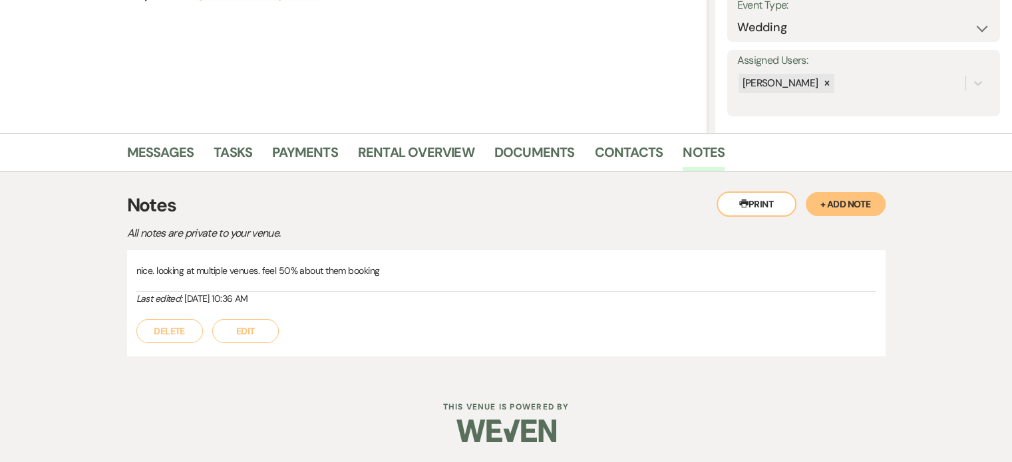
select select "5"
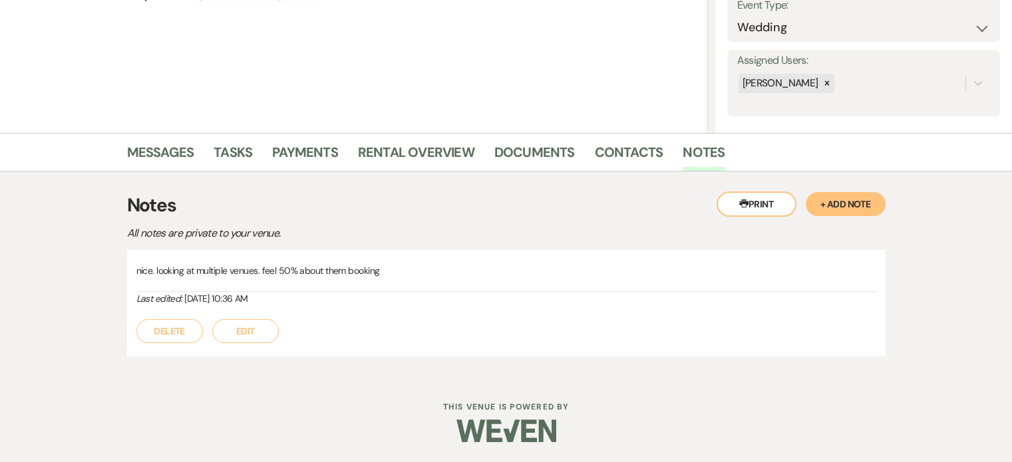
select select "5"
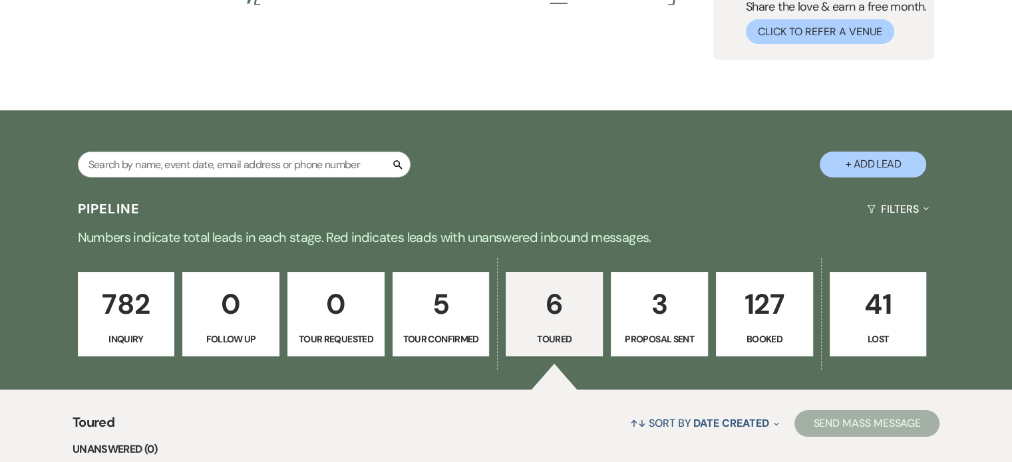
scroll to position [93, 0]
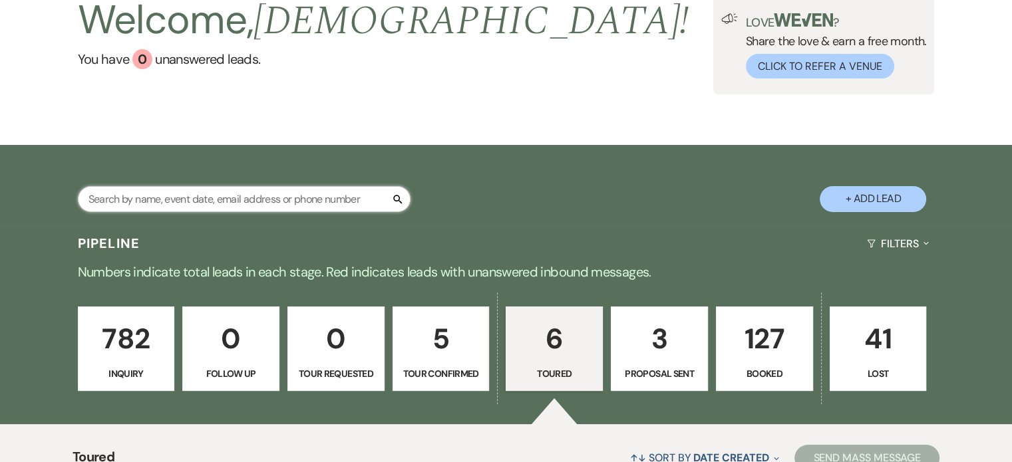
click at [181, 194] on input "text" at bounding box center [244, 199] width 333 height 26
type input "cook"
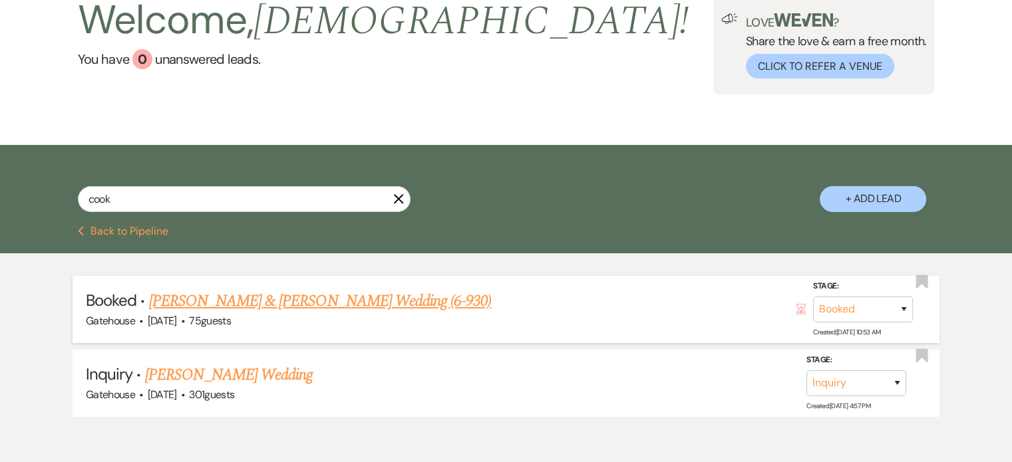
click at [331, 293] on link "[PERSON_NAME] & [PERSON_NAME] Wedding (6-930)" at bounding box center [320, 301] width 343 height 24
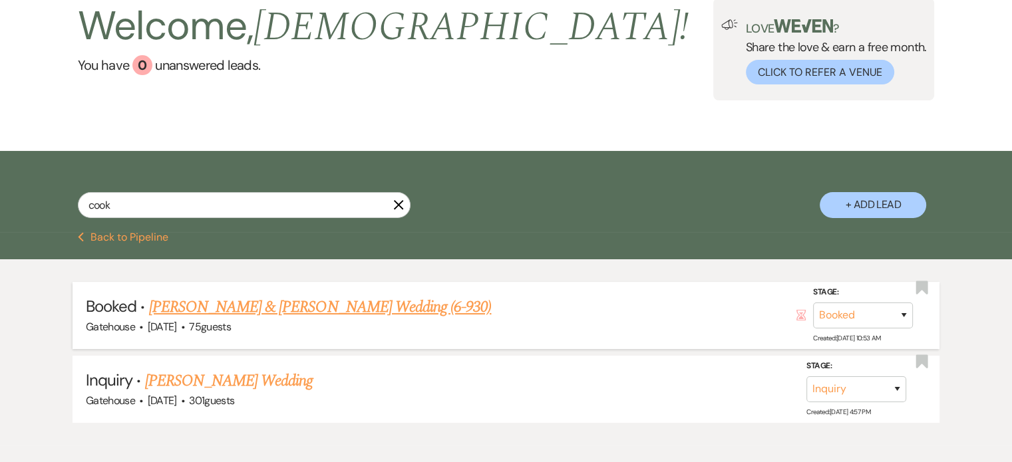
select select "12"
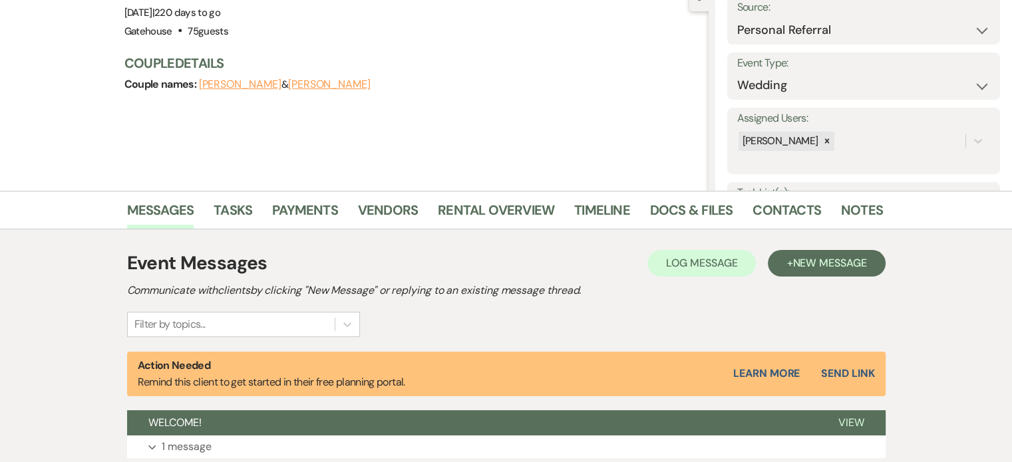
scroll to position [200, 0]
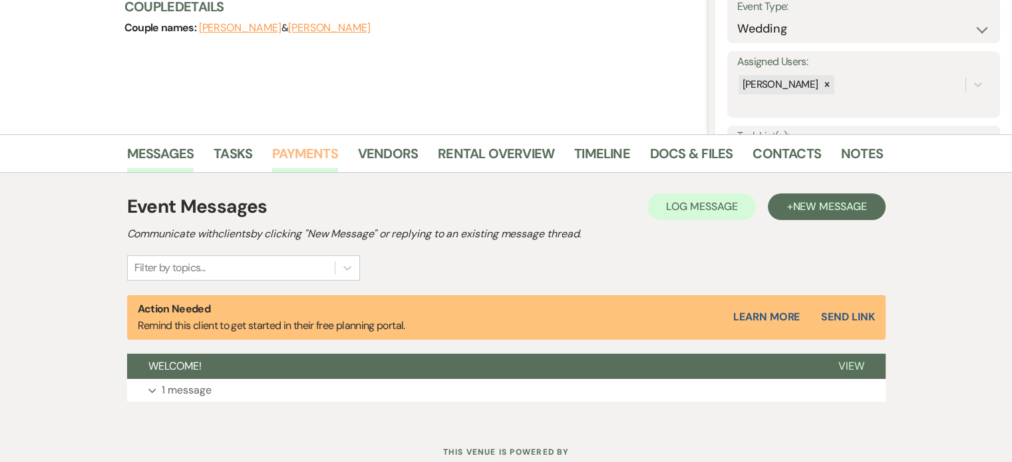
click at [309, 150] on link "Payments" at bounding box center [305, 157] width 66 height 29
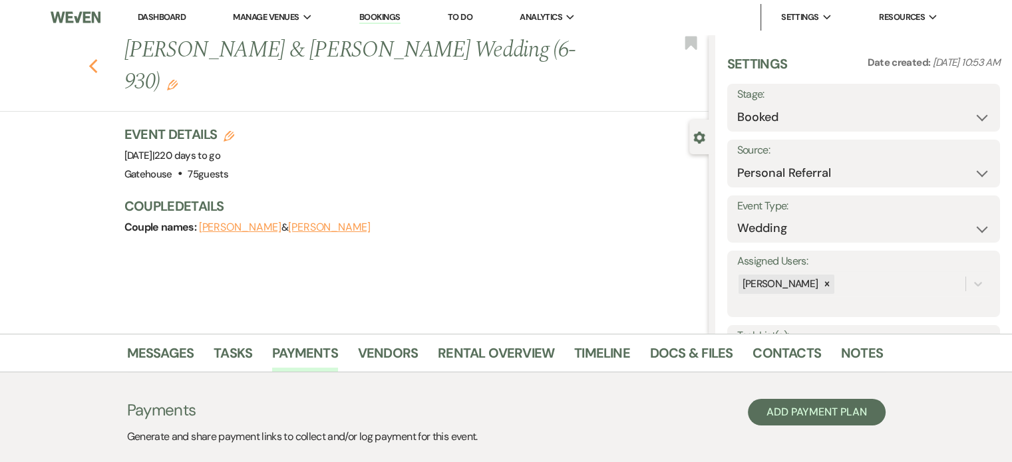
click at [98, 66] on icon "Previous" at bounding box center [94, 67] width 10 height 16
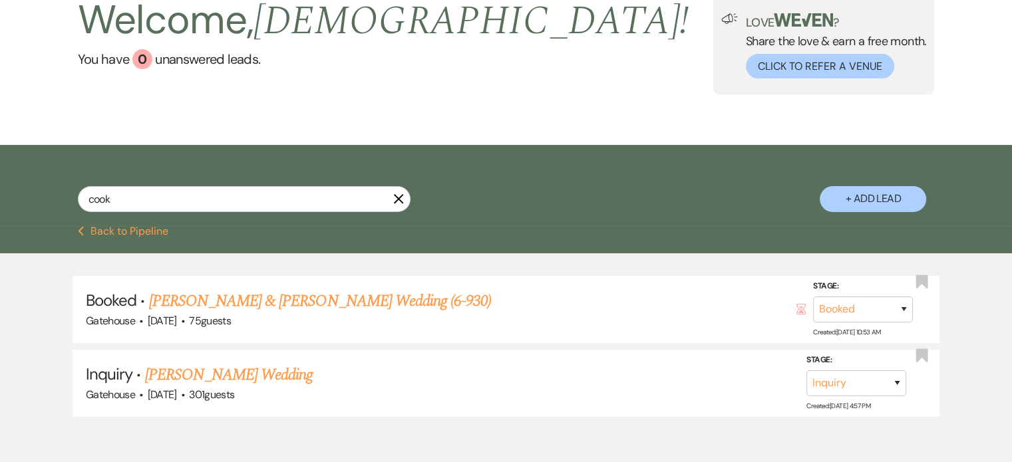
click at [401, 199] on icon "X" at bounding box center [398, 199] width 11 height 11
select select "5"
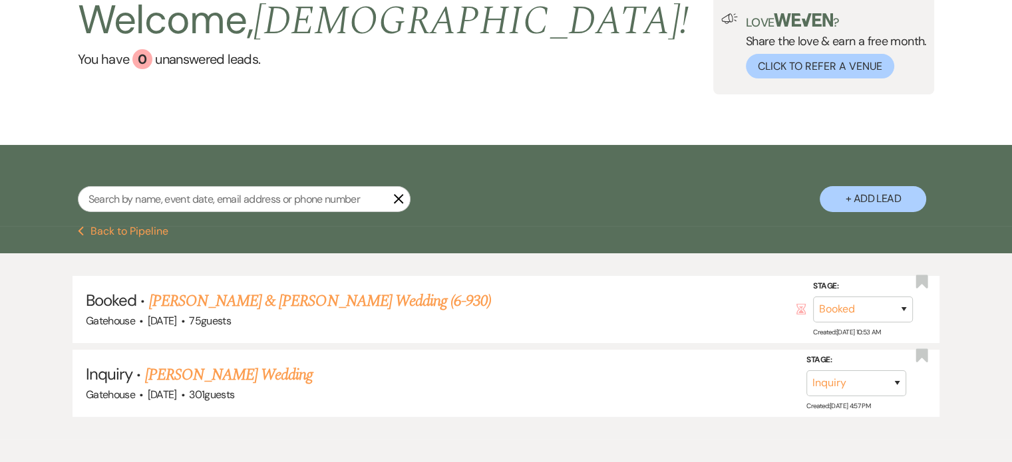
select select "5"
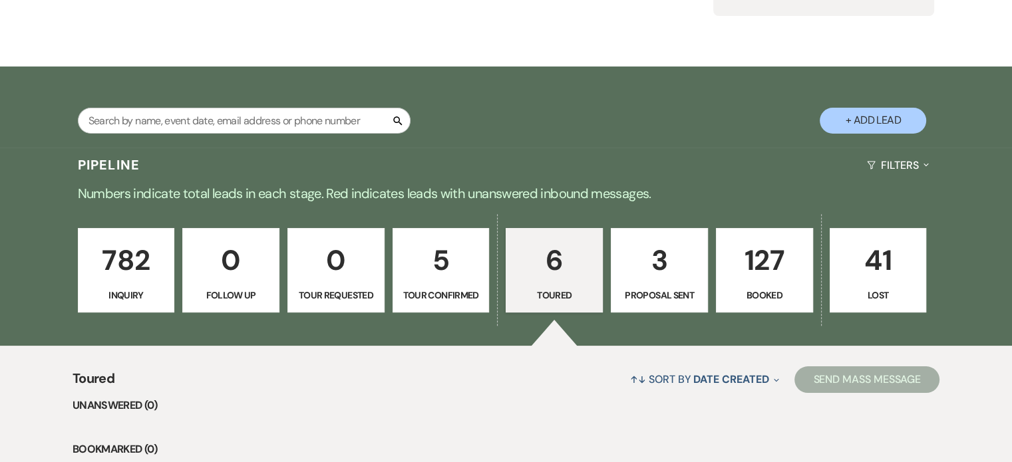
scroll to position [93, 0]
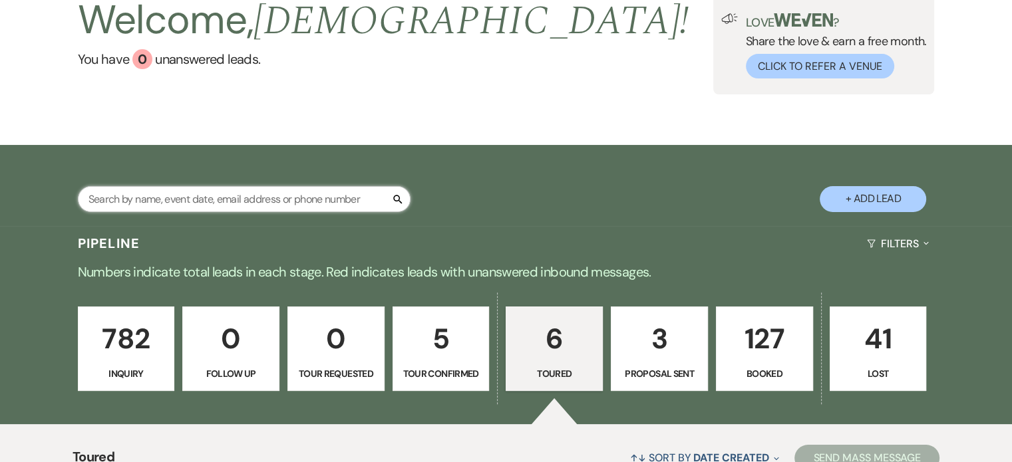
click at [303, 202] on input "text" at bounding box center [244, 199] width 333 height 26
type input "alyss"
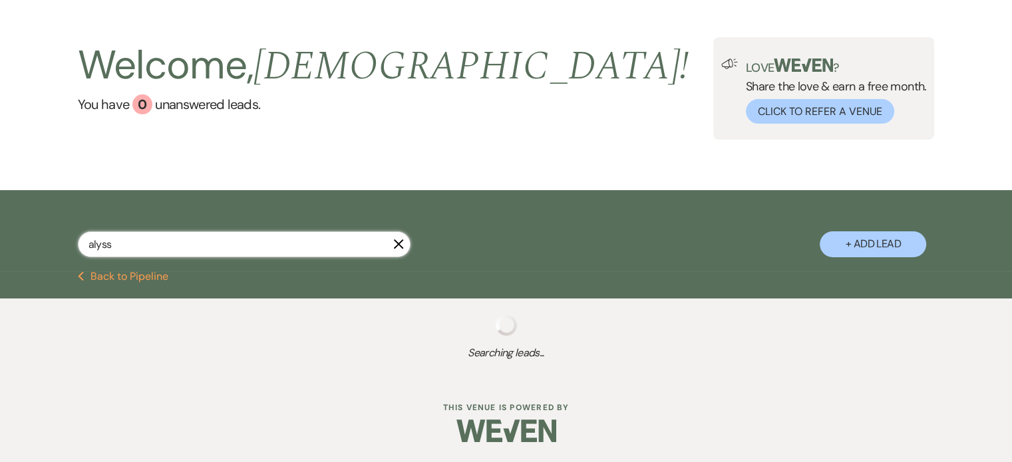
select select "4"
select select "6"
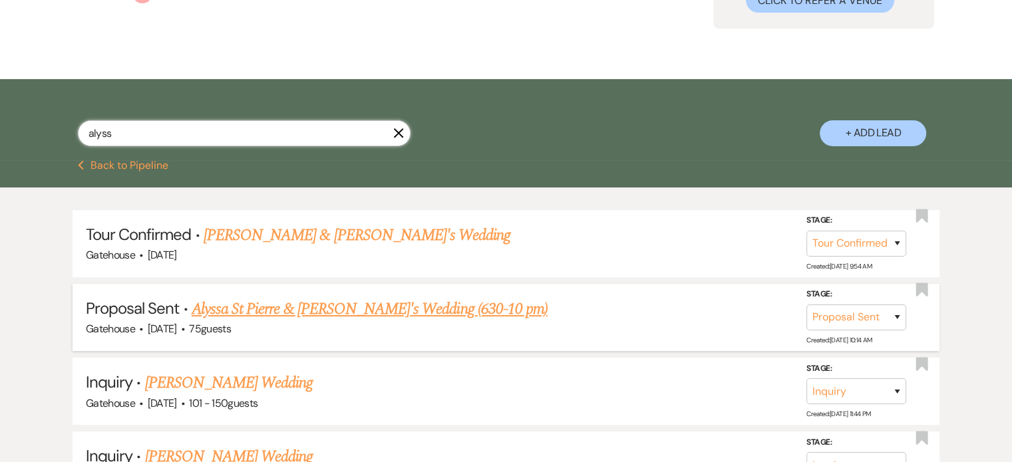
scroll to position [160, 0]
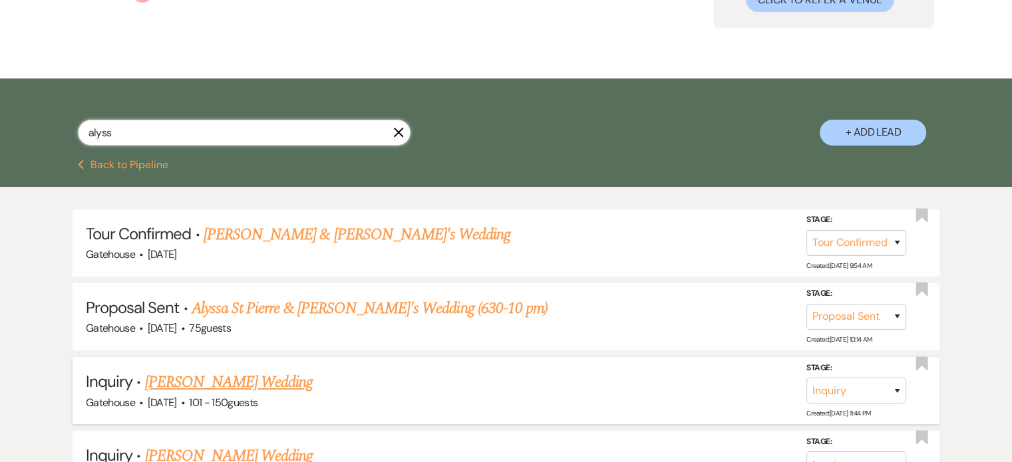
type input "alyss"
click at [897, 390] on select "Inquiry Follow Up Tour Requested Tour Confirmed Toured Proposal Sent Booked Lost" at bounding box center [856, 391] width 100 height 26
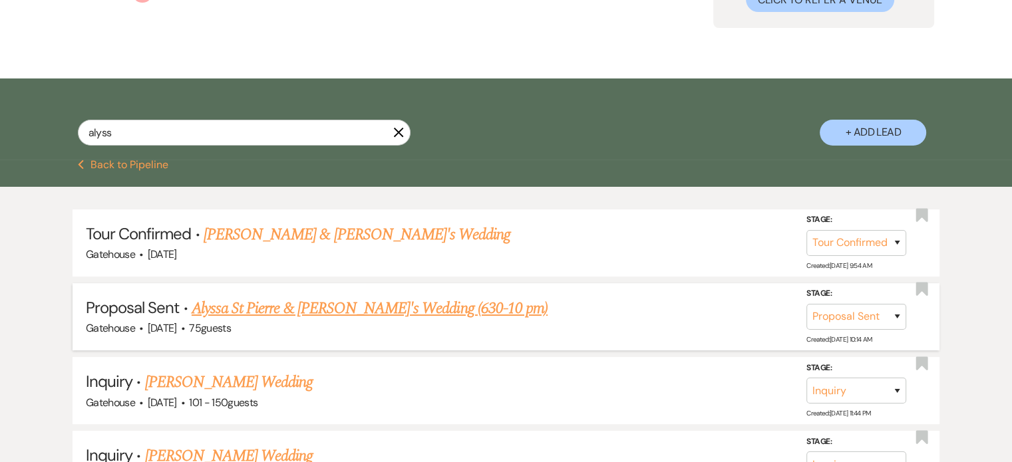
click at [345, 308] on link "Alyssa St Pierre & [PERSON_NAME]'s Wedding (630-10 pm)" at bounding box center [370, 309] width 356 height 24
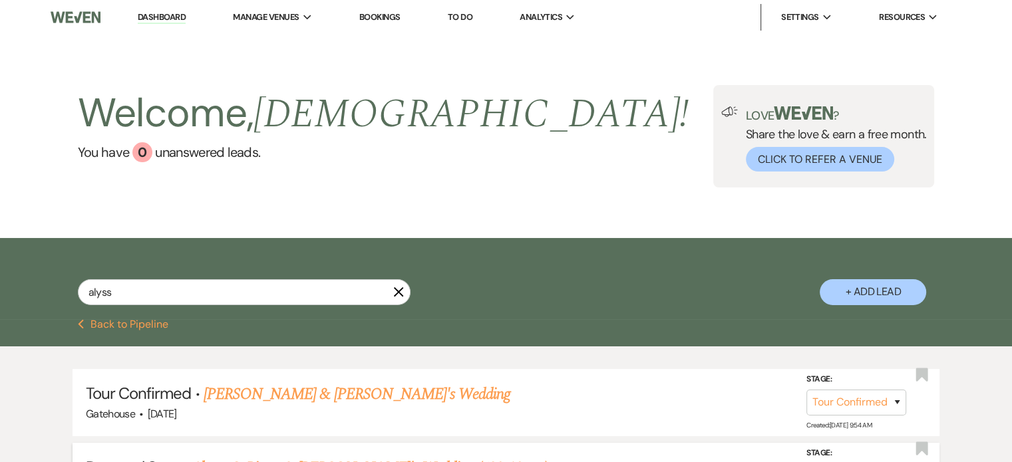
select select "6"
select select "5"
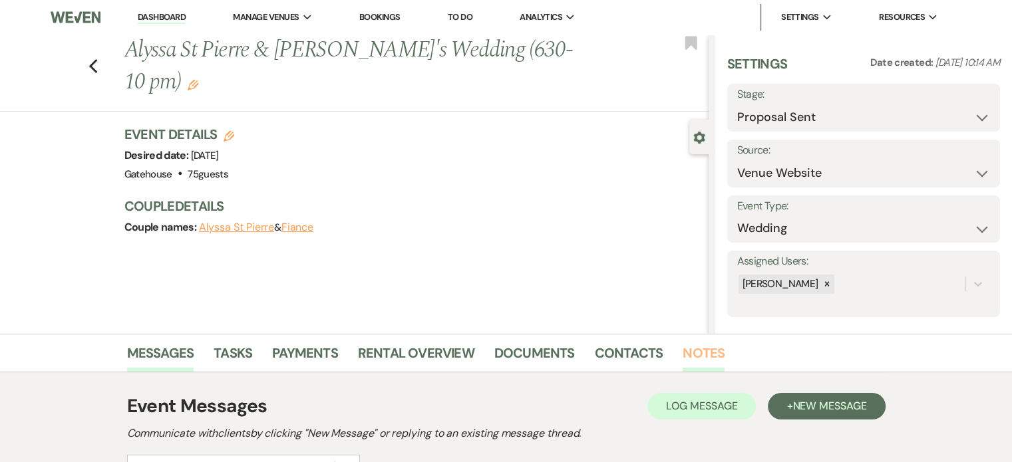
click at [701, 353] on link "Notes" at bounding box center [704, 357] width 42 height 29
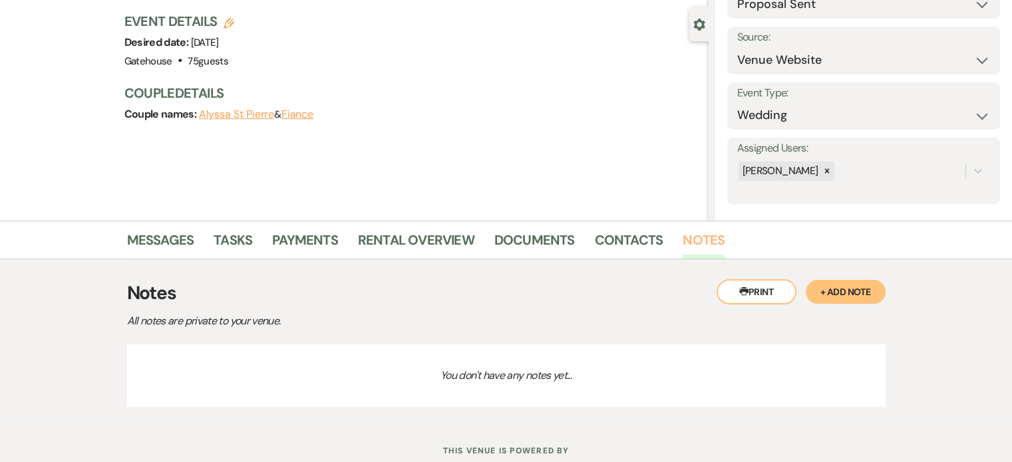
scroll to position [133, 0]
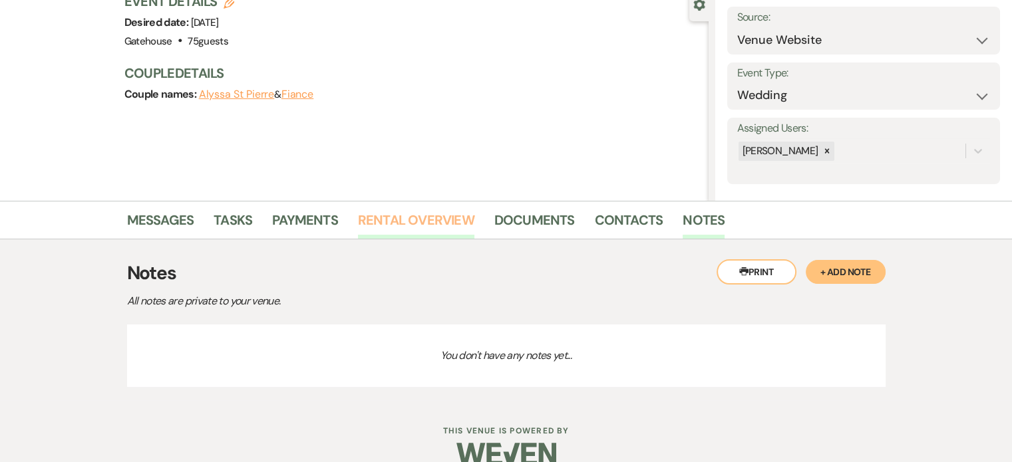
click at [434, 222] on link "Rental Overview" at bounding box center [416, 224] width 116 height 29
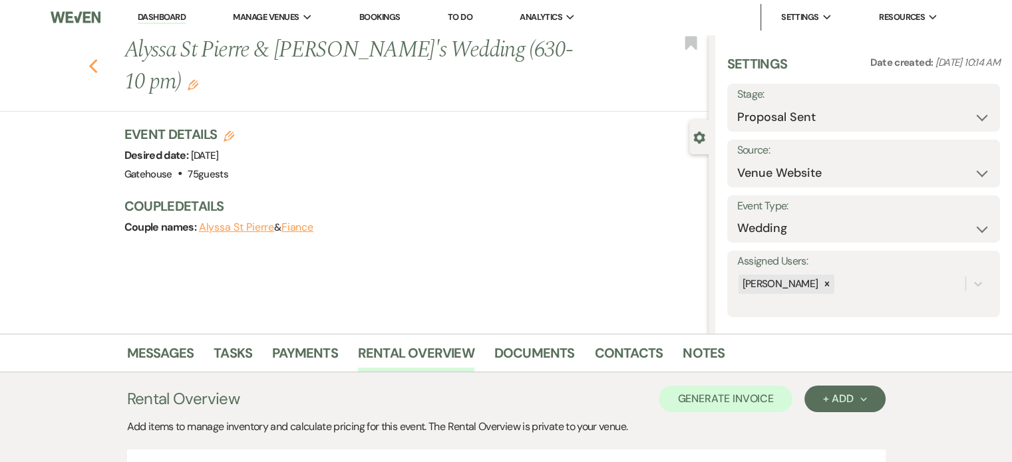
click at [98, 59] on icon "Previous" at bounding box center [94, 67] width 10 height 16
select select "4"
select select "6"
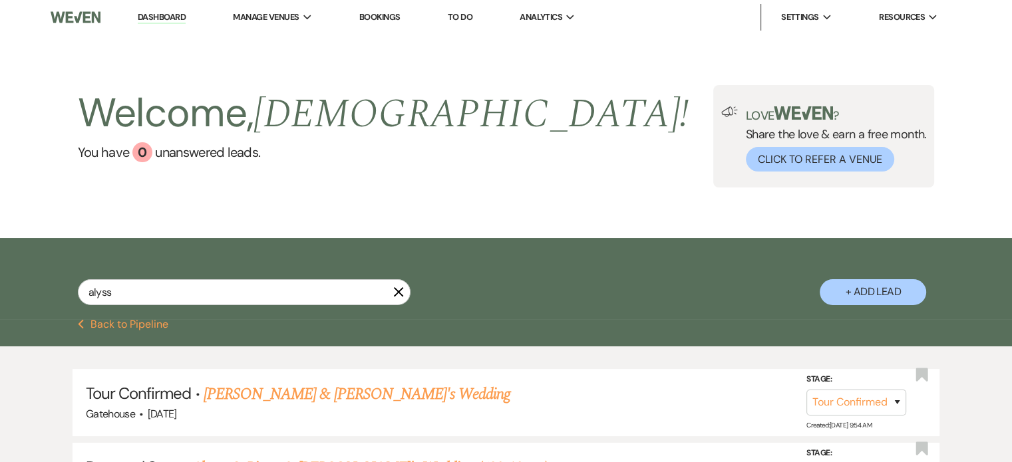
click at [164, 15] on link "Dashboard" at bounding box center [162, 17] width 48 height 13
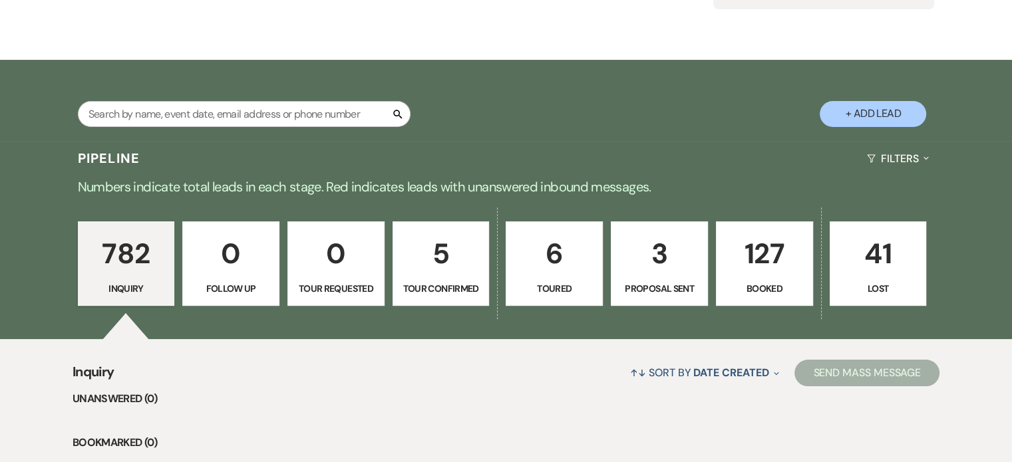
scroll to position [200, 0]
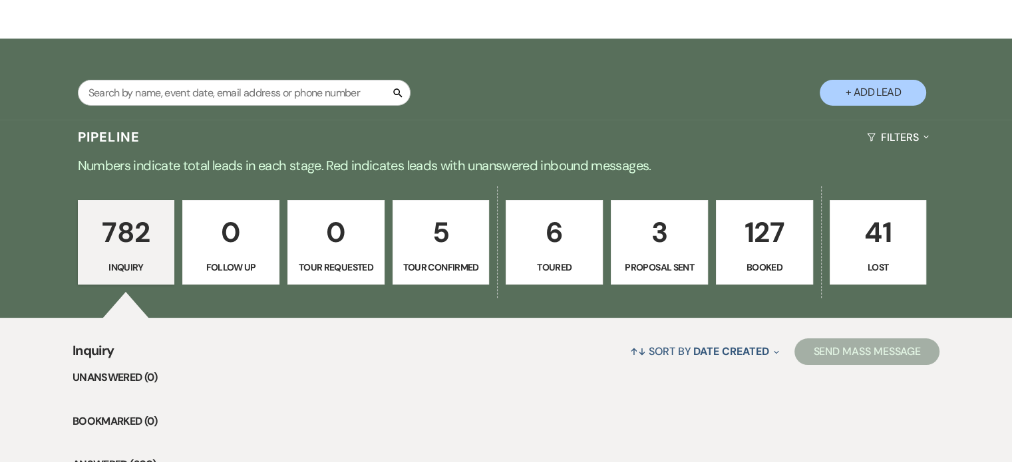
click at [631, 247] on p "3" at bounding box center [660, 232] width 80 height 45
select select "6"
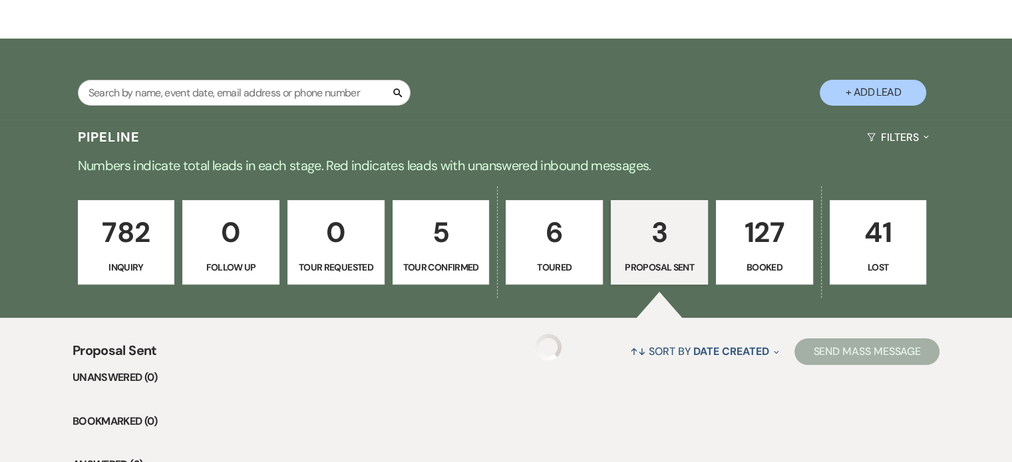
select select "6"
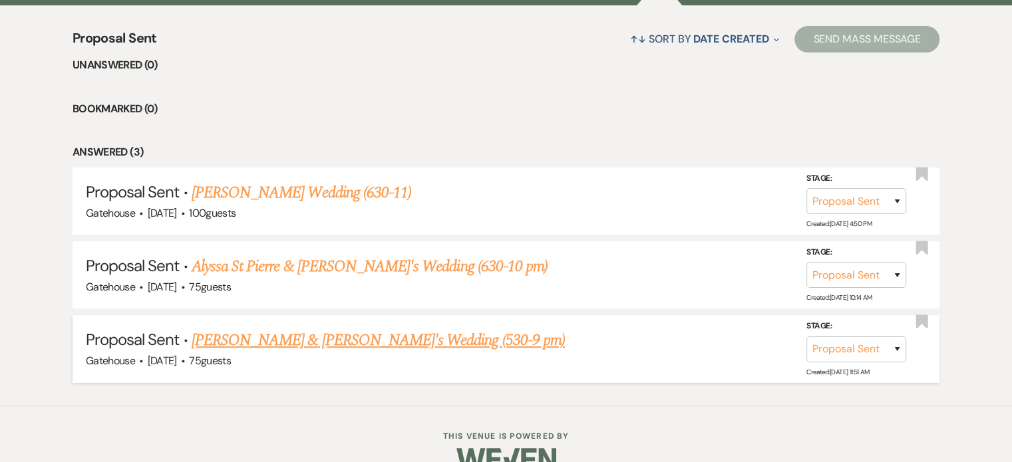
scroll to position [532, 0]
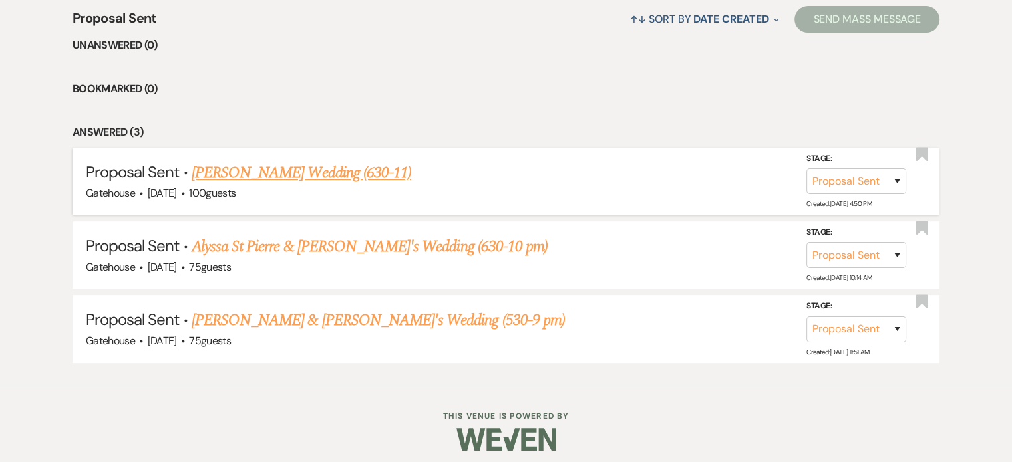
click at [333, 169] on link "[PERSON_NAME] Wedding (630-11)" at bounding box center [302, 173] width 220 height 24
select select "6"
select select "2"
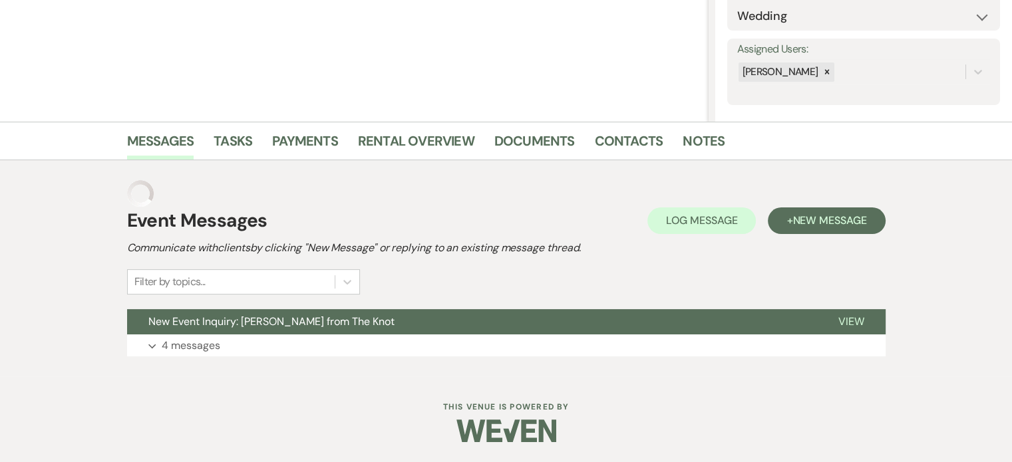
scroll to position [185, 0]
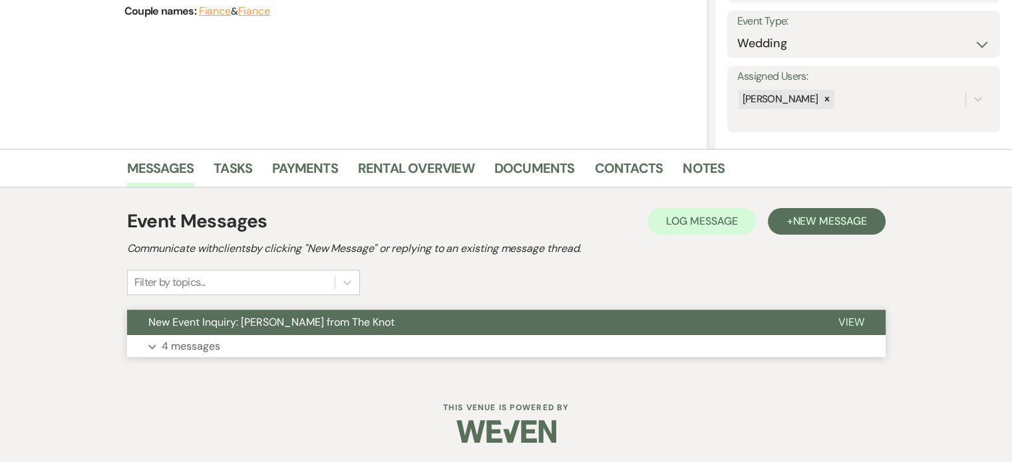
click at [190, 344] on p "4 messages" at bounding box center [191, 346] width 59 height 17
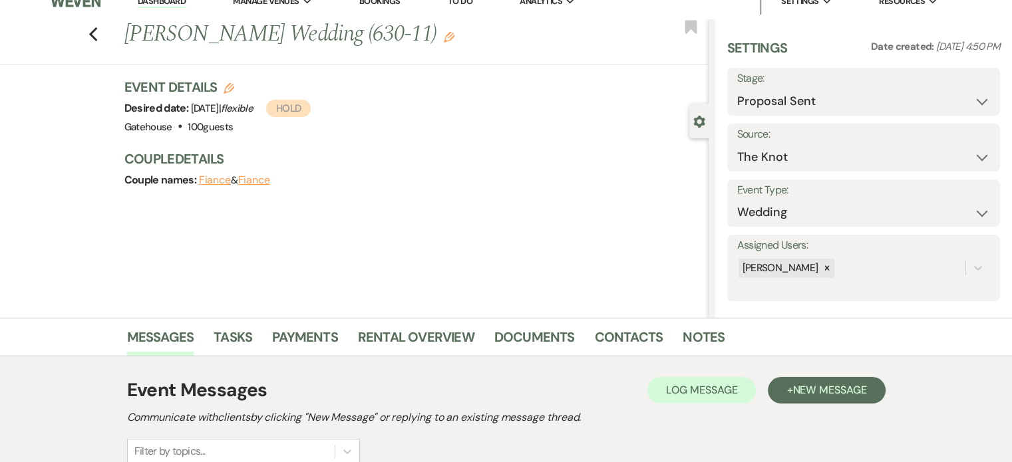
scroll to position [0, 0]
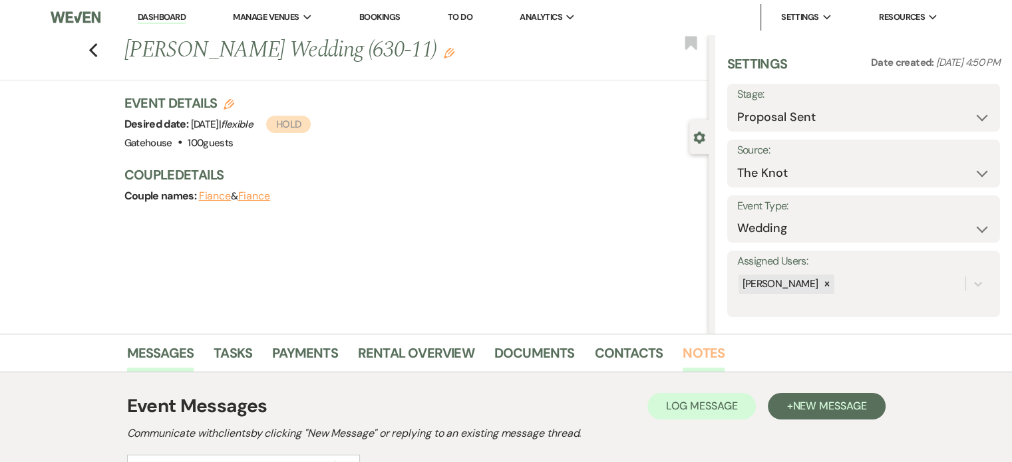
click at [689, 348] on link "Notes" at bounding box center [704, 357] width 42 height 29
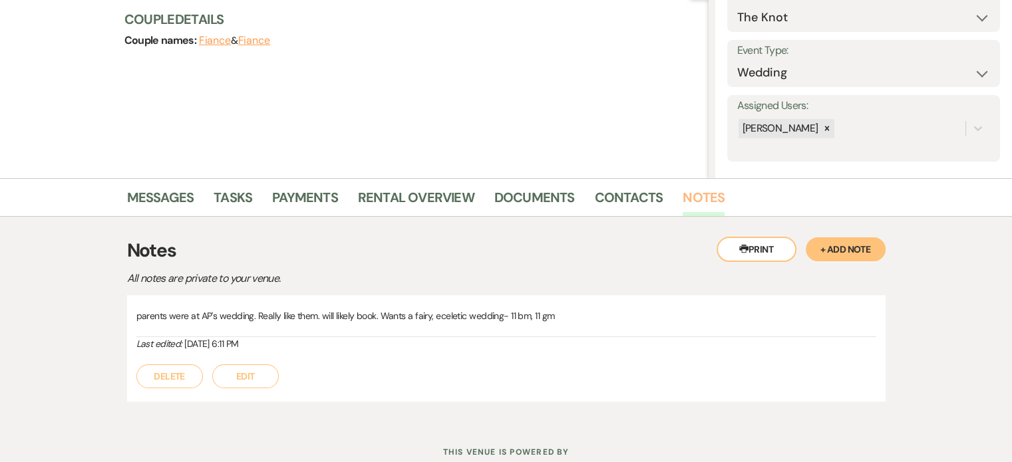
scroll to position [67, 0]
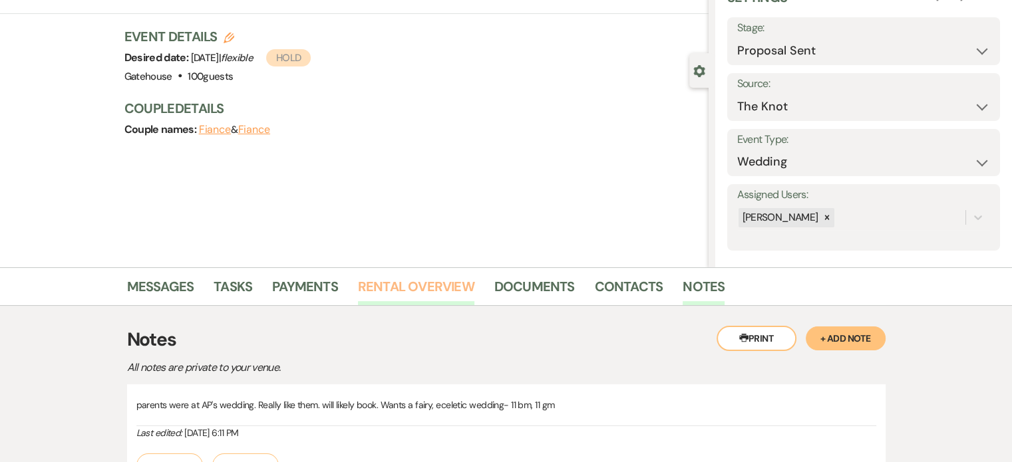
click at [413, 281] on link "Rental Overview" at bounding box center [416, 290] width 116 height 29
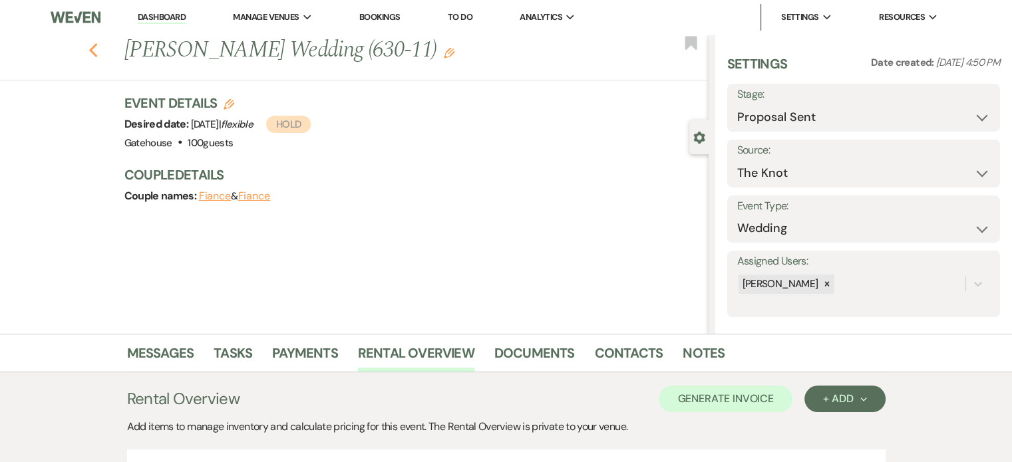
click at [96, 53] on icon "Previous" at bounding box center [94, 51] width 10 height 16
select select "6"
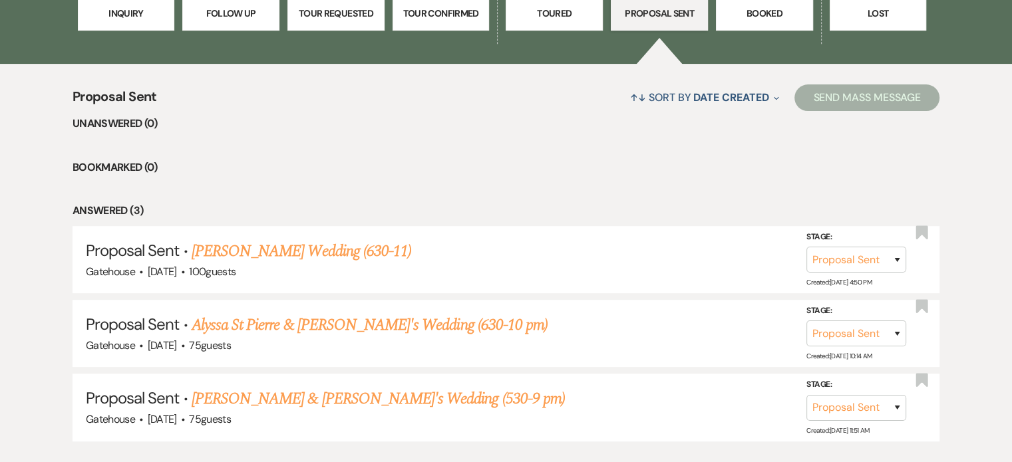
scroll to position [333, 0]
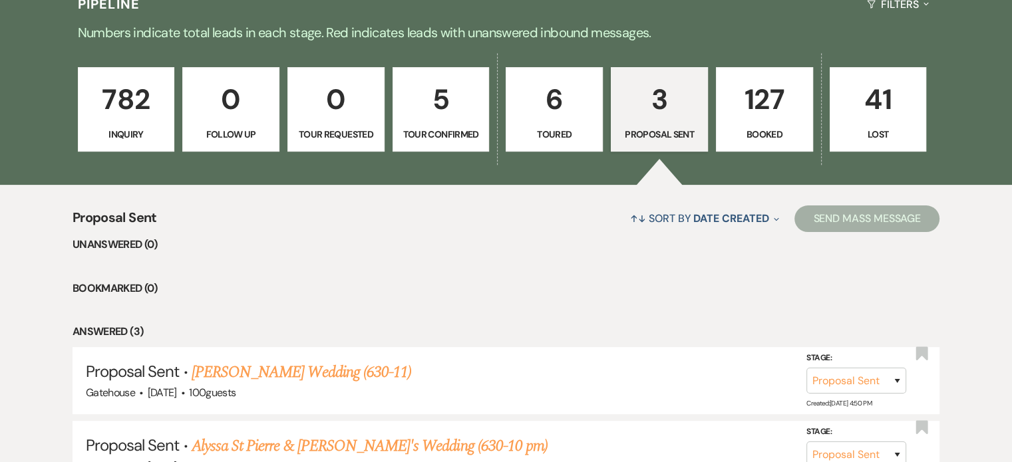
click at [442, 114] on p "5" at bounding box center [441, 99] width 80 height 45
select select "4"
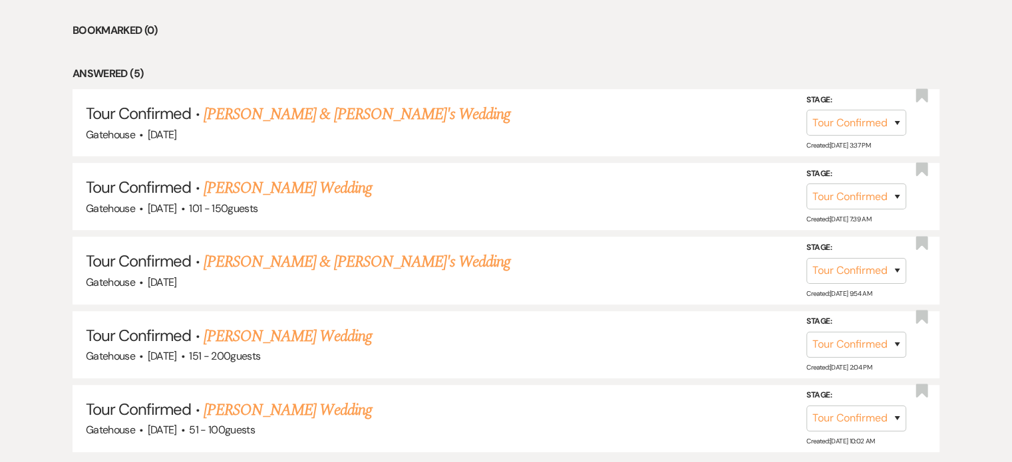
scroll to position [599, 0]
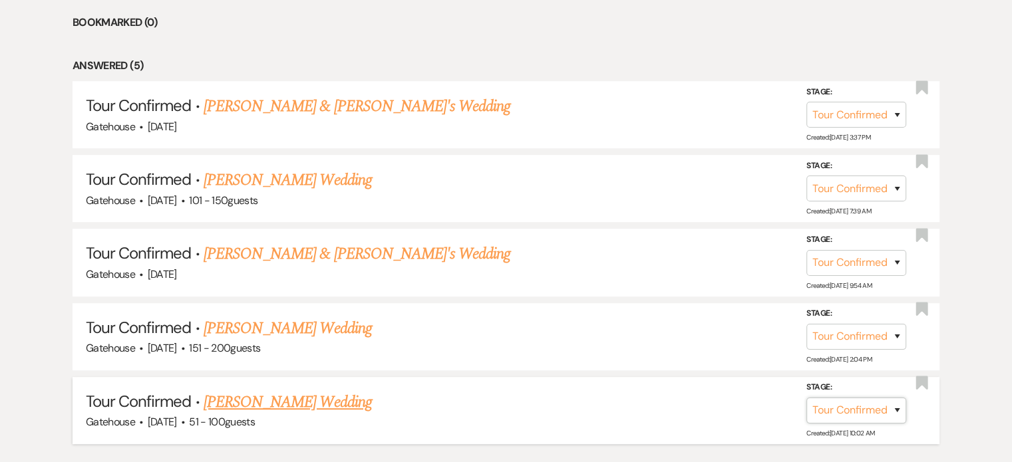
click at [897, 405] on select "Inquiry Follow Up Tour Requested Tour Confirmed Toured Proposal Sent Booked Lost" at bounding box center [856, 411] width 100 height 26
select select "5"
click at [806, 398] on select "Inquiry Follow Up Tour Requested Tour Confirmed Toured Proposal Sent Booked Lost" at bounding box center [856, 411] width 100 height 26
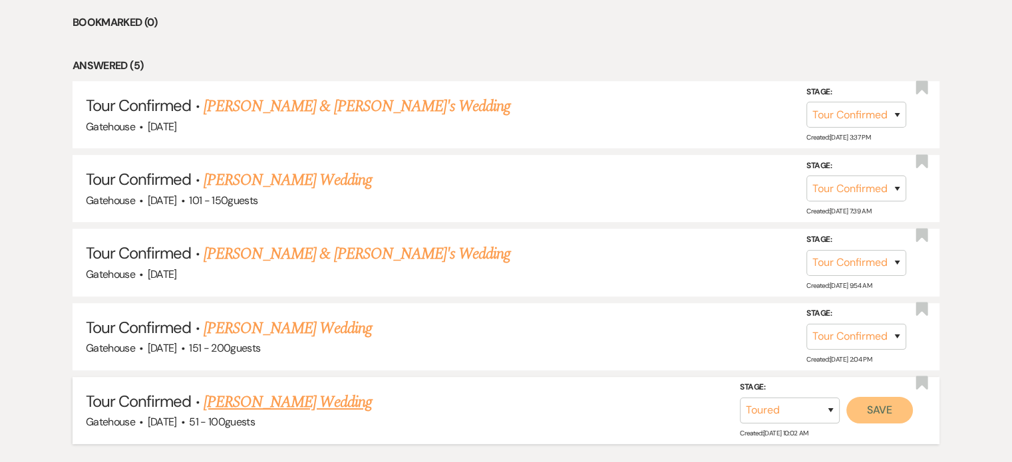
click at [884, 409] on button "Save" at bounding box center [879, 410] width 67 height 27
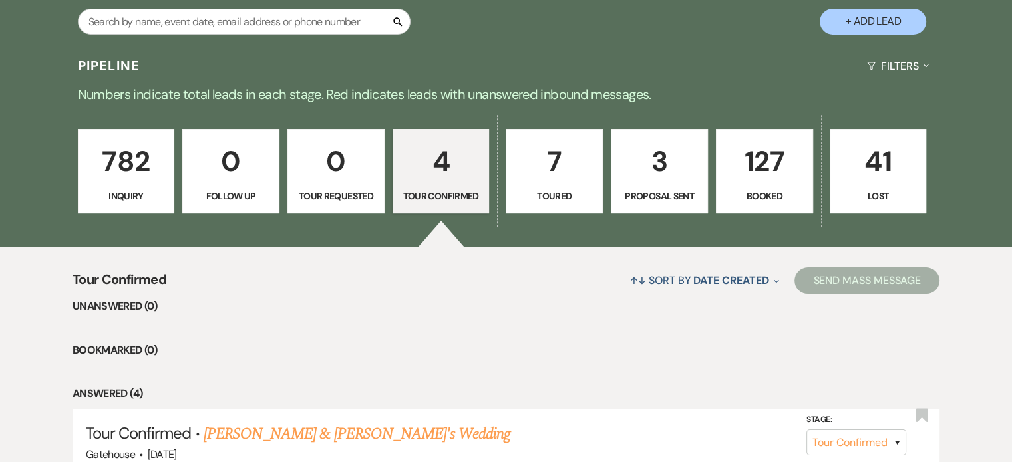
scroll to position [266, 0]
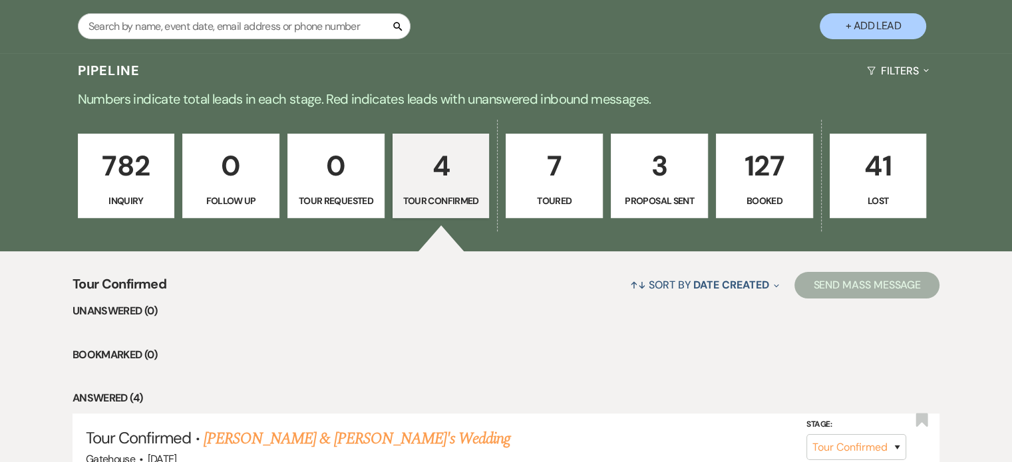
click at [544, 173] on p "7" at bounding box center [554, 166] width 80 height 45
select select "5"
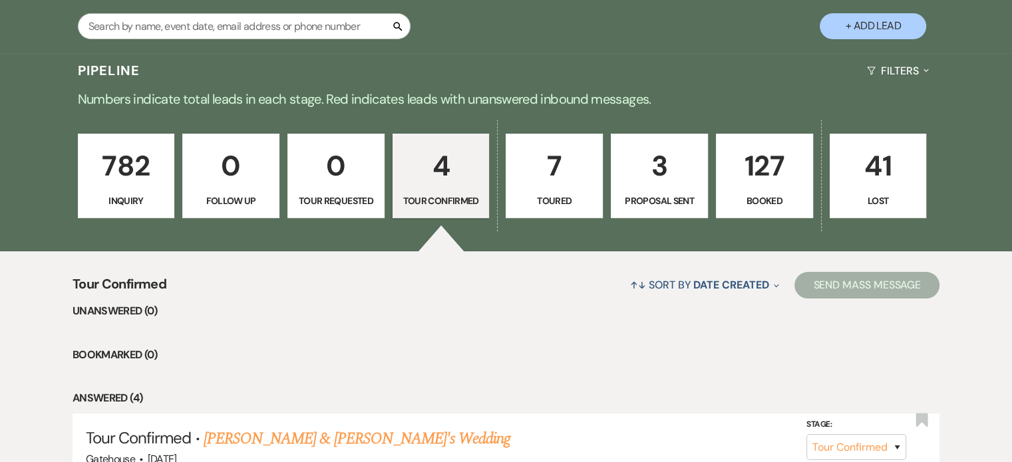
select select "5"
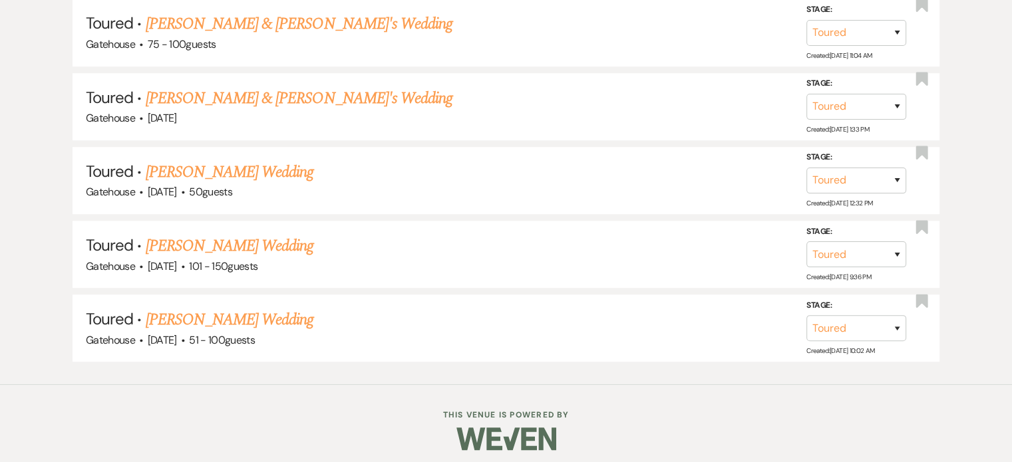
scroll to position [831, 0]
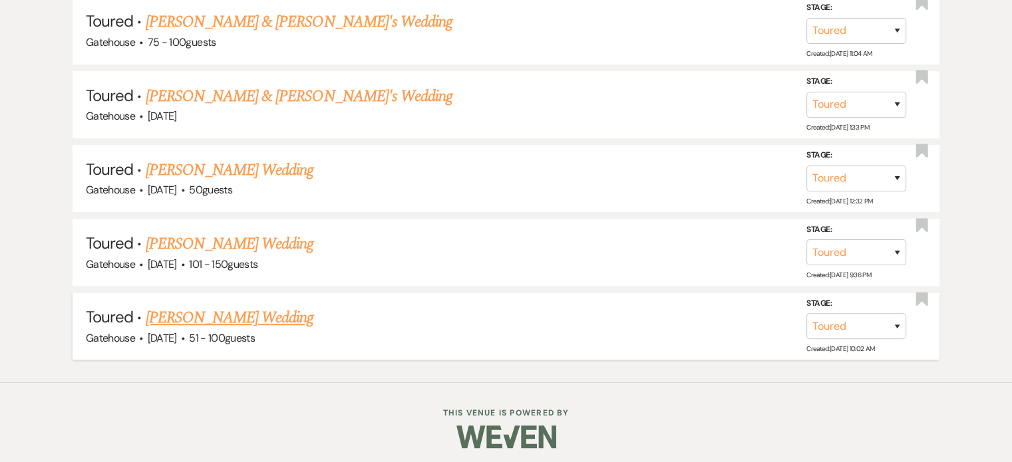
click at [242, 311] on link "[PERSON_NAME] Wedding" at bounding box center [230, 318] width 168 height 24
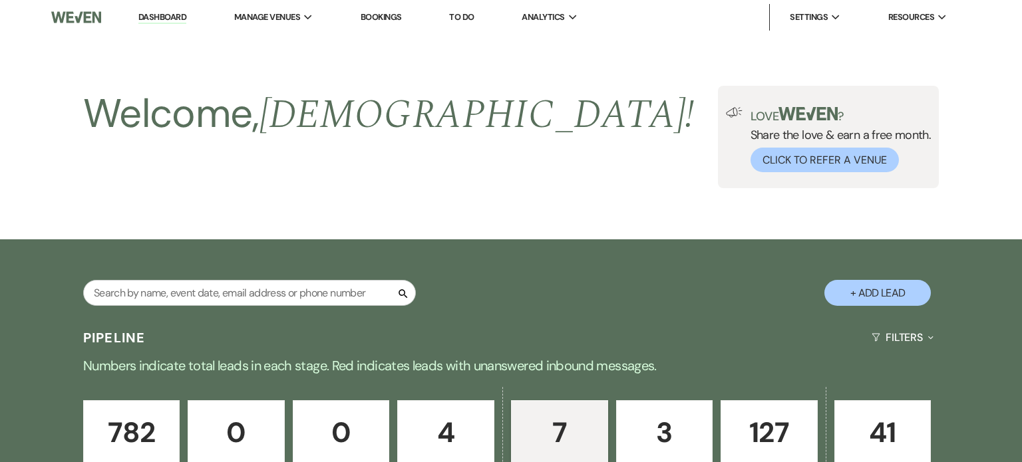
select select "5"
select select "2"
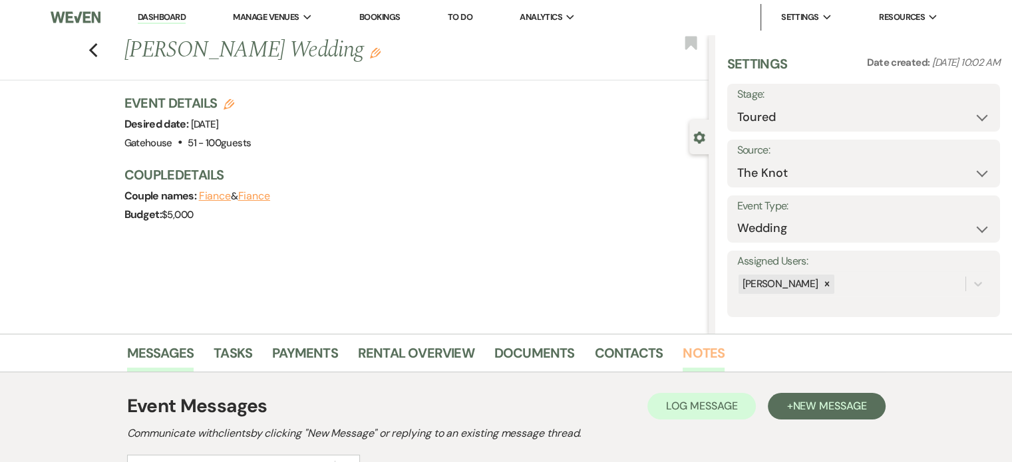
click at [694, 348] on link "Notes" at bounding box center [704, 357] width 42 height 29
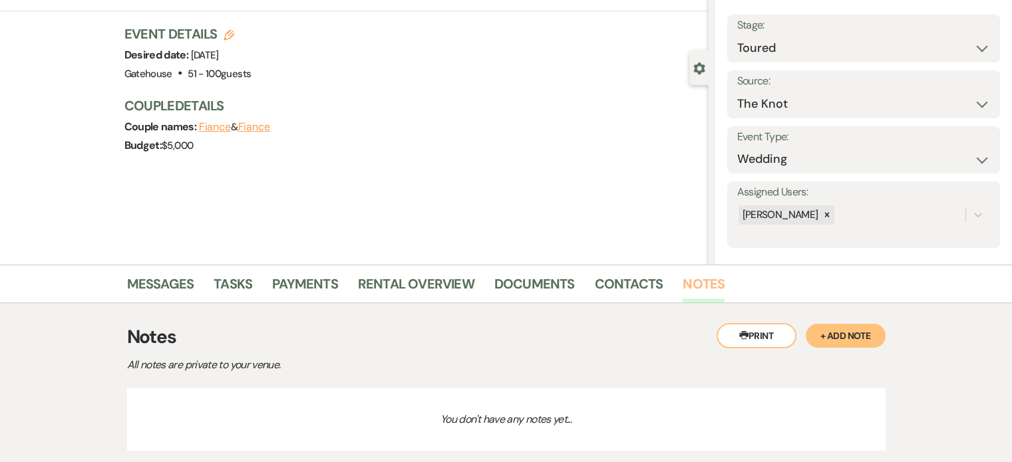
scroll to position [133, 0]
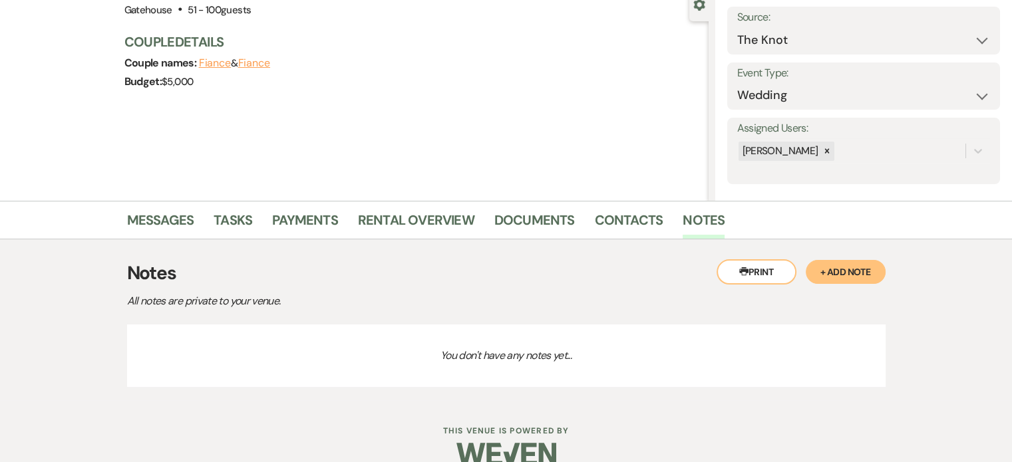
click at [846, 269] on button "+ Add Note" at bounding box center [846, 272] width 80 height 24
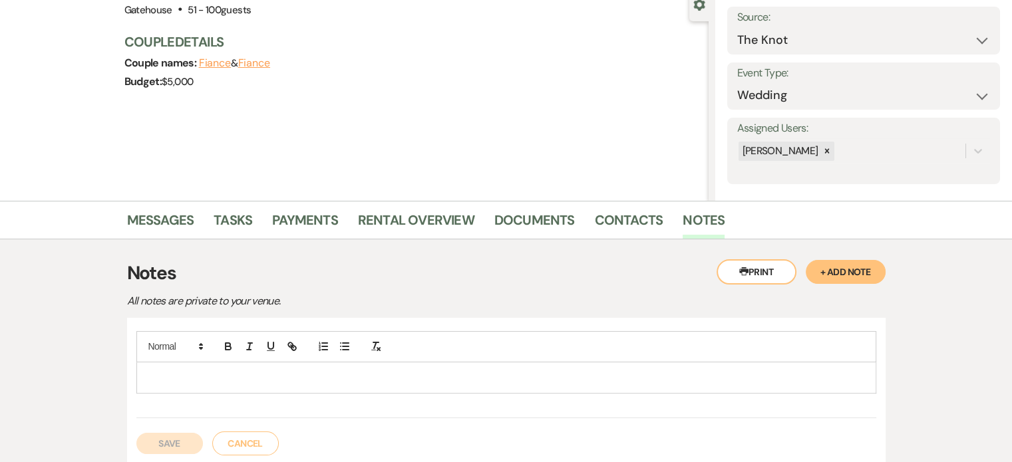
click at [167, 367] on div at bounding box center [506, 378] width 739 height 31
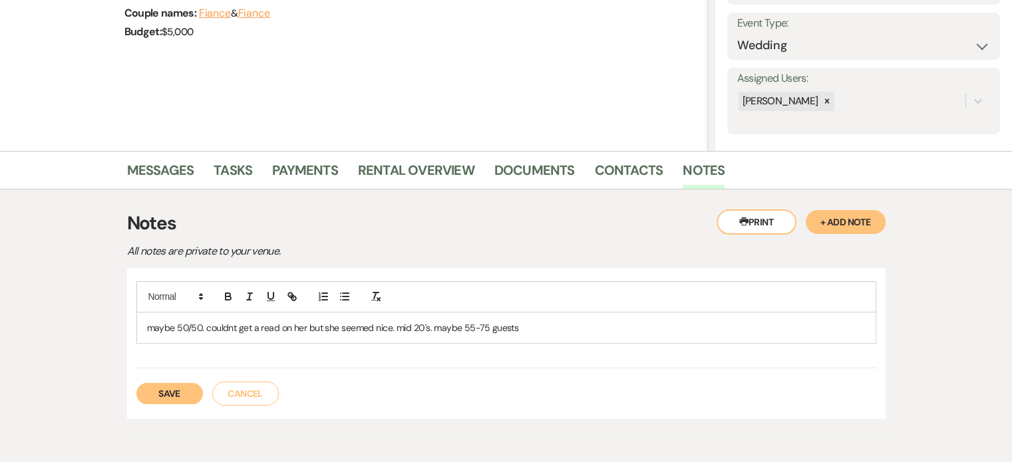
scroll to position [244, 0]
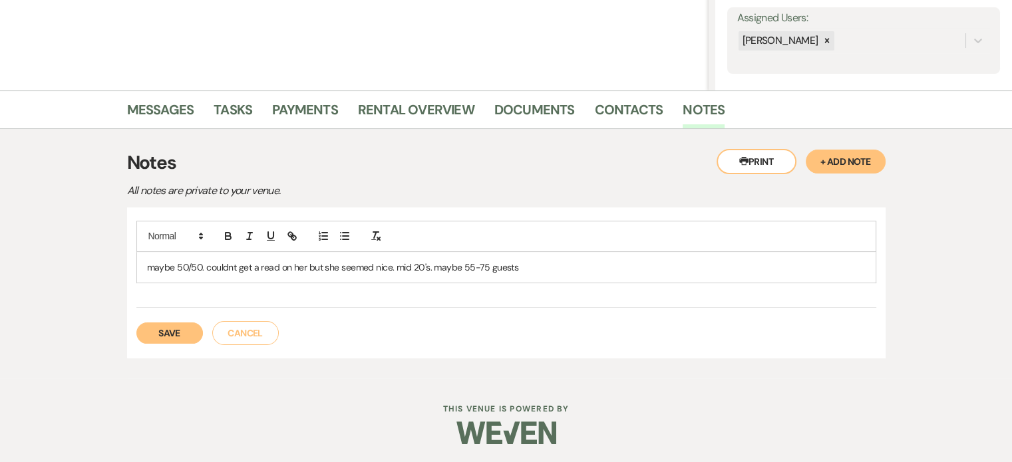
click at [164, 331] on button "Save" at bounding box center [169, 333] width 67 height 21
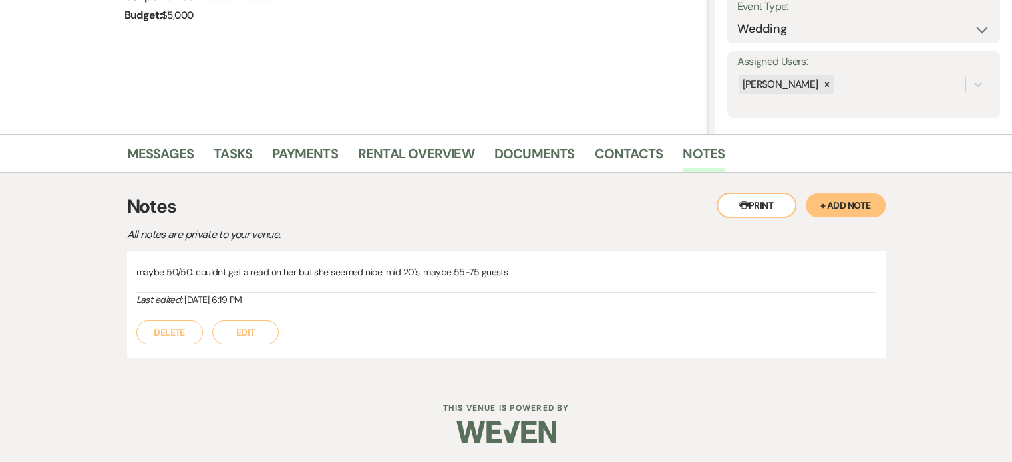
scroll to position [0, 0]
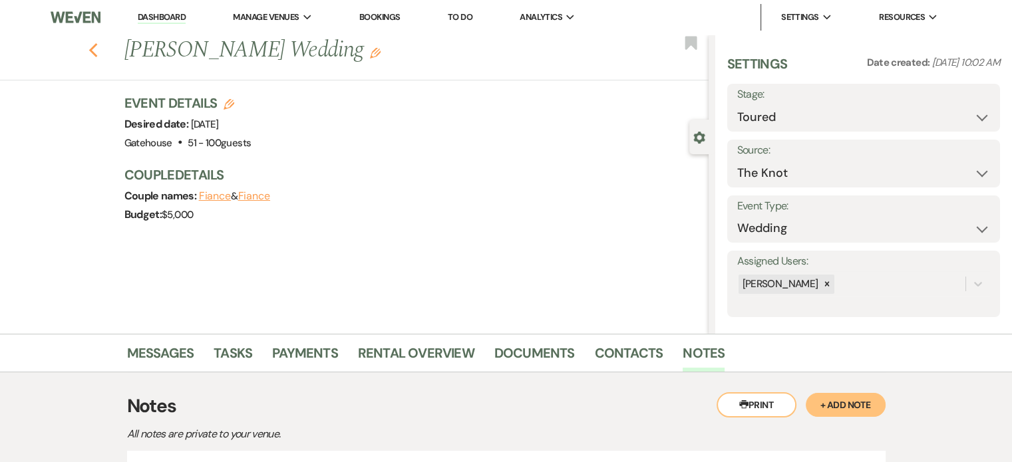
click at [96, 47] on icon "Previous" at bounding box center [94, 51] width 10 height 16
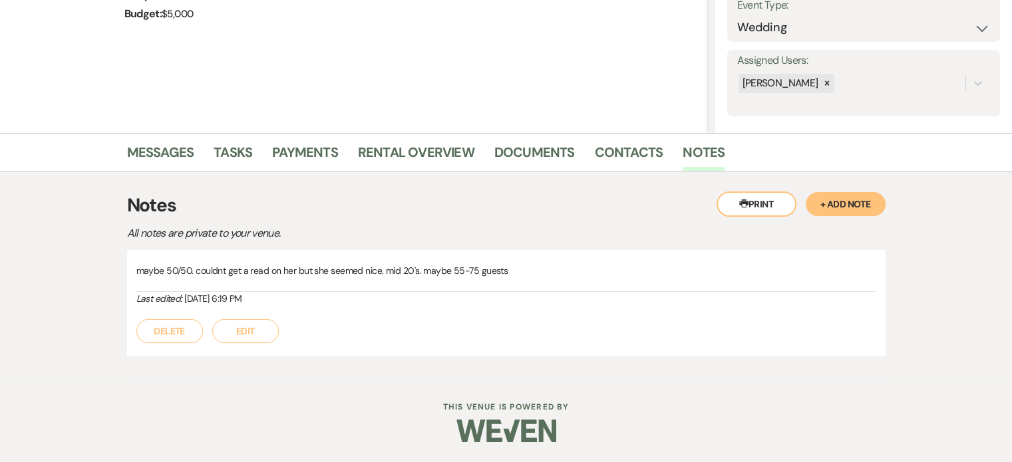
select select "5"
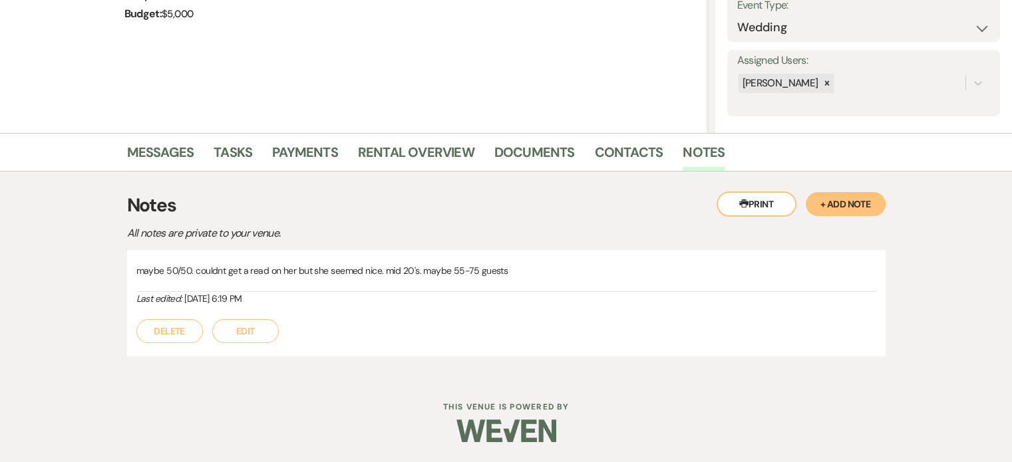
select select "5"
